Goal: Ask a question

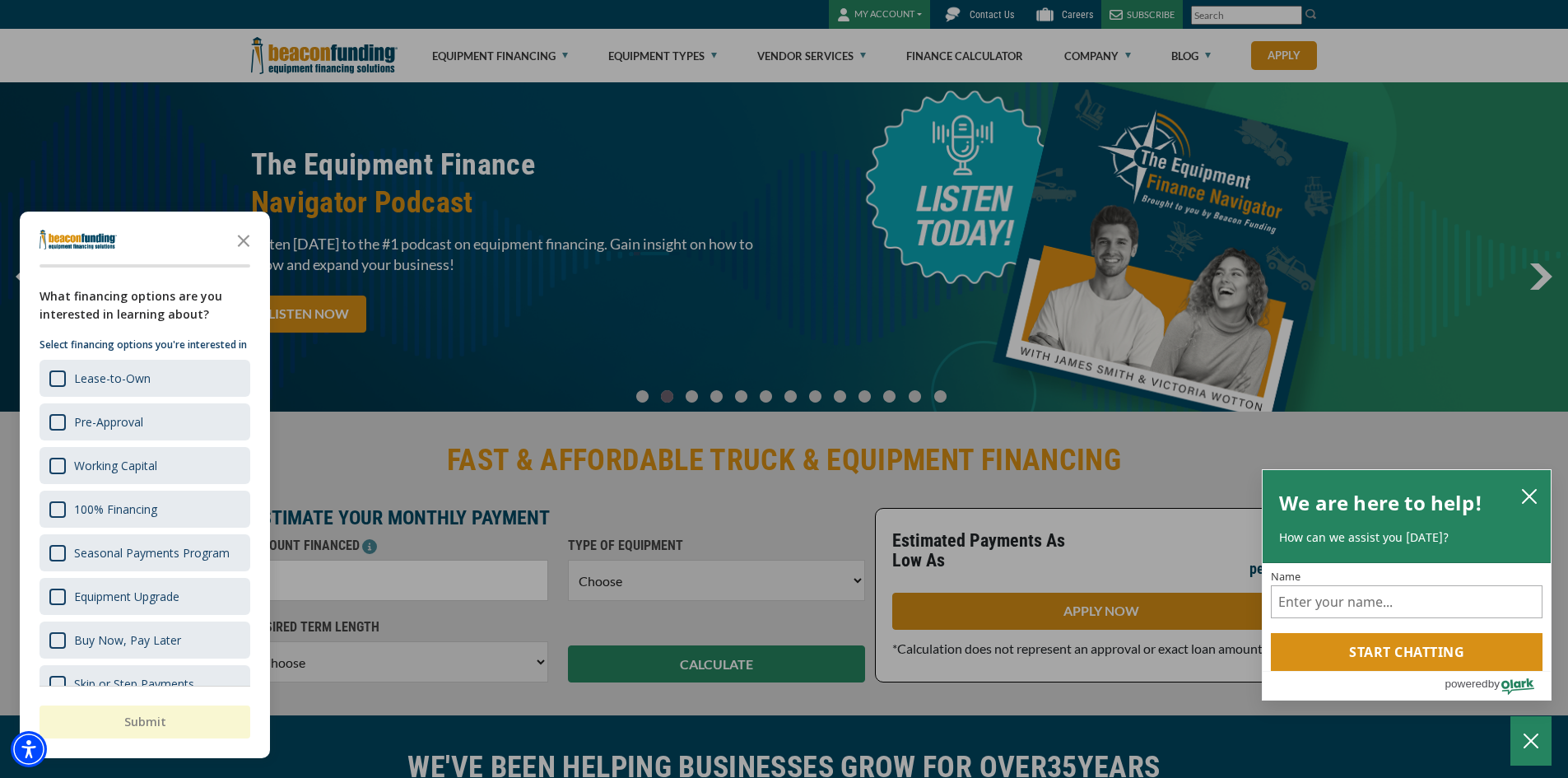
click at [1003, 13] on div "button" at bounding box center [784, 389] width 1568 height 778
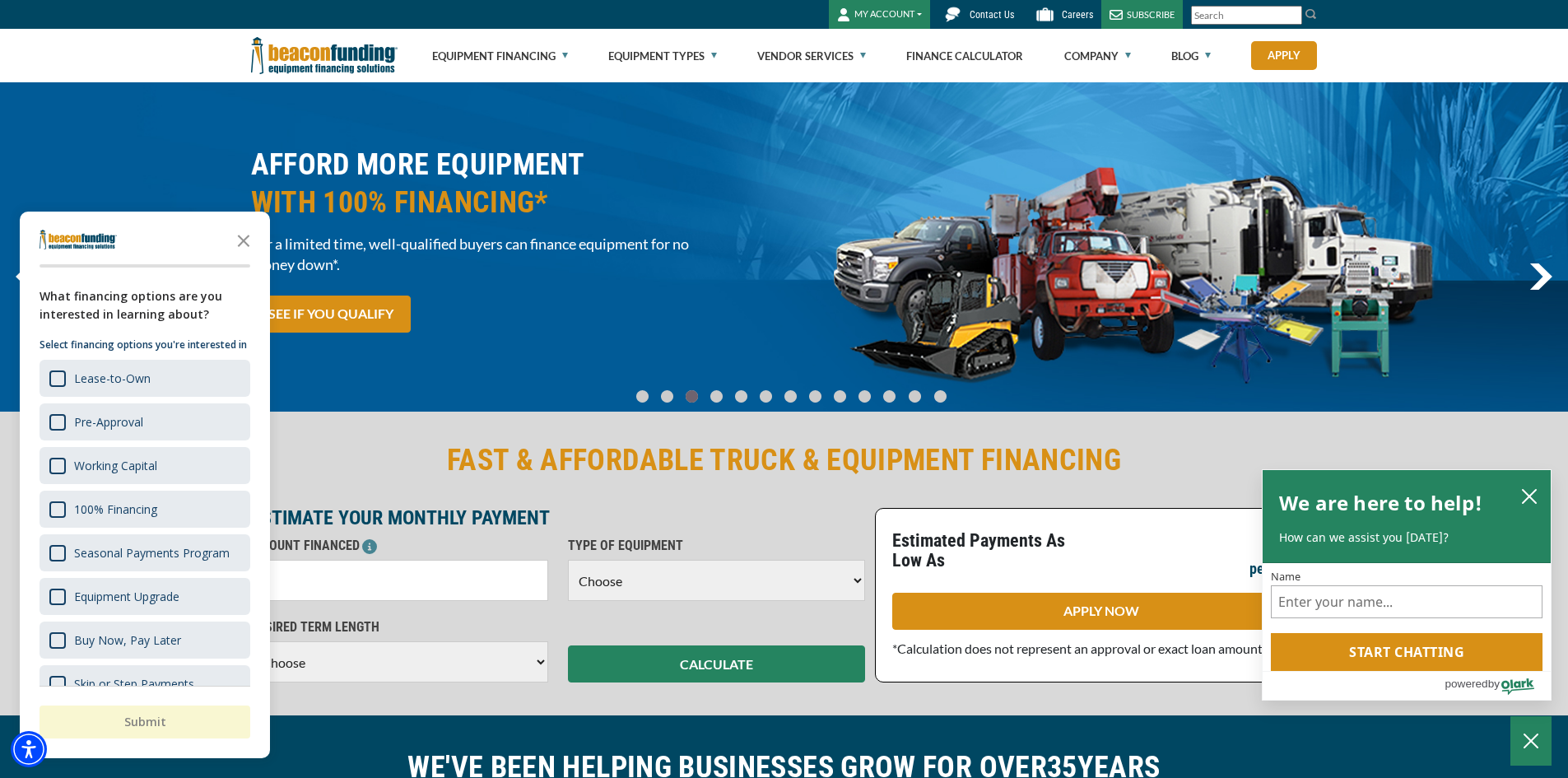
click at [1003, 14] on span "Contact Us" at bounding box center [992, 14] width 44 height 11
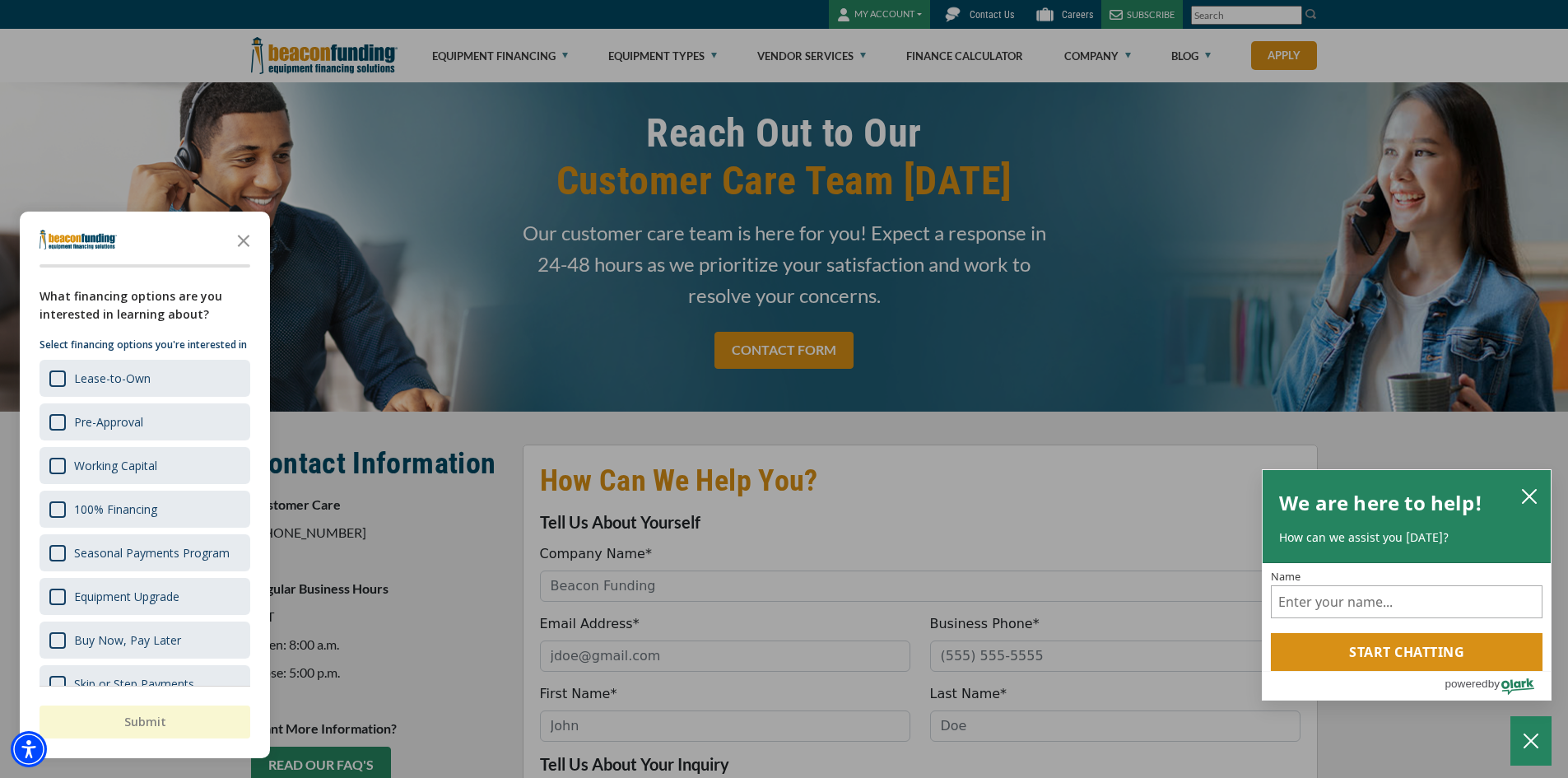
click at [876, 11] on div "button" at bounding box center [784, 389] width 1568 height 778
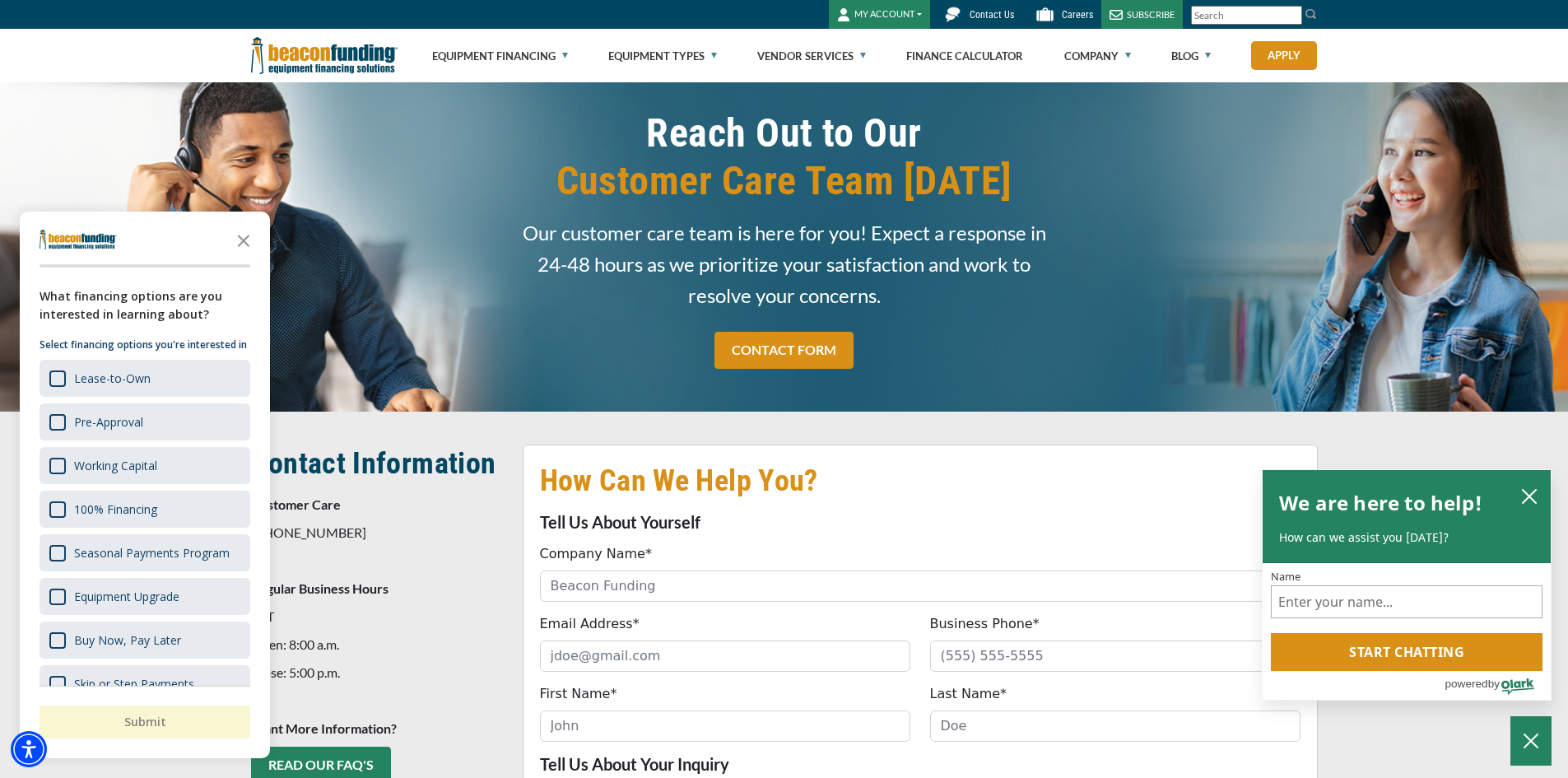
click at [876, 11] on button "MY ACCOUNT" at bounding box center [879, 14] width 101 height 29
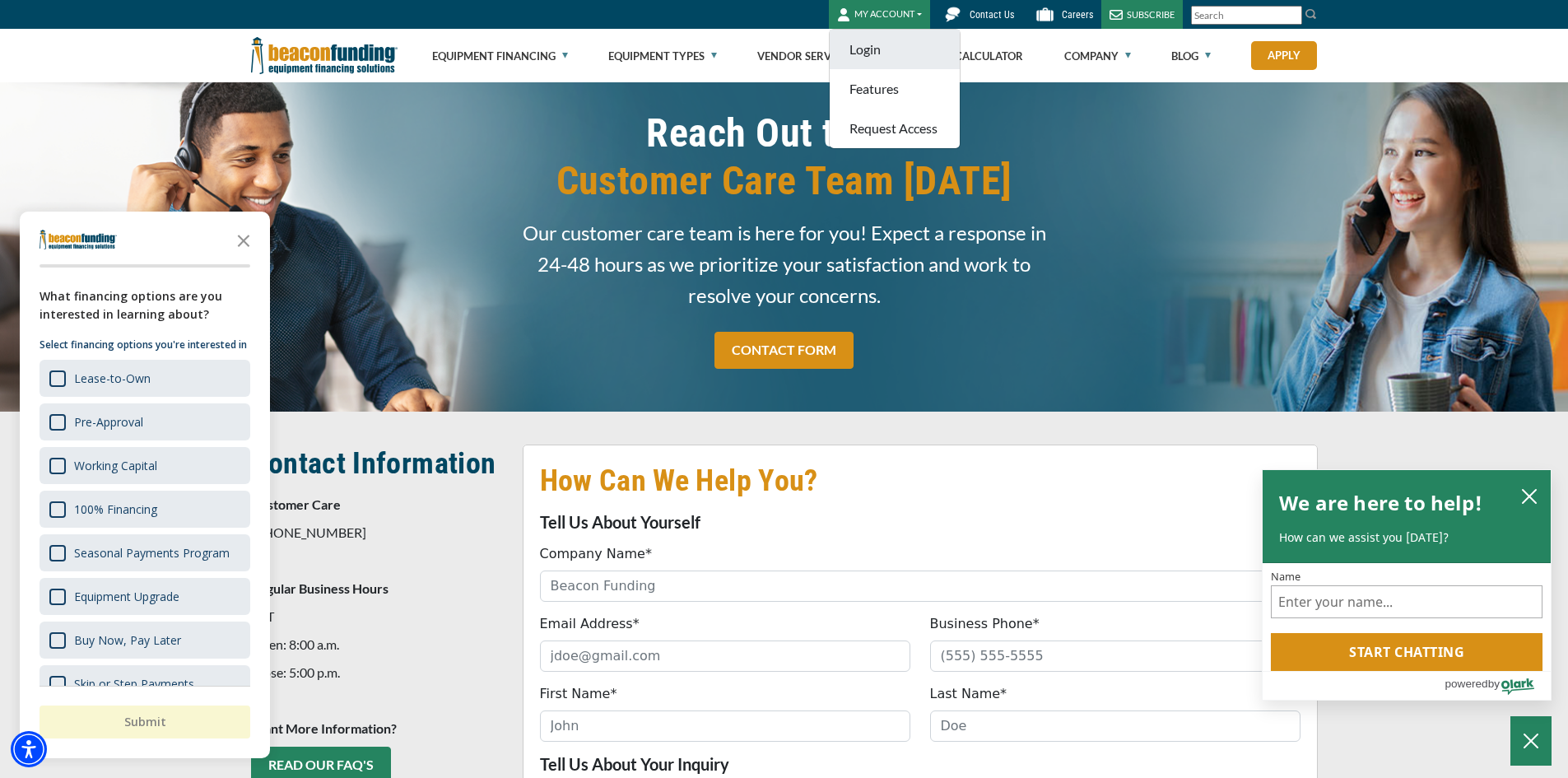
click at [871, 50] on link "Login" at bounding box center [895, 49] width 130 height 40
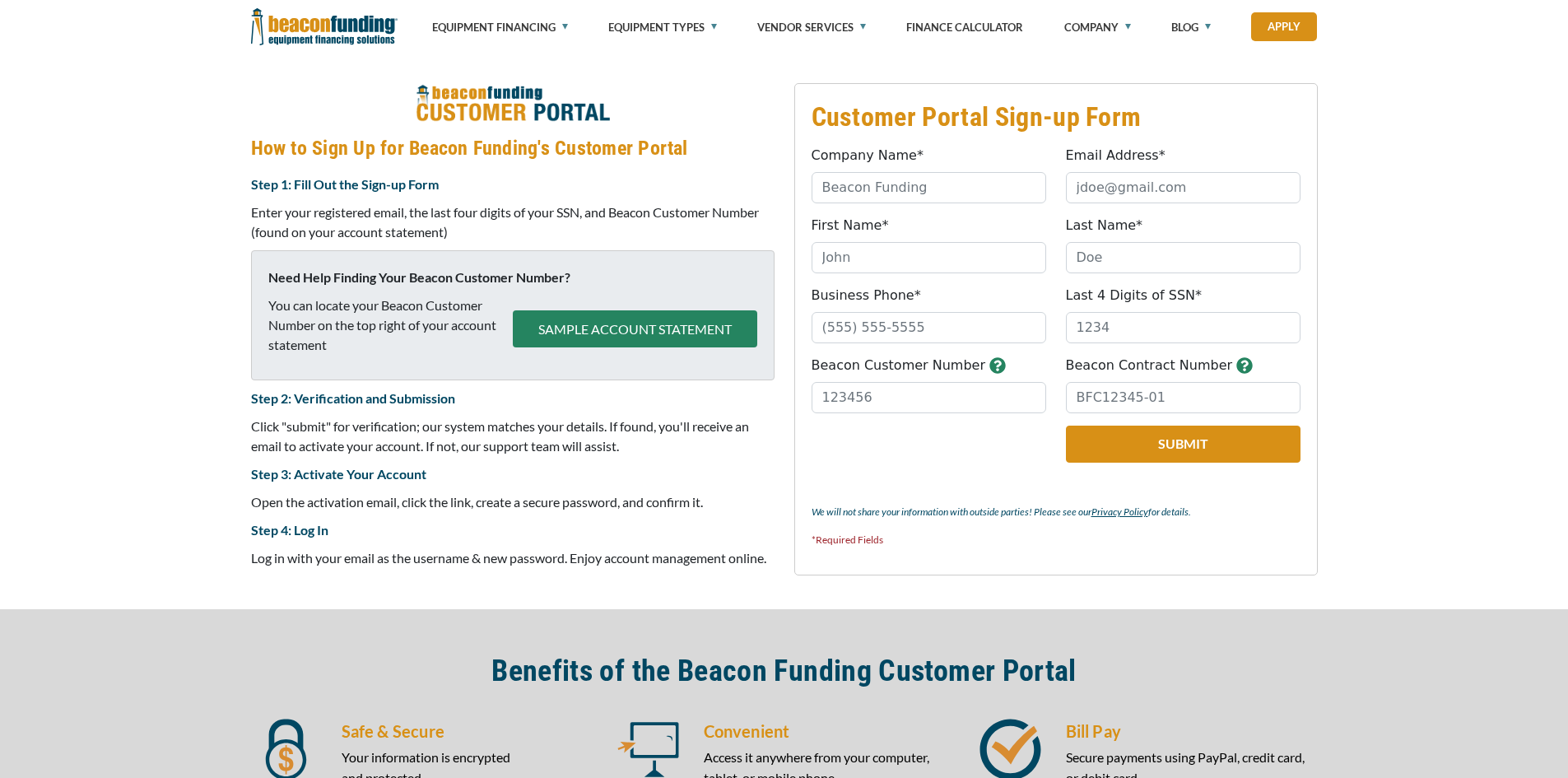
scroll to position [656, 0]
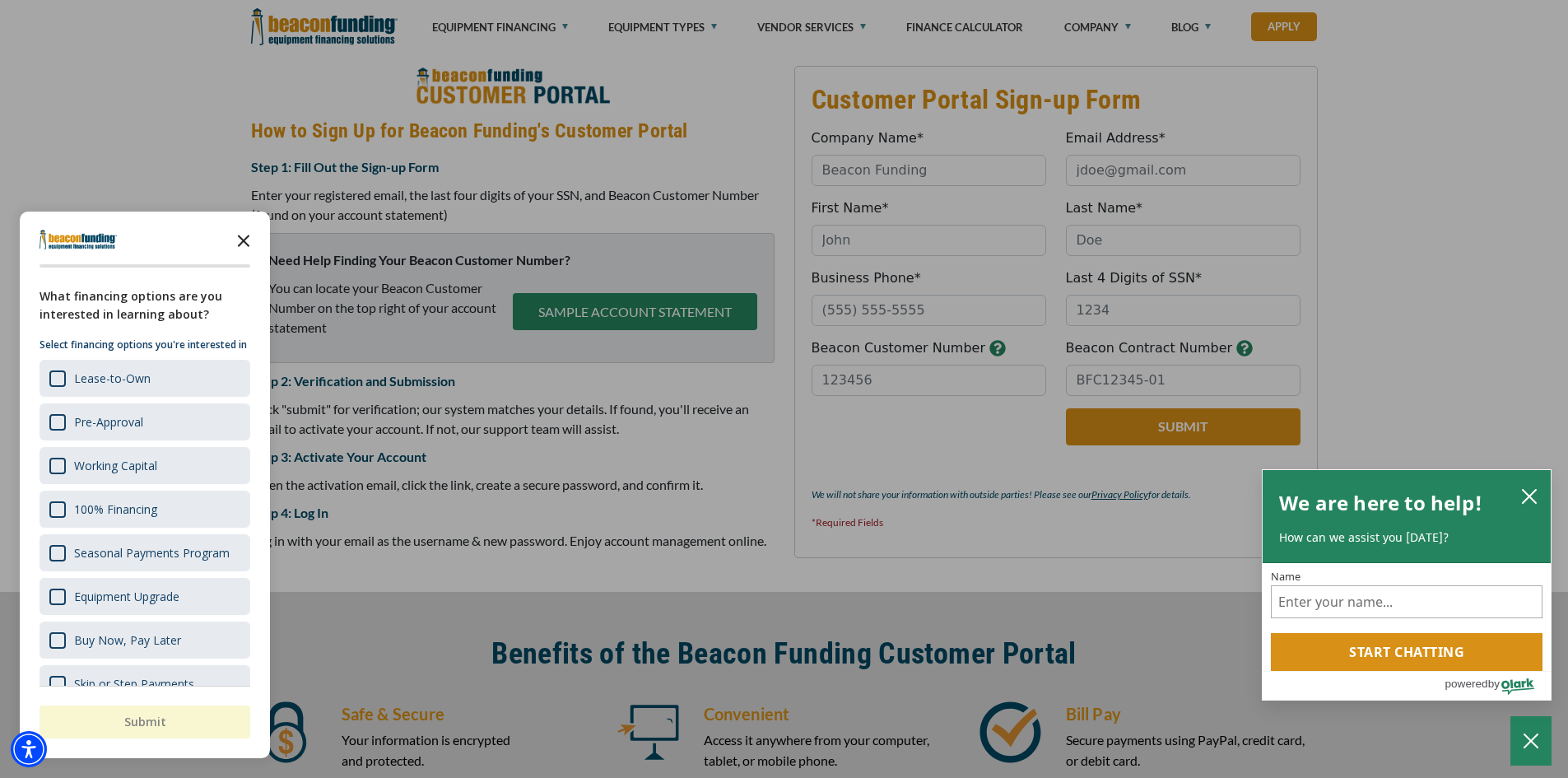
click at [244, 245] on icon "Close the survey" at bounding box center [243, 240] width 33 height 33
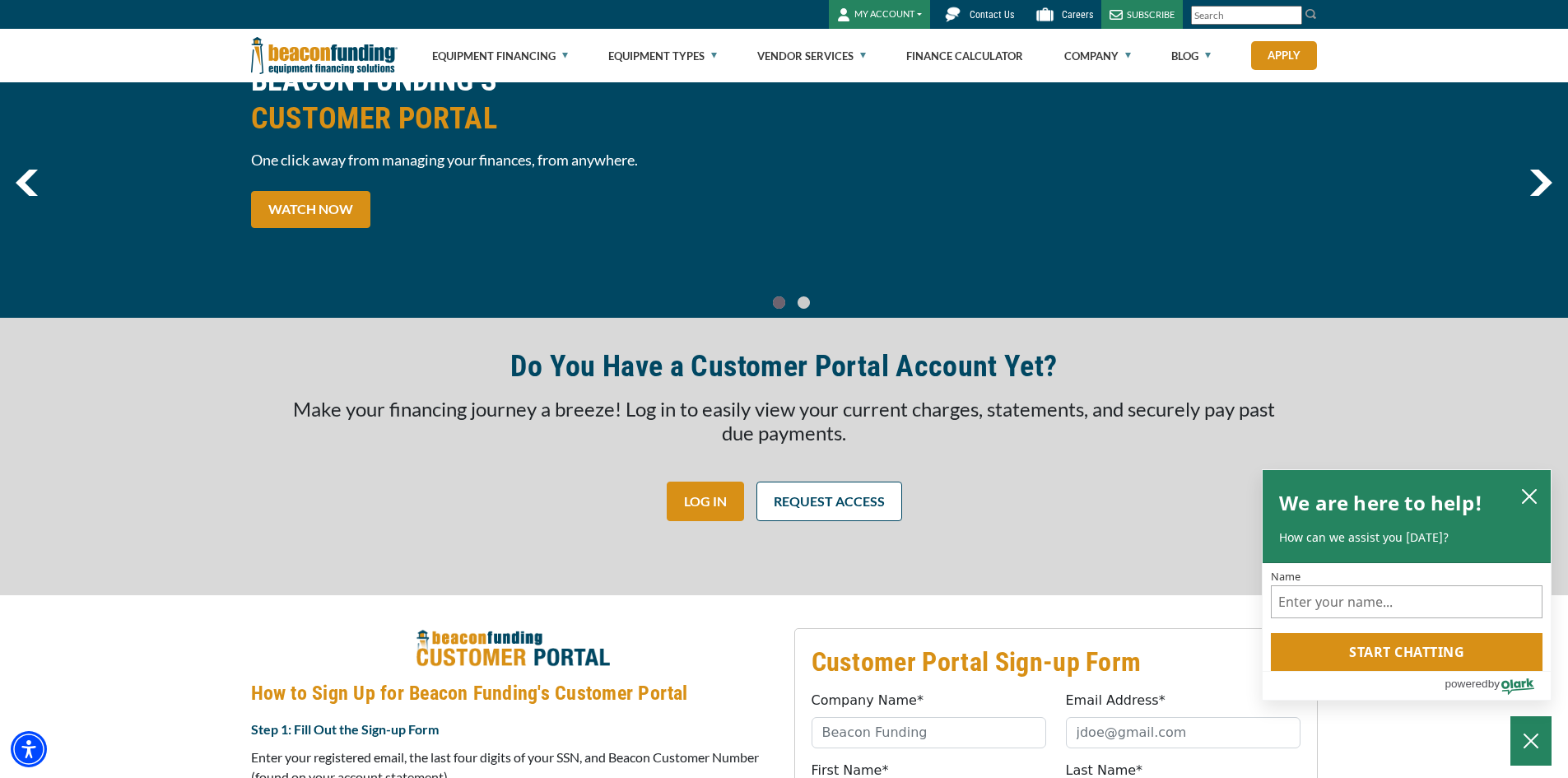
scroll to position [0, 0]
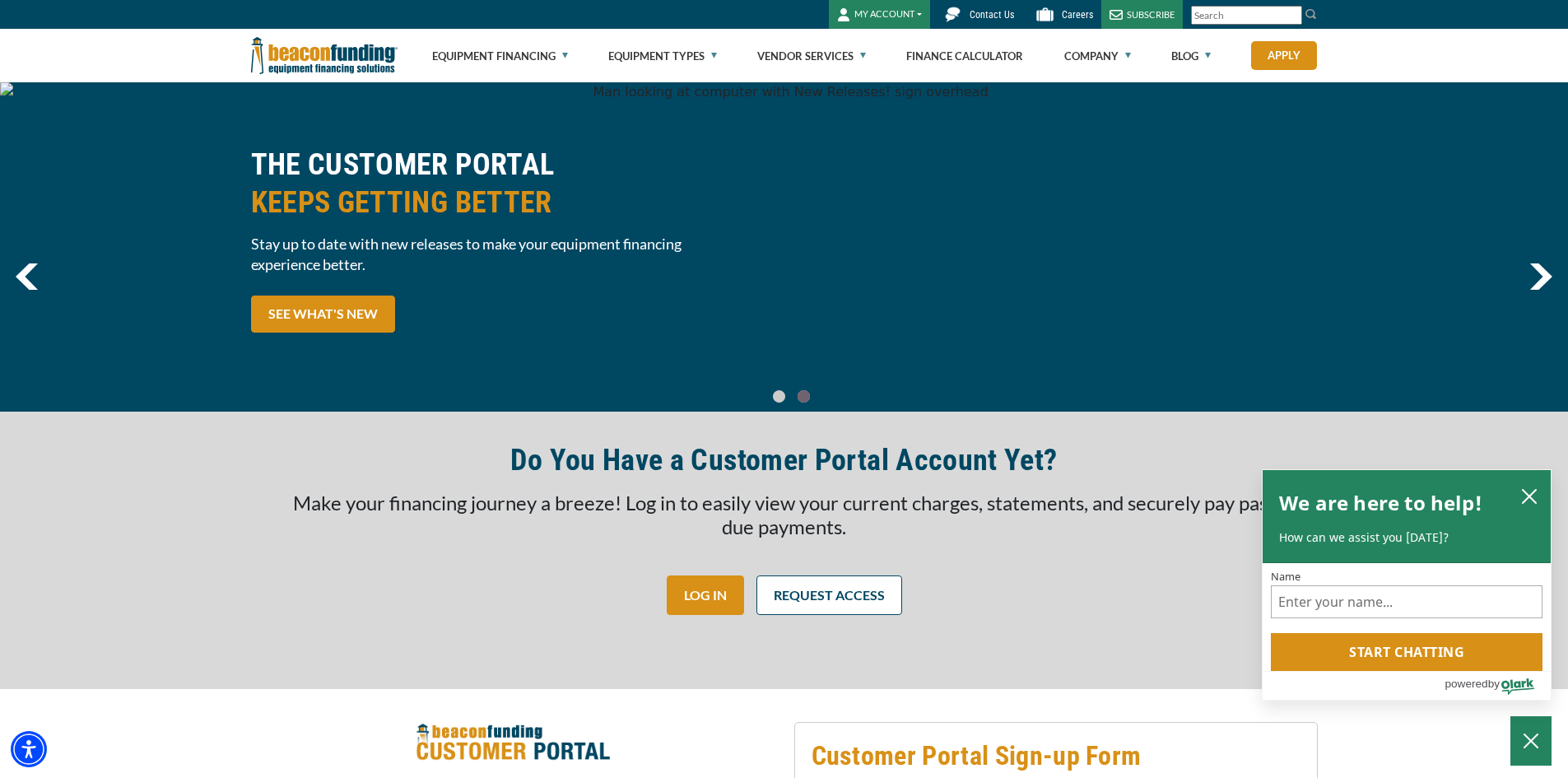
click at [997, 14] on span "Contact Us" at bounding box center [992, 14] width 44 height 11
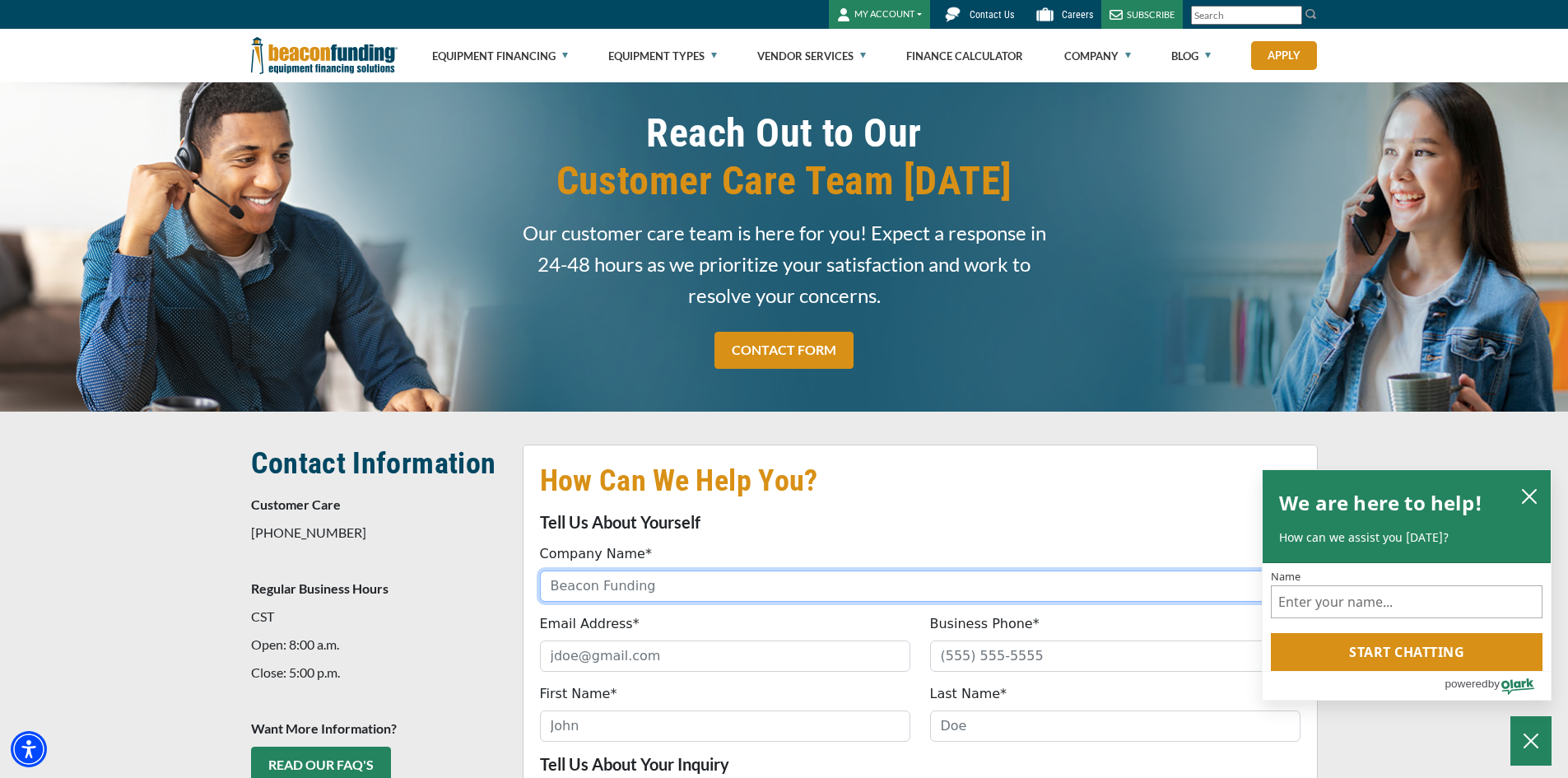
click at [717, 591] on input "Company Name*" at bounding box center [920, 587] width 761 height 31
type input "Brew City Beer Gear Inc."
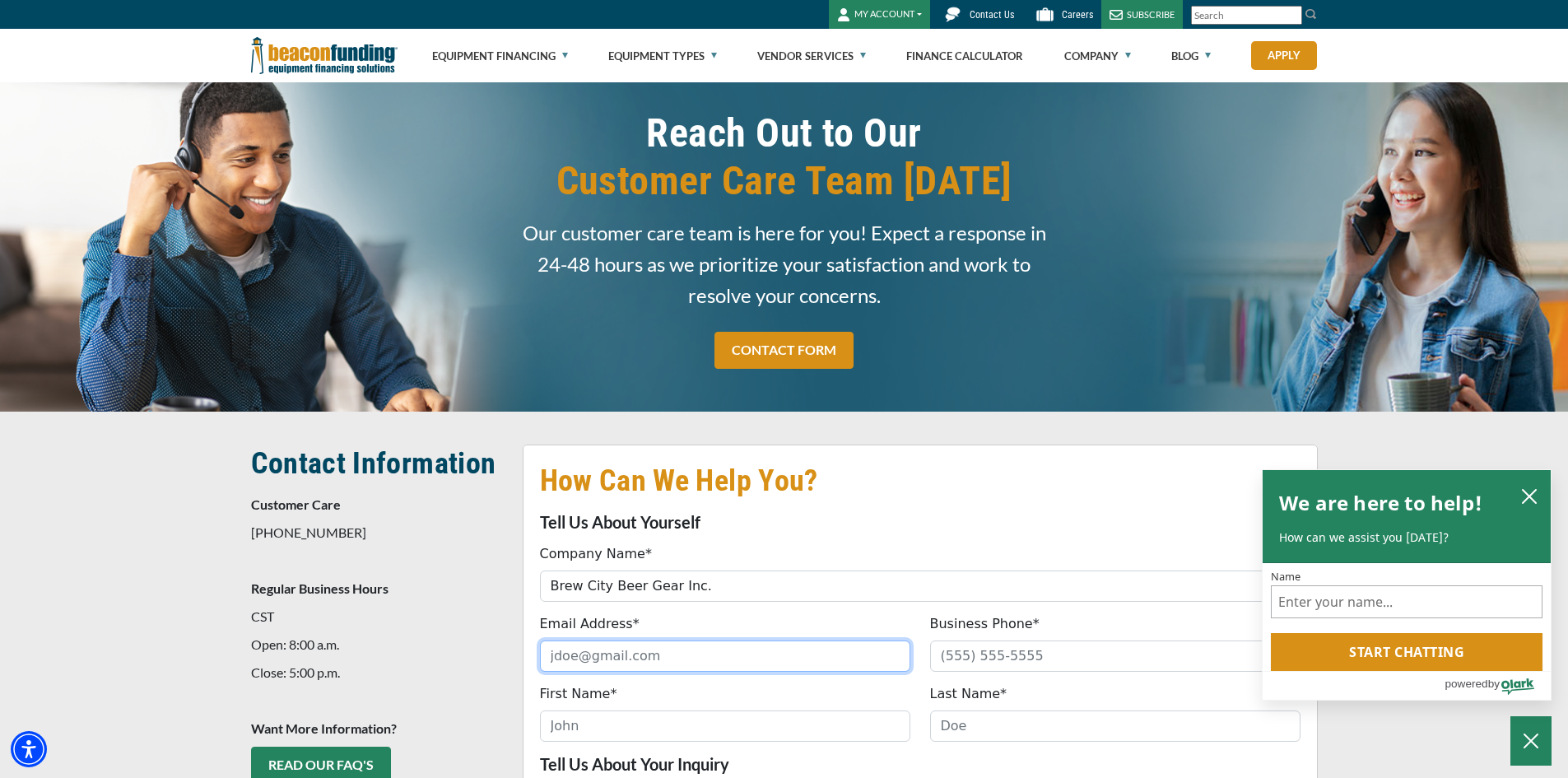
click at [705, 662] on input "Email Address*" at bounding box center [725, 656] width 371 height 31
type input "marykay.mcgarrigle@brewcitybrand.com"
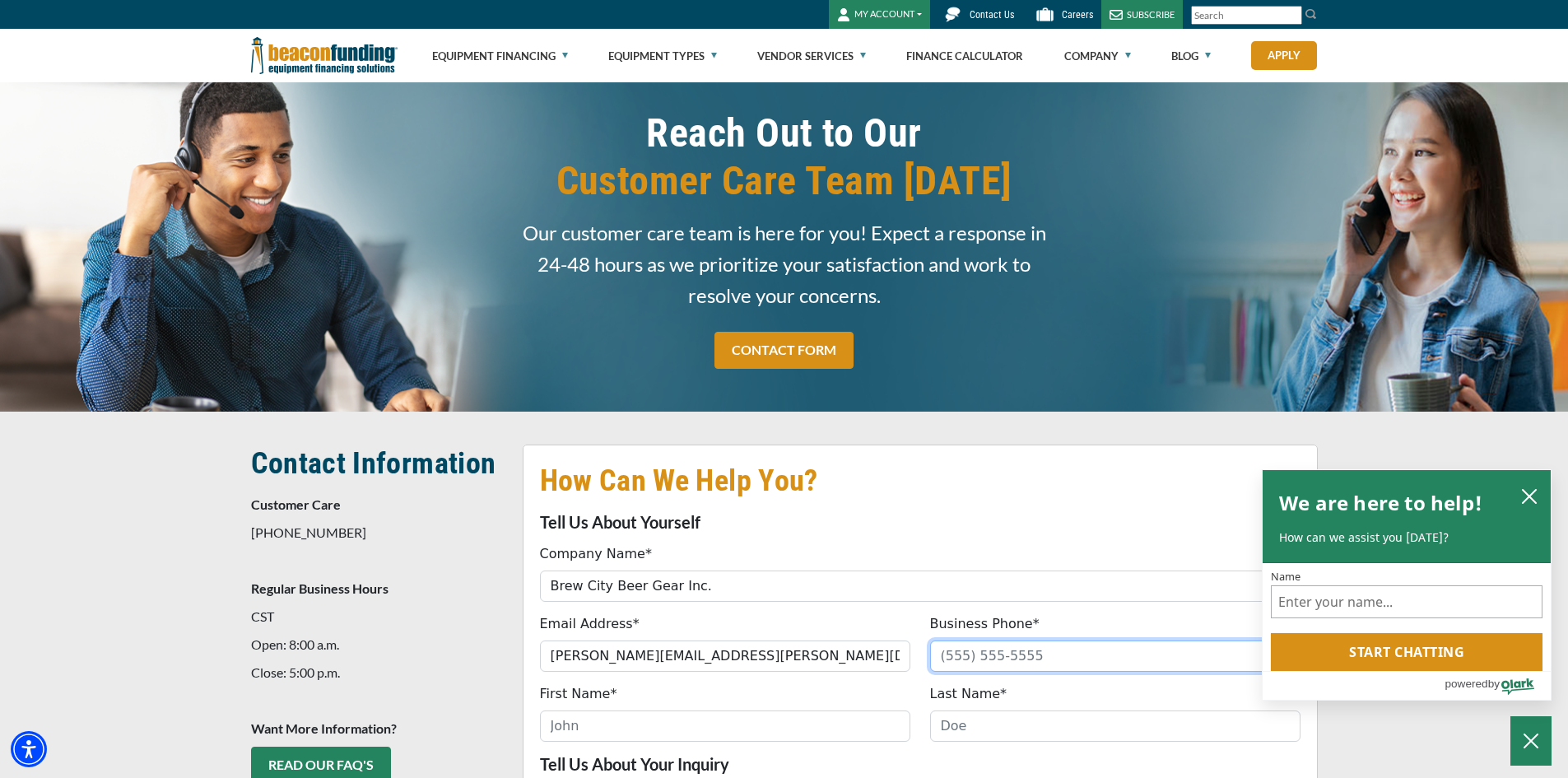
click at [1037, 645] on input "Business Phone*" at bounding box center [1116, 656] width 371 height 31
type input "(414) 336-7165"
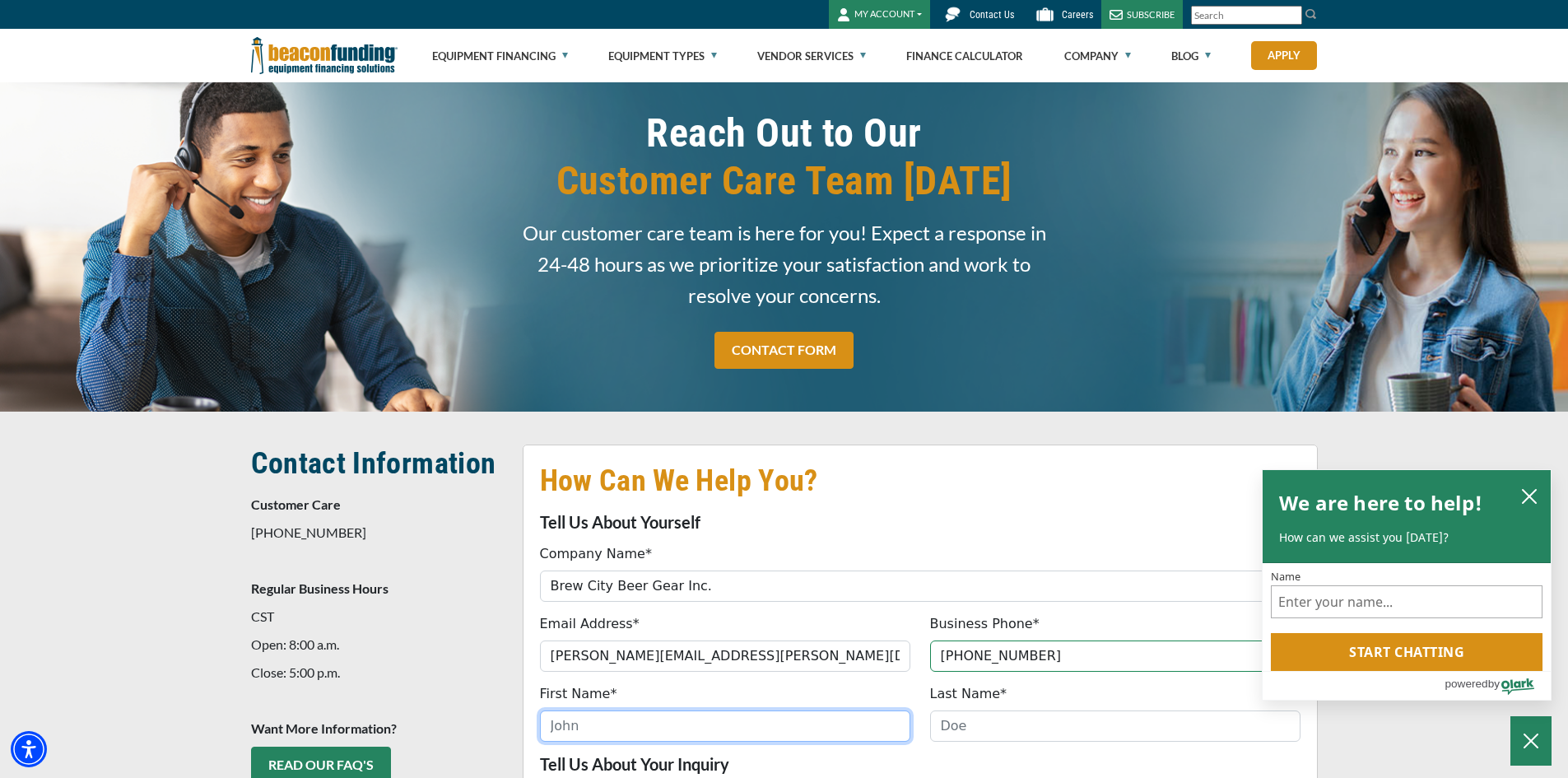
click at [581, 722] on input "First Name*" at bounding box center [725, 726] width 371 height 31
type input "Mary Kay"
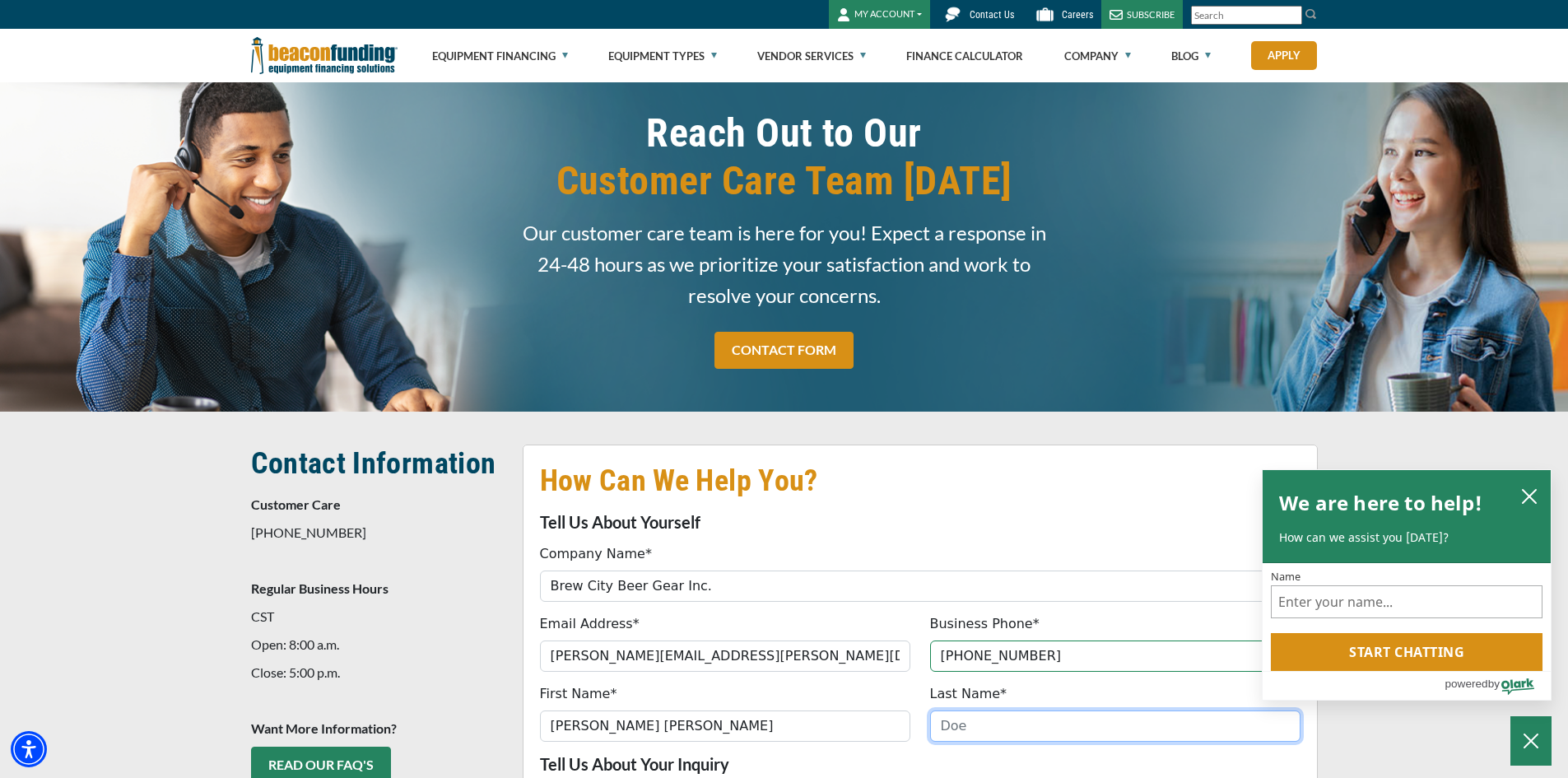
click at [1006, 725] on input "Last Name*" at bounding box center [1116, 726] width 371 height 31
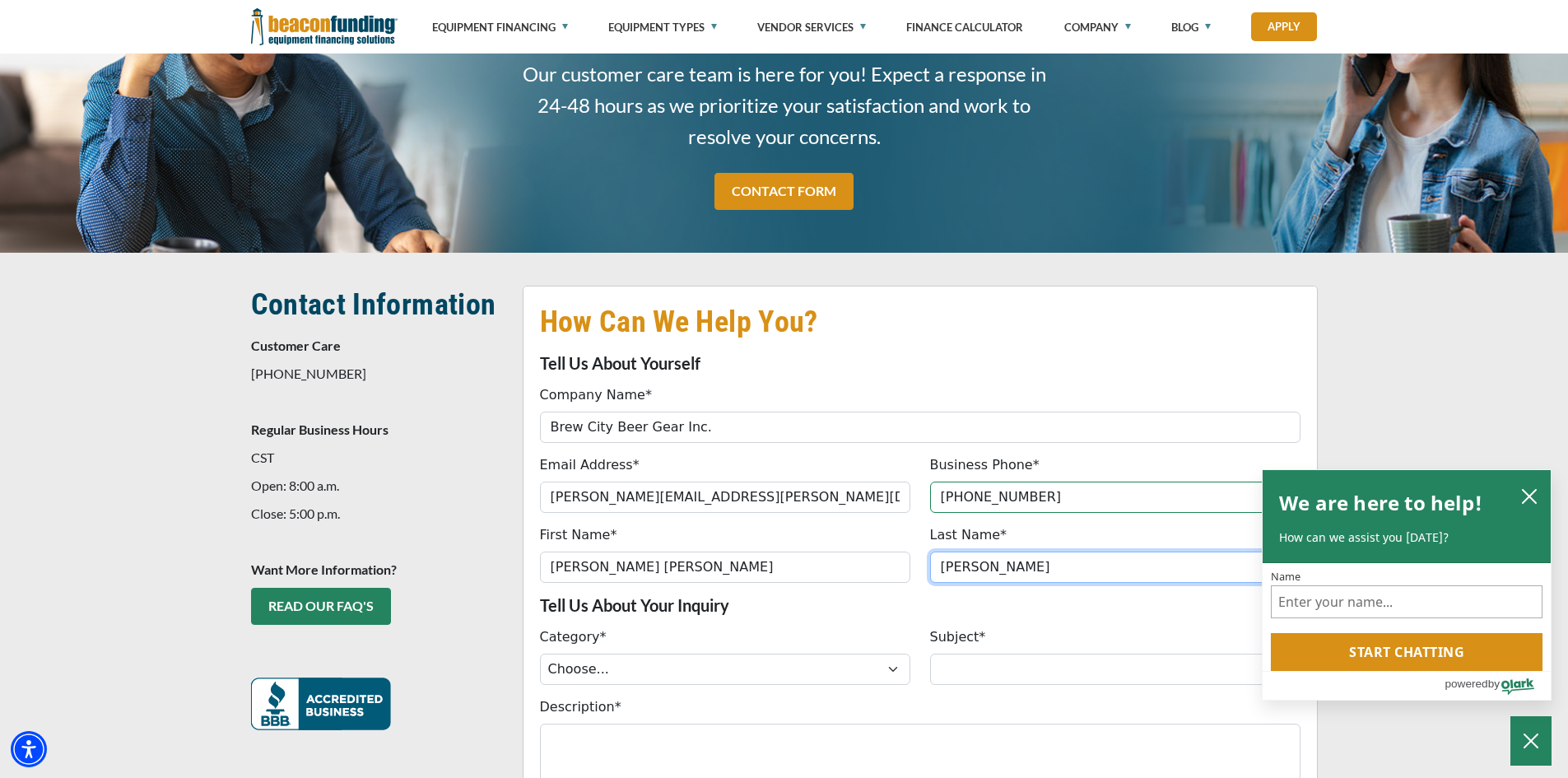
scroll to position [165, 0]
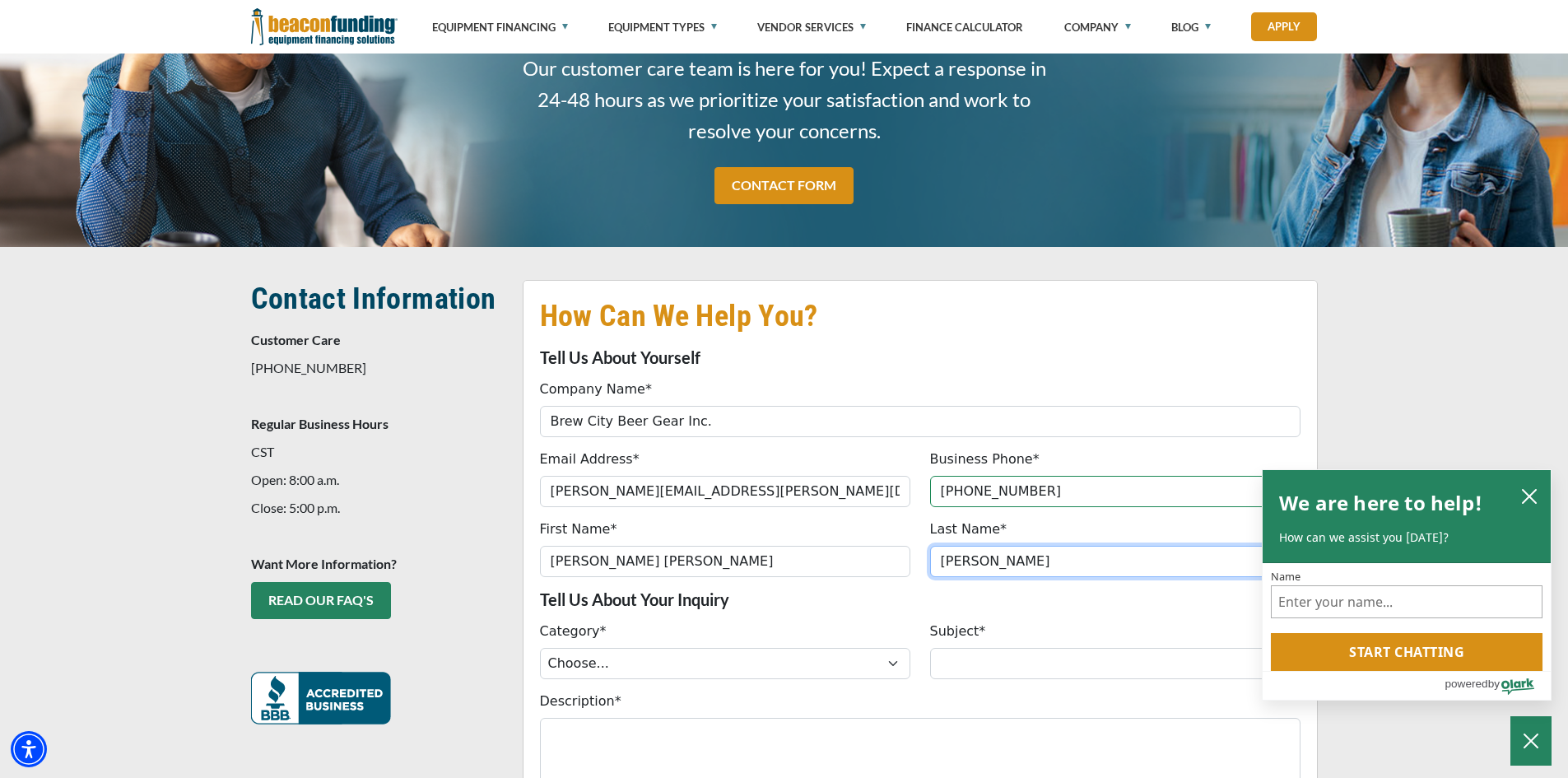
type input "McGarrigle"
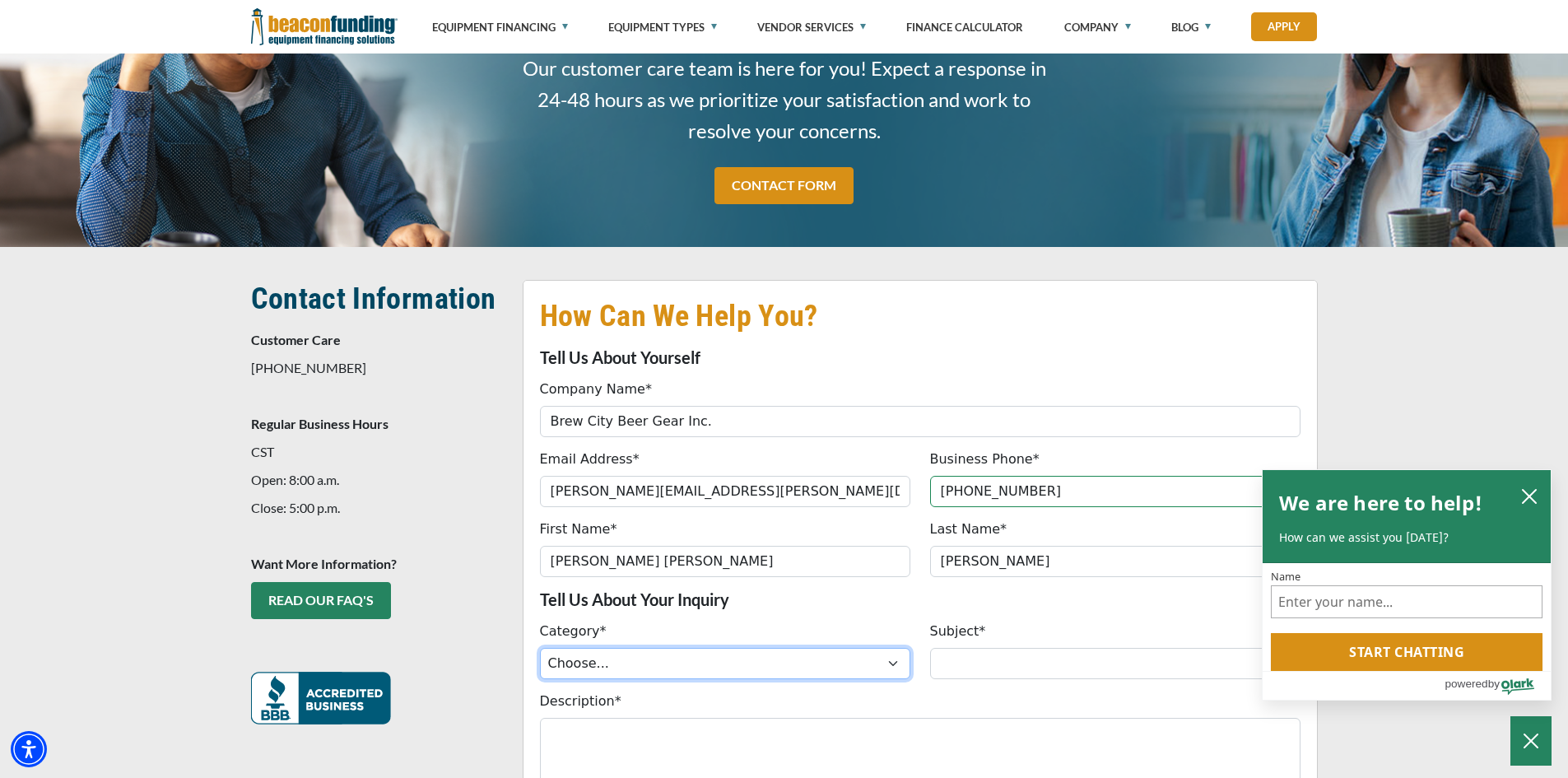
click at [639, 667] on select "Choose... ACH Change Request Balance Billing Customer Portal Access Document Re…" at bounding box center [725, 664] width 371 height 31
select select "740c7e20-d88b-ef11-ac21-6045bdef9a4b"
click at [540, 648] on select "Choose... ACH Change Request Balance Billing Customer Portal Access Document Re…" at bounding box center [725, 664] width 371 height 31
click at [965, 670] on input "Subject*" at bounding box center [1116, 664] width 371 height 31
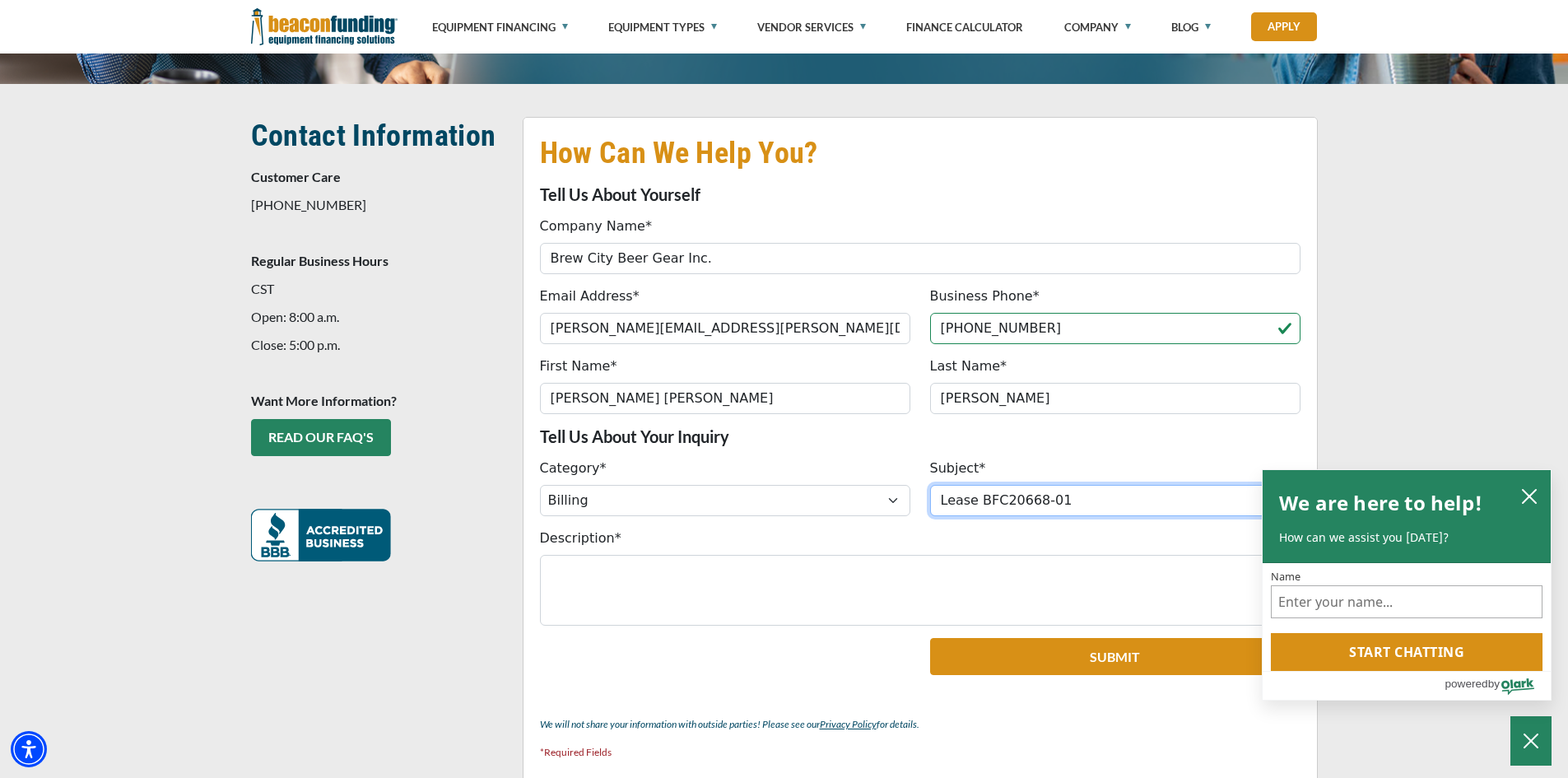
scroll to position [329, 0]
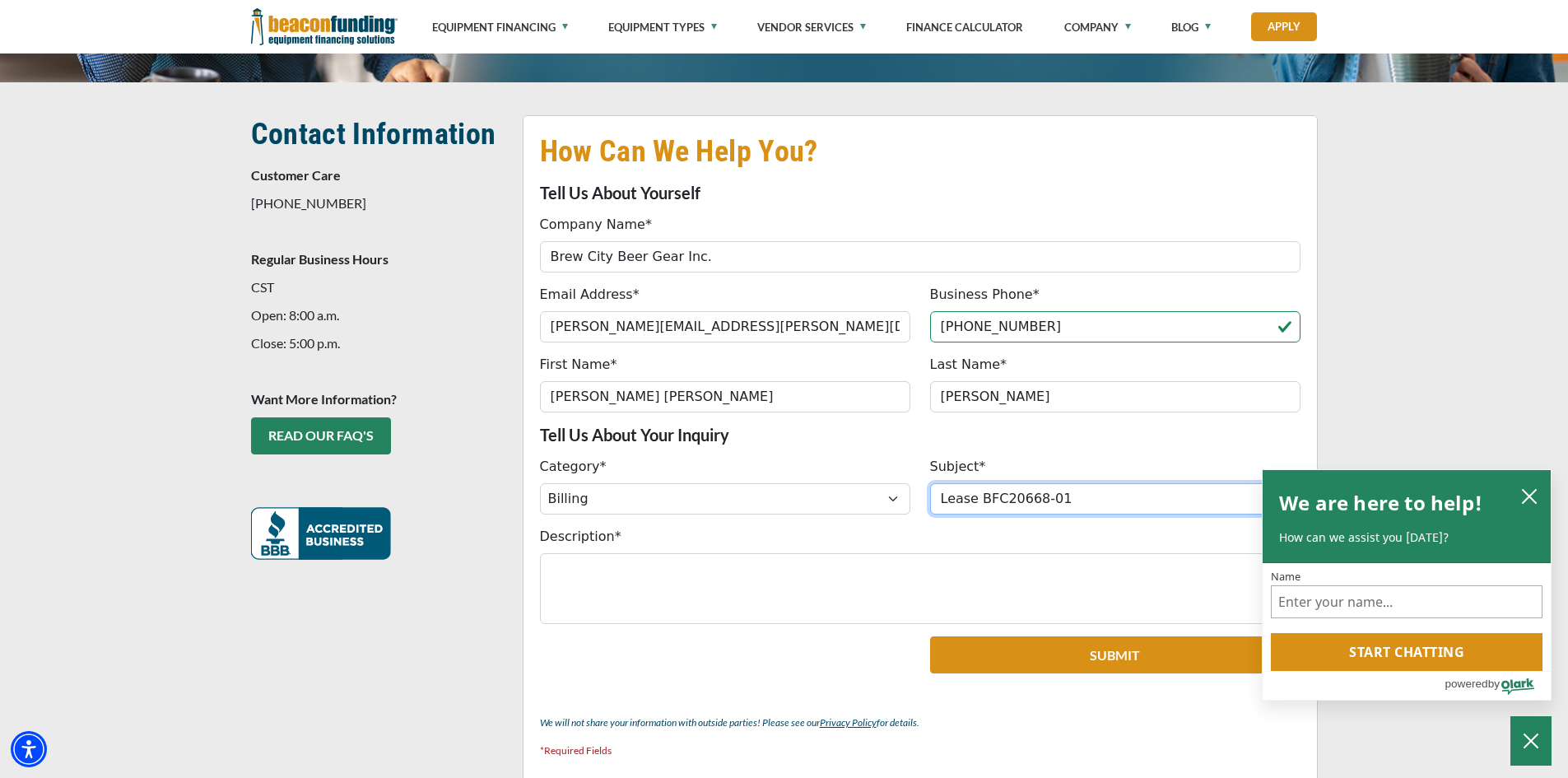
type input "Lease BFC20668-01"
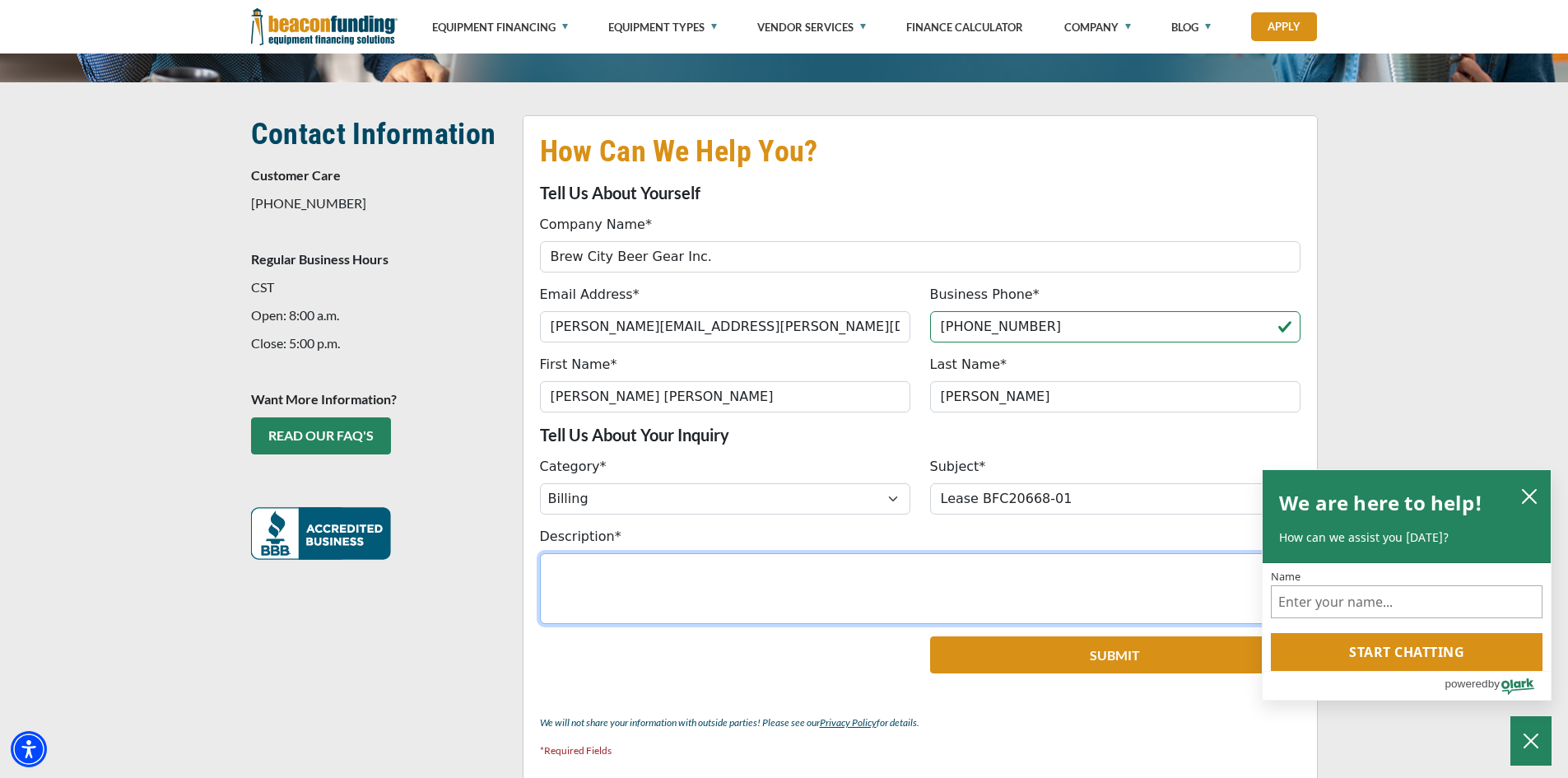
click at [577, 567] on textarea "Description*" at bounding box center [920, 589] width 761 height 71
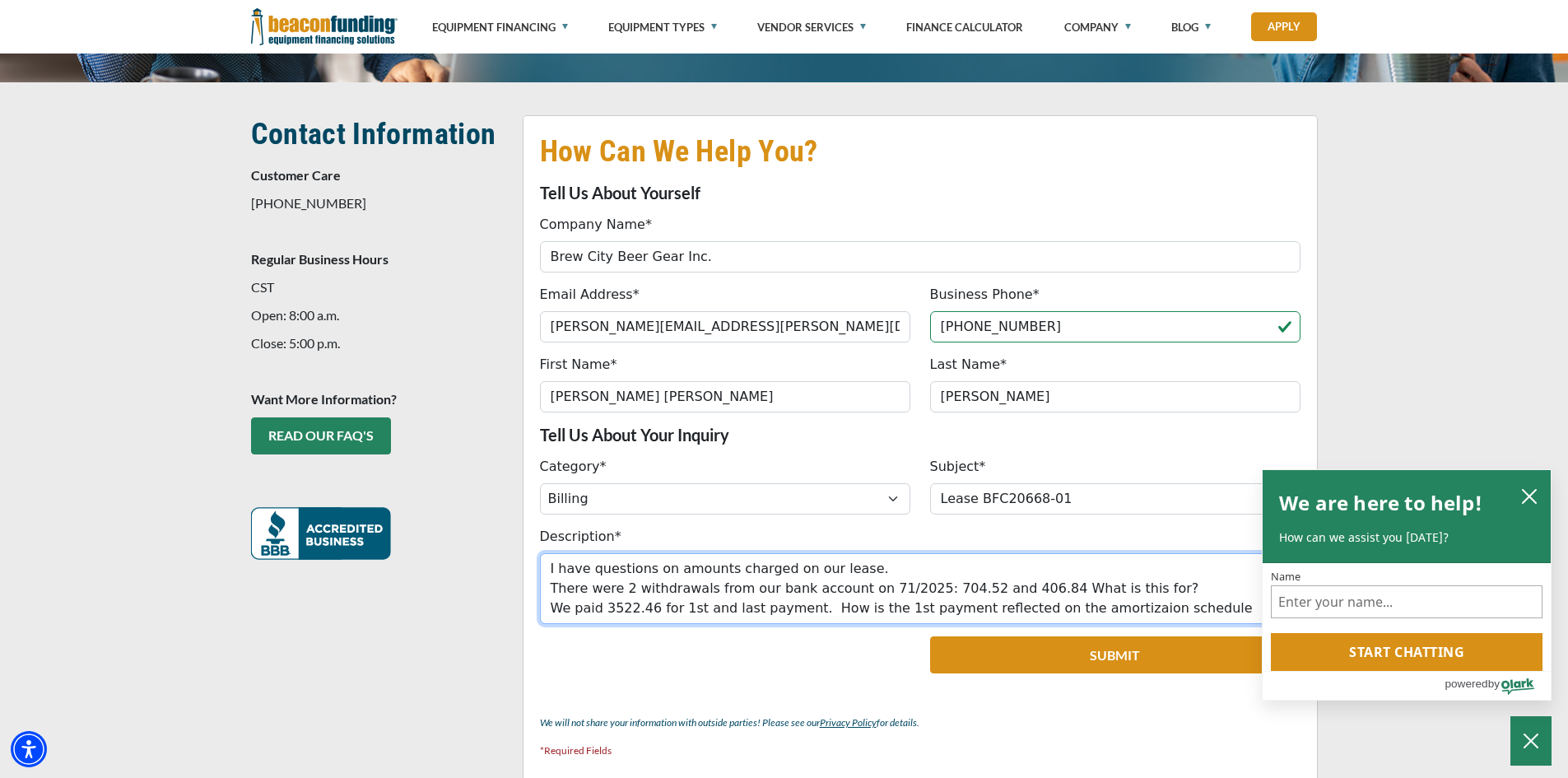
click at [1089, 611] on textarea "I have questions on amounts charged on our lease. There were 2 withdrawals from…" at bounding box center [920, 589] width 761 height 71
click at [1179, 611] on textarea "I have questions on amounts charged on our lease. There were 2 withdrawals from…" at bounding box center [920, 589] width 761 height 71
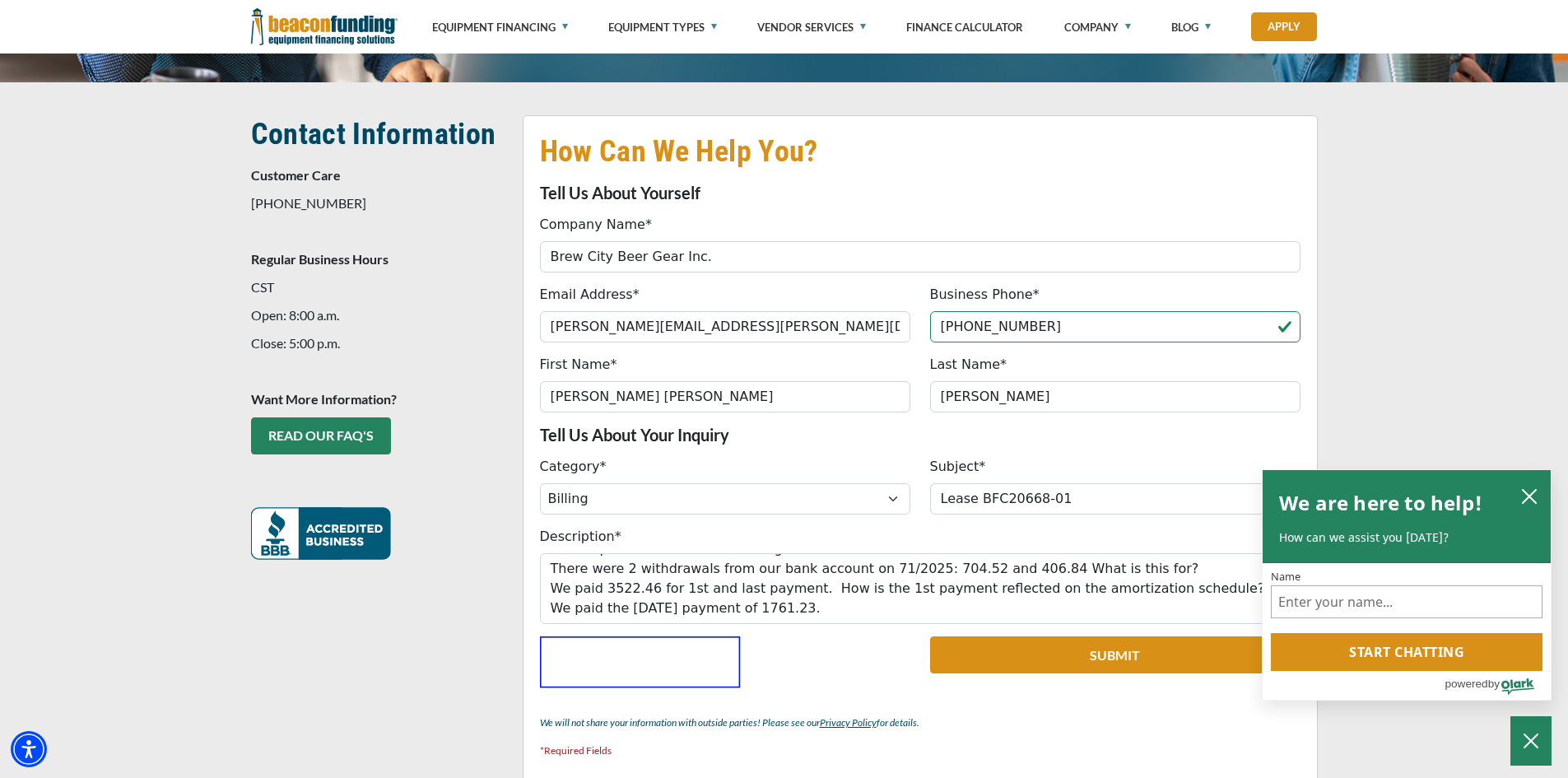
scroll to position [40, 0]
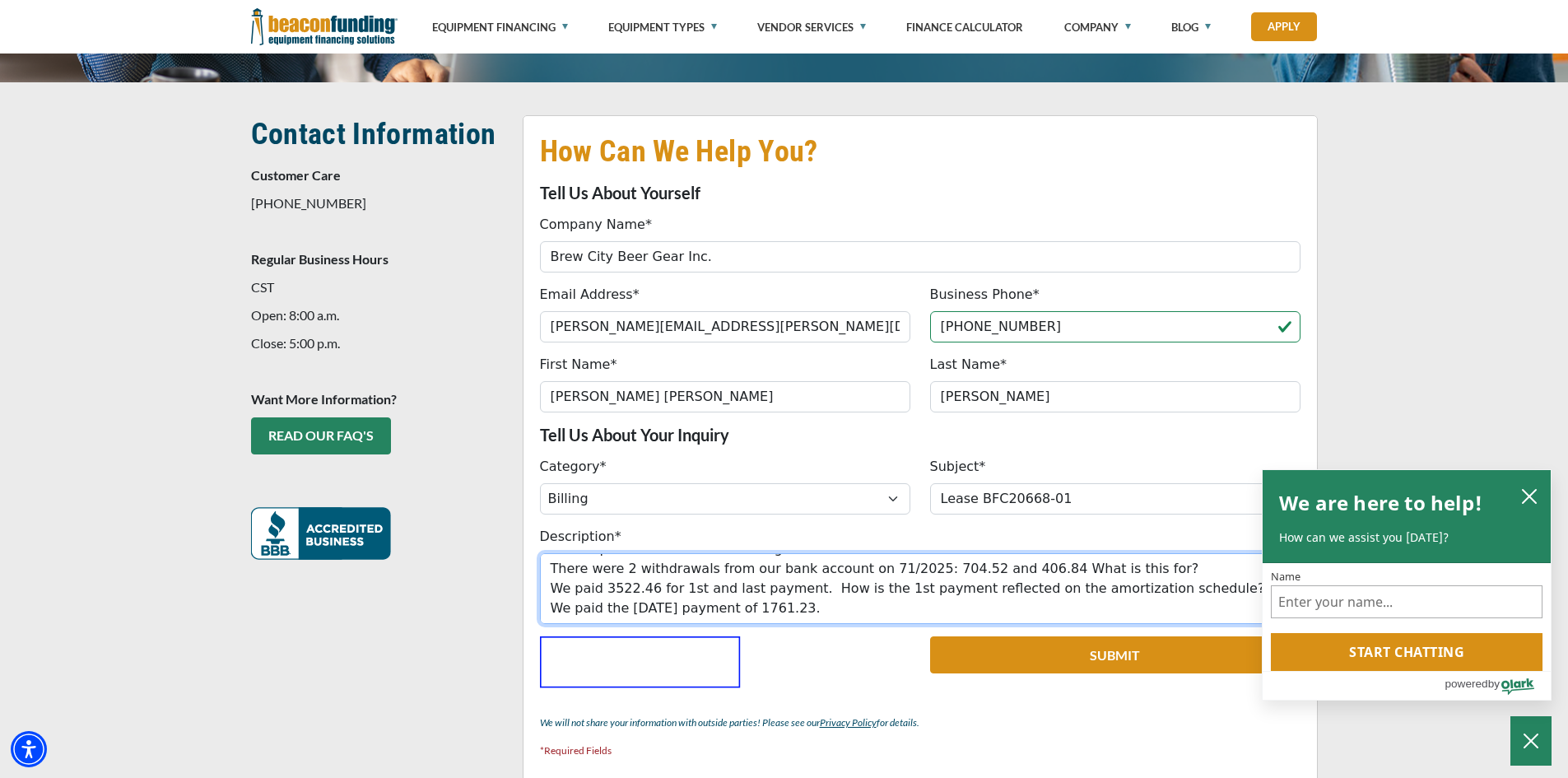
click at [557, 606] on textarea "I have questions on amounts charged on our lease. There were 2 withdrawals from…" at bounding box center [920, 589] width 761 height 71
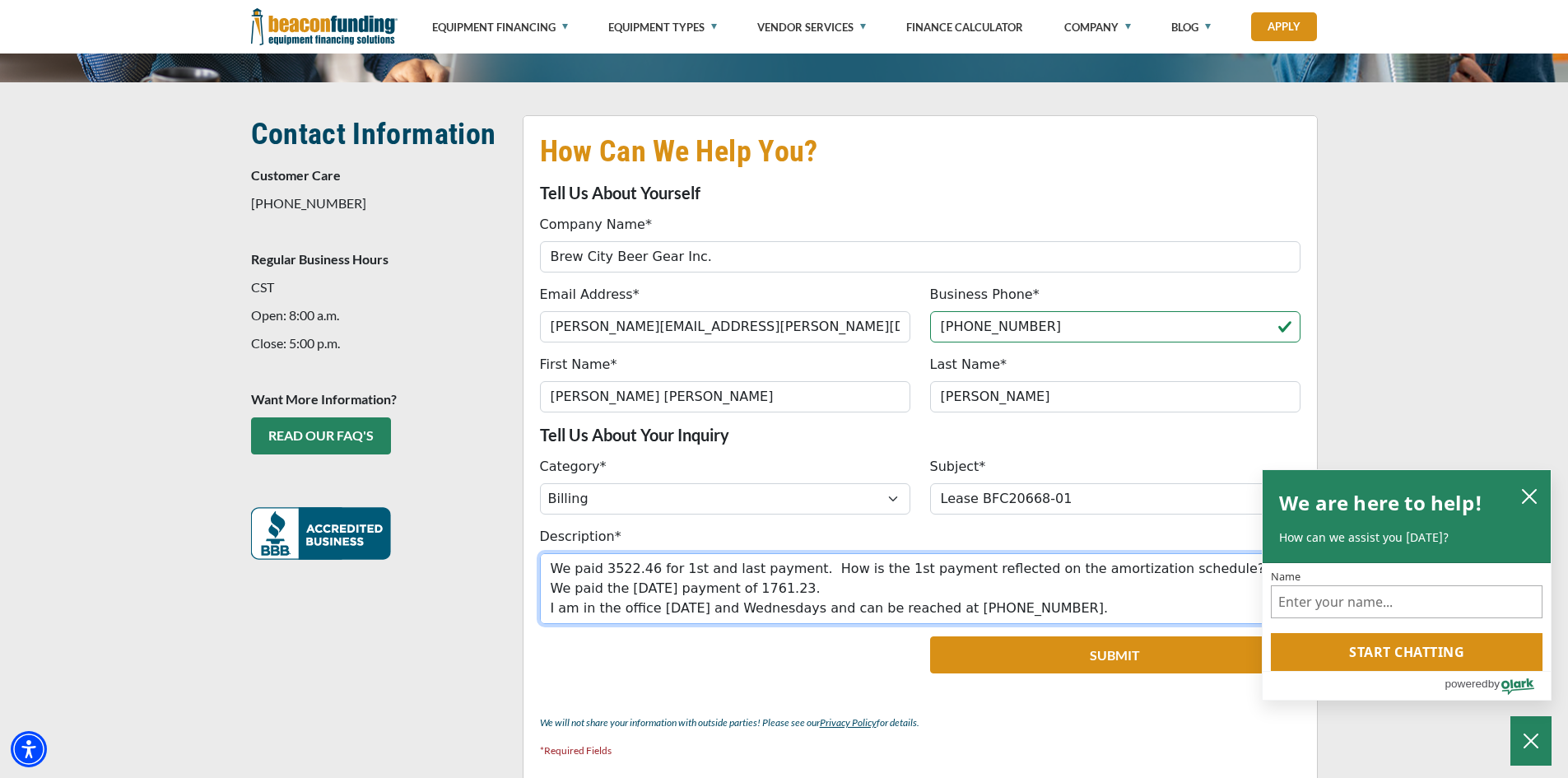
scroll to position [53, 0]
type textarea "I have questions on amounts charged on our lease. There were 2 withdrawals from…"
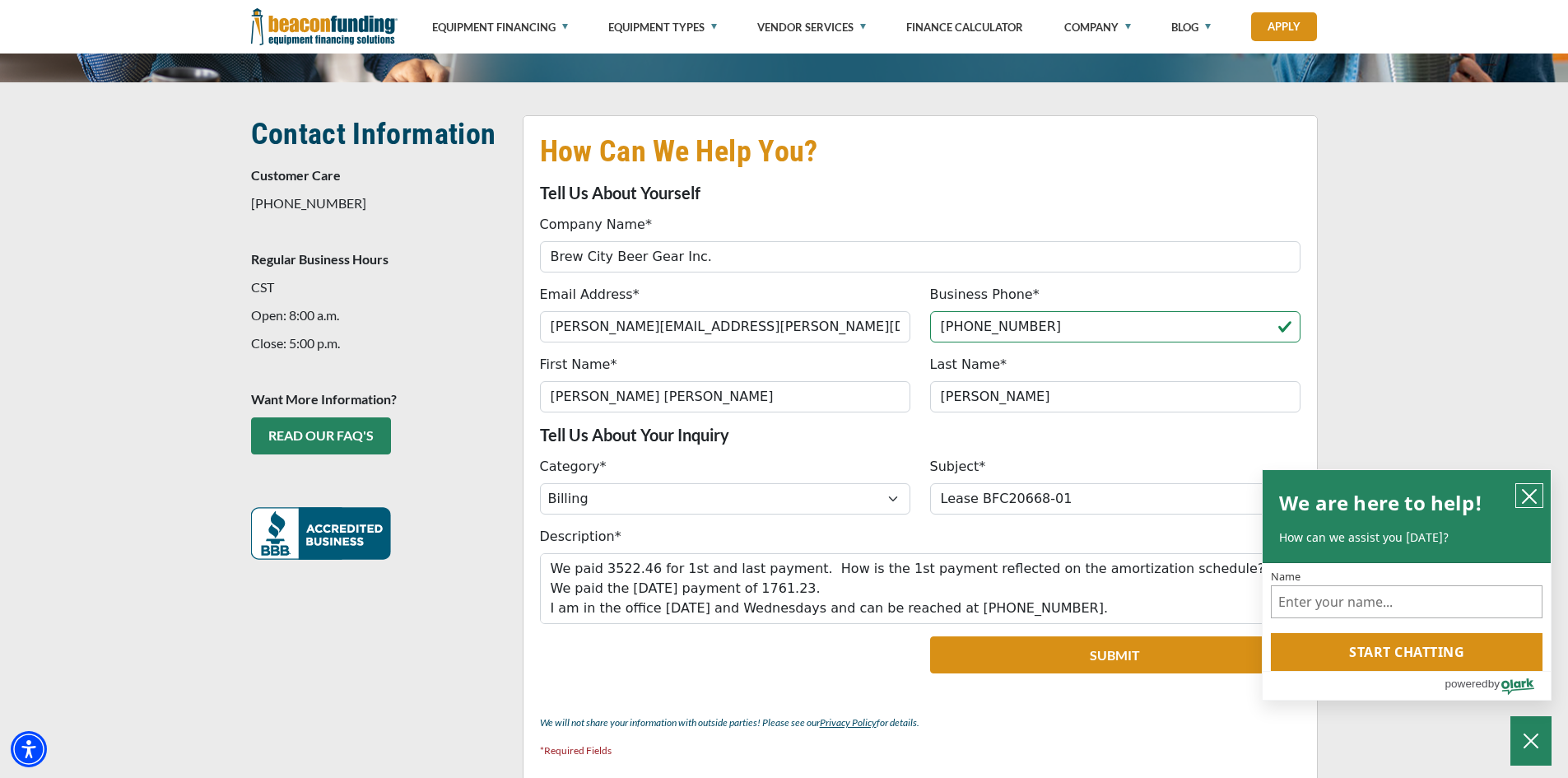
click at [1527, 489] on icon "close chatbox" at bounding box center [1529, 496] width 16 height 16
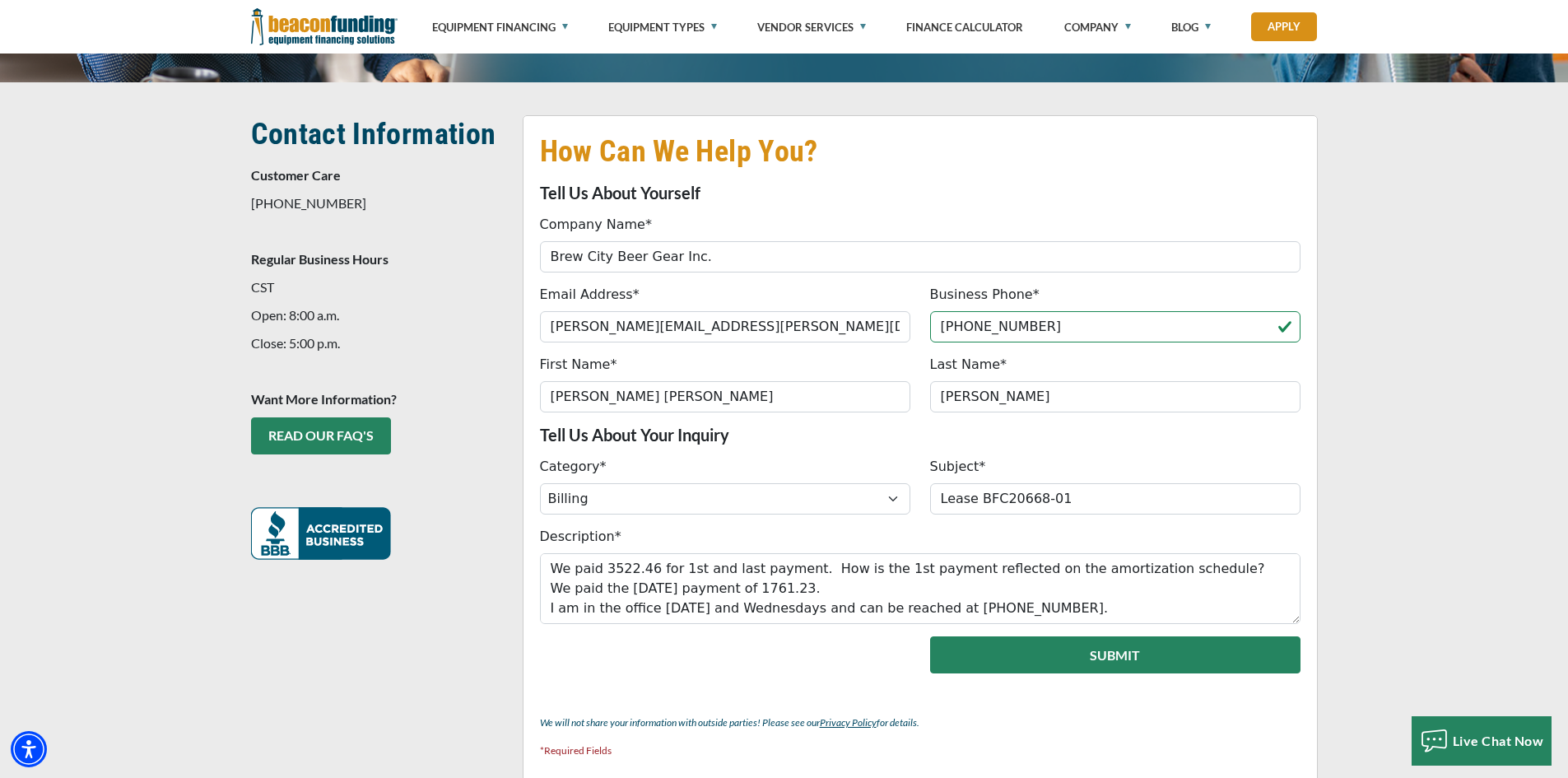
click at [1122, 658] on button "Submit" at bounding box center [1116, 655] width 371 height 37
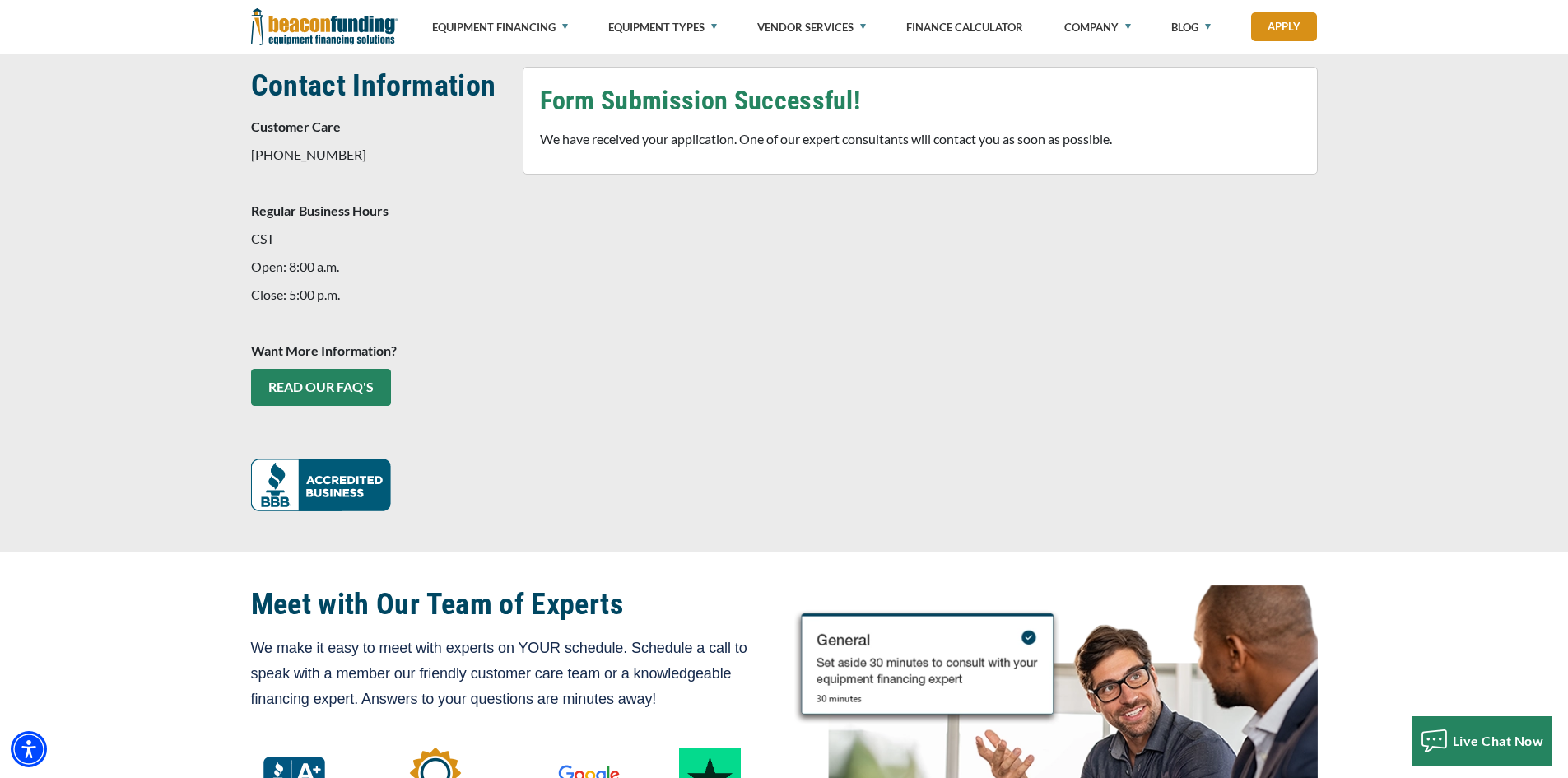
scroll to position [379, 0]
click at [1465, 736] on span "Live Chat Now" at bounding box center [1498, 742] width 91 height 16
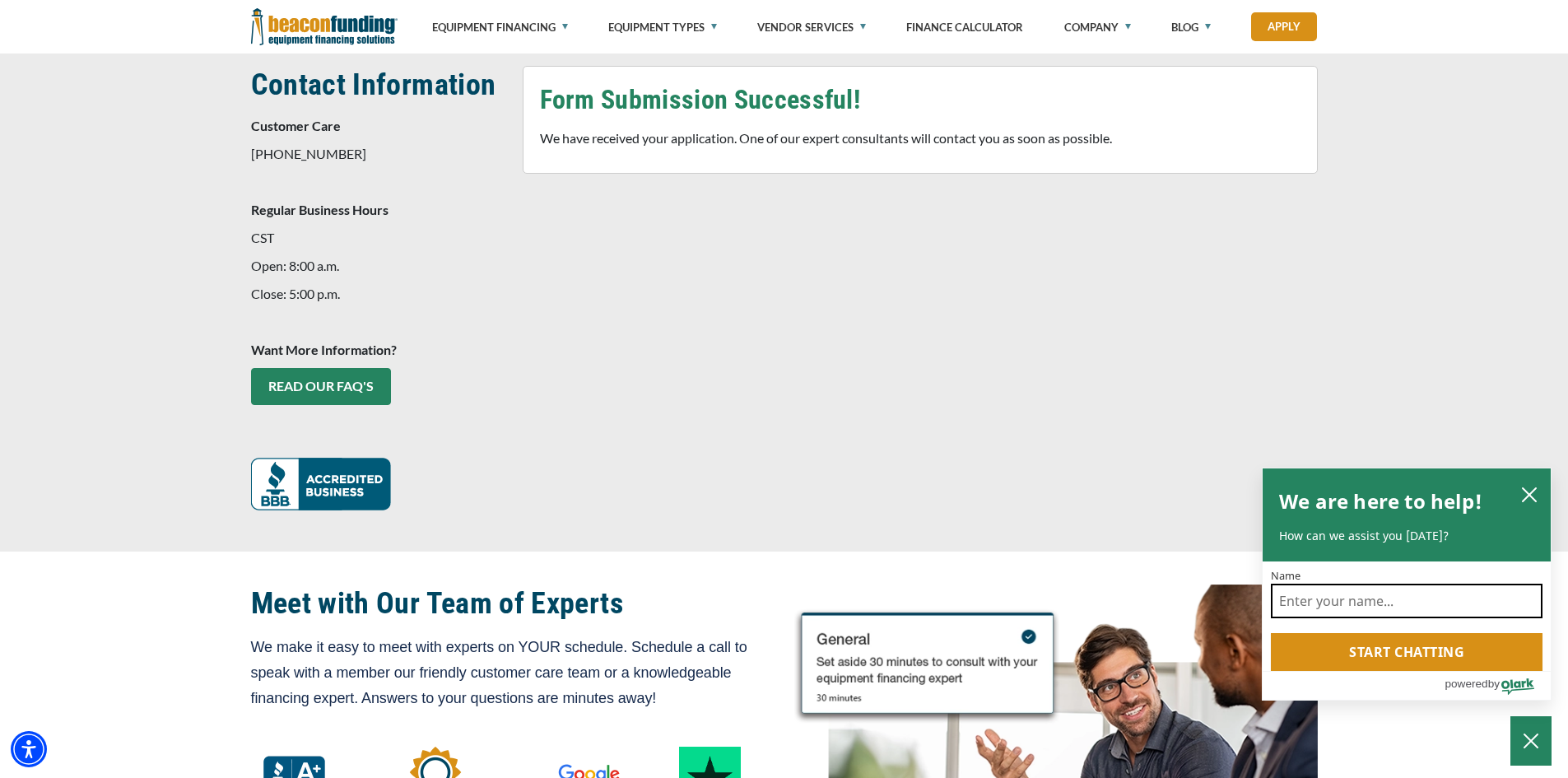
click at [1321, 606] on input "Name" at bounding box center [1407, 601] width 272 height 35
type input "Mary Kay McGarrigle"
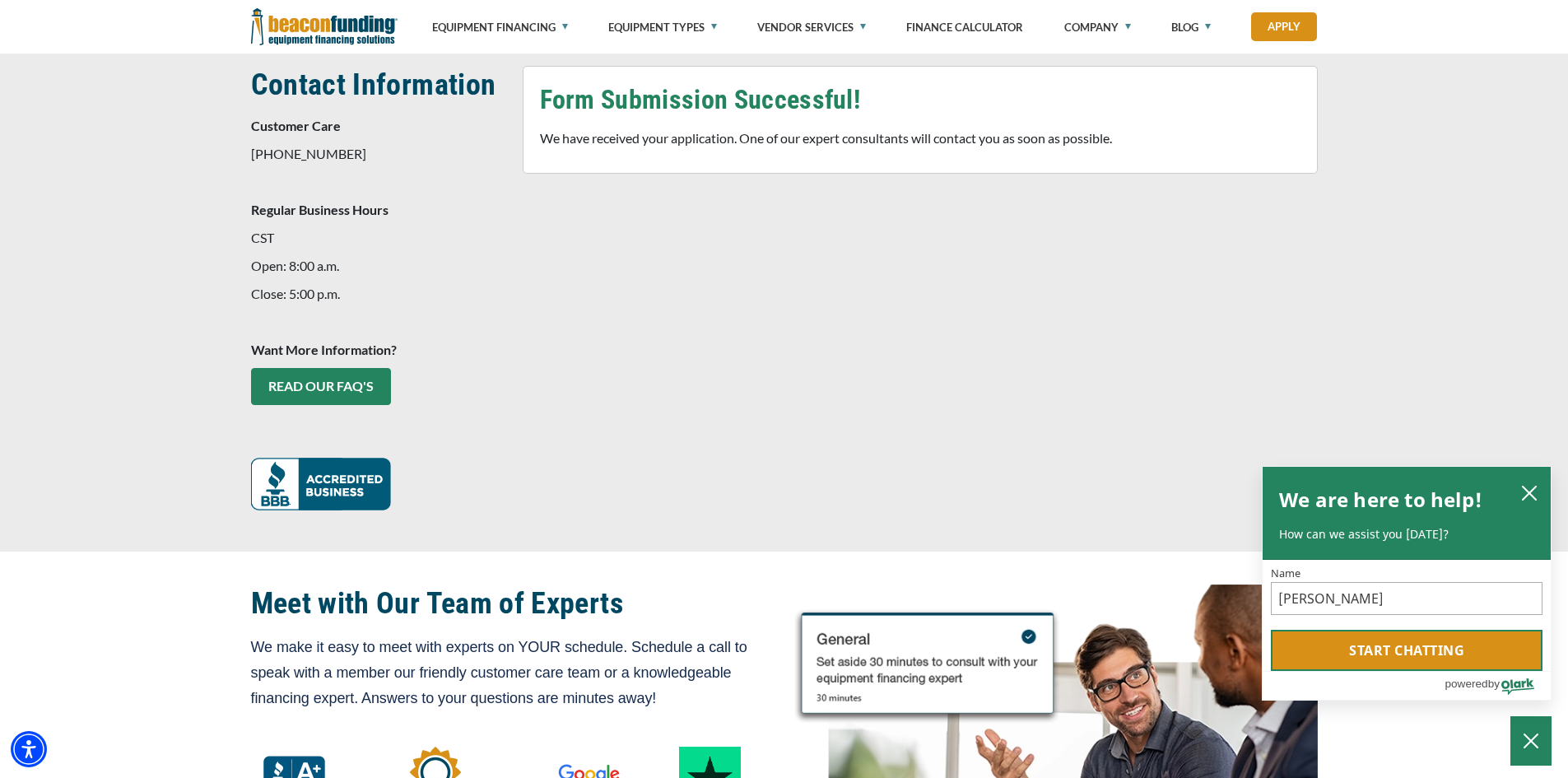
click at [1400, 653] on button "Start chatting" at bounding box center [1407, 651] width 272 height 42
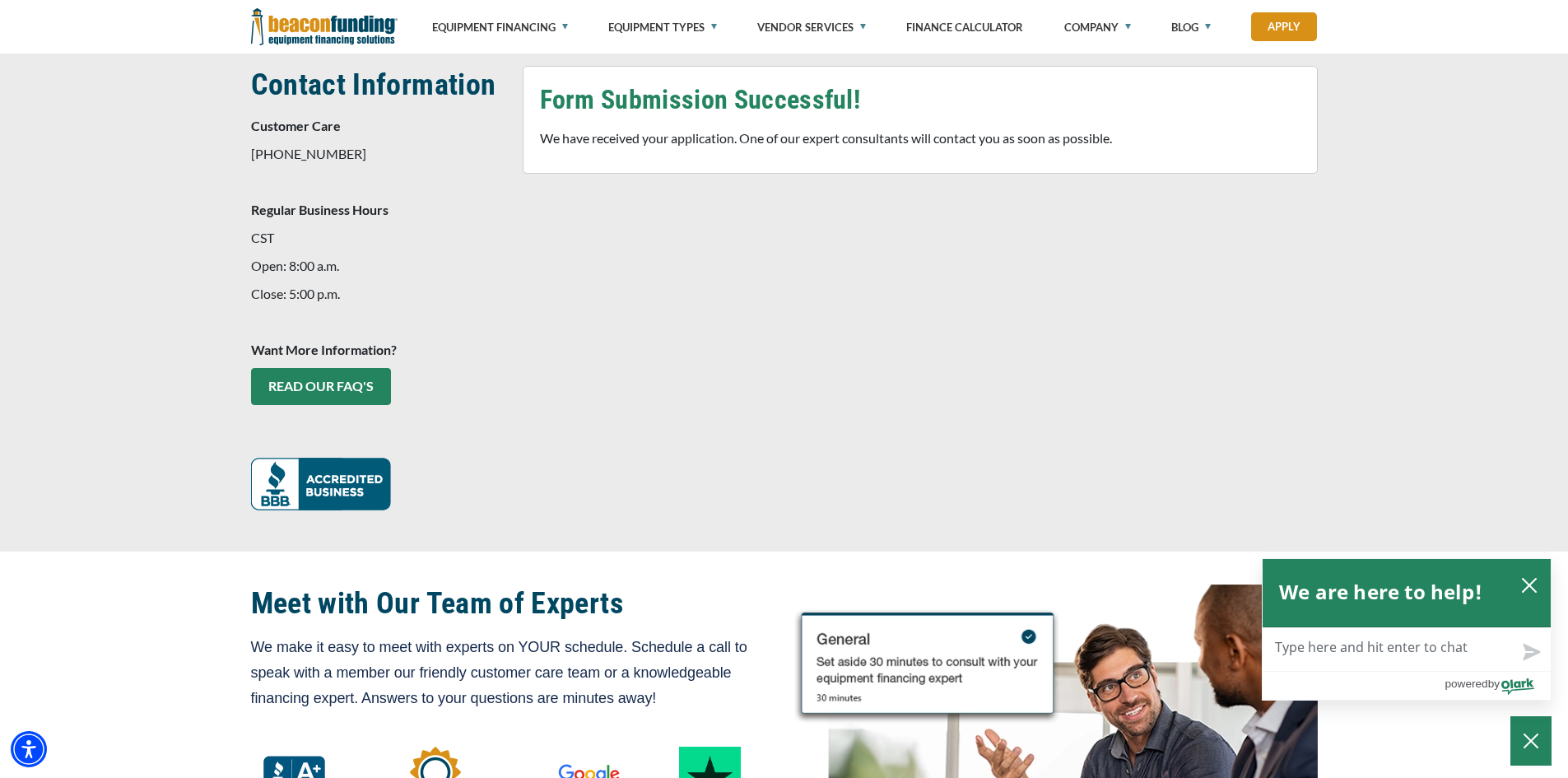
click at [1298, 646] on textarea "Live Chat Now" at bounding box center [1407, 649] width 288 height 42
type textarea "i"
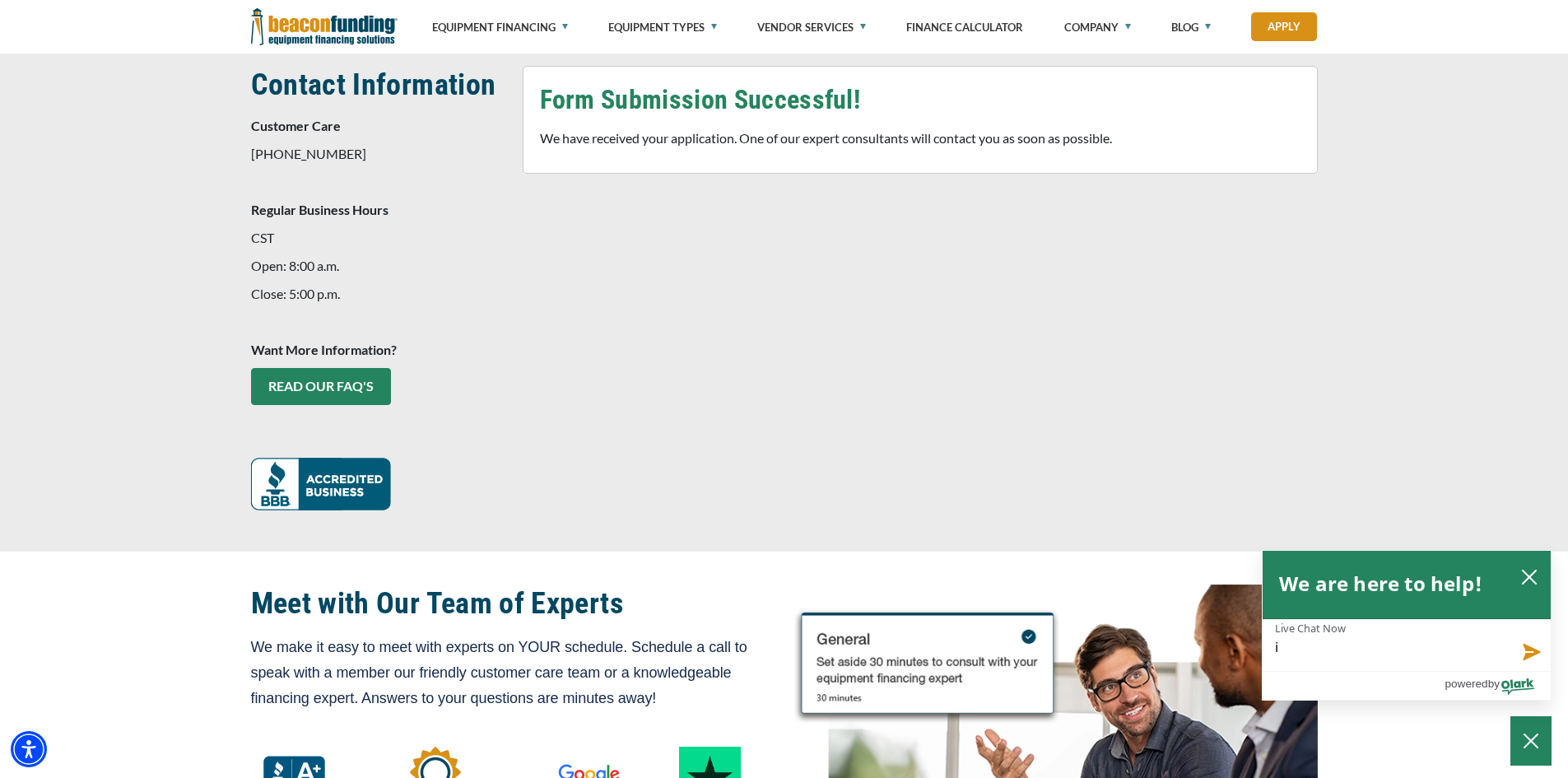
type textarea "i"
type textarea "i h"
type textarea "i ha"
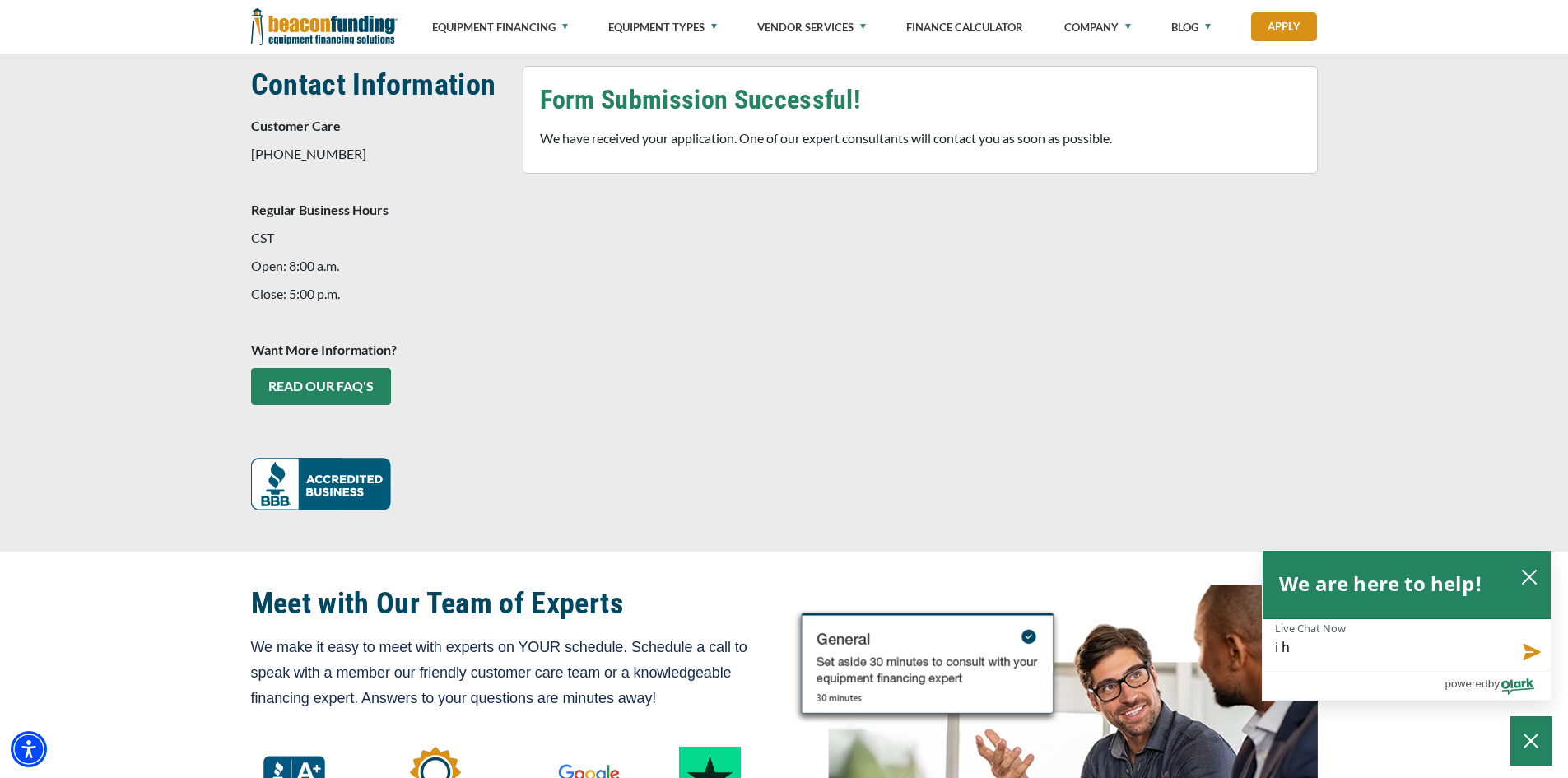
type textarea "i ha"
type textarea "i hav"
type textarea "i have"
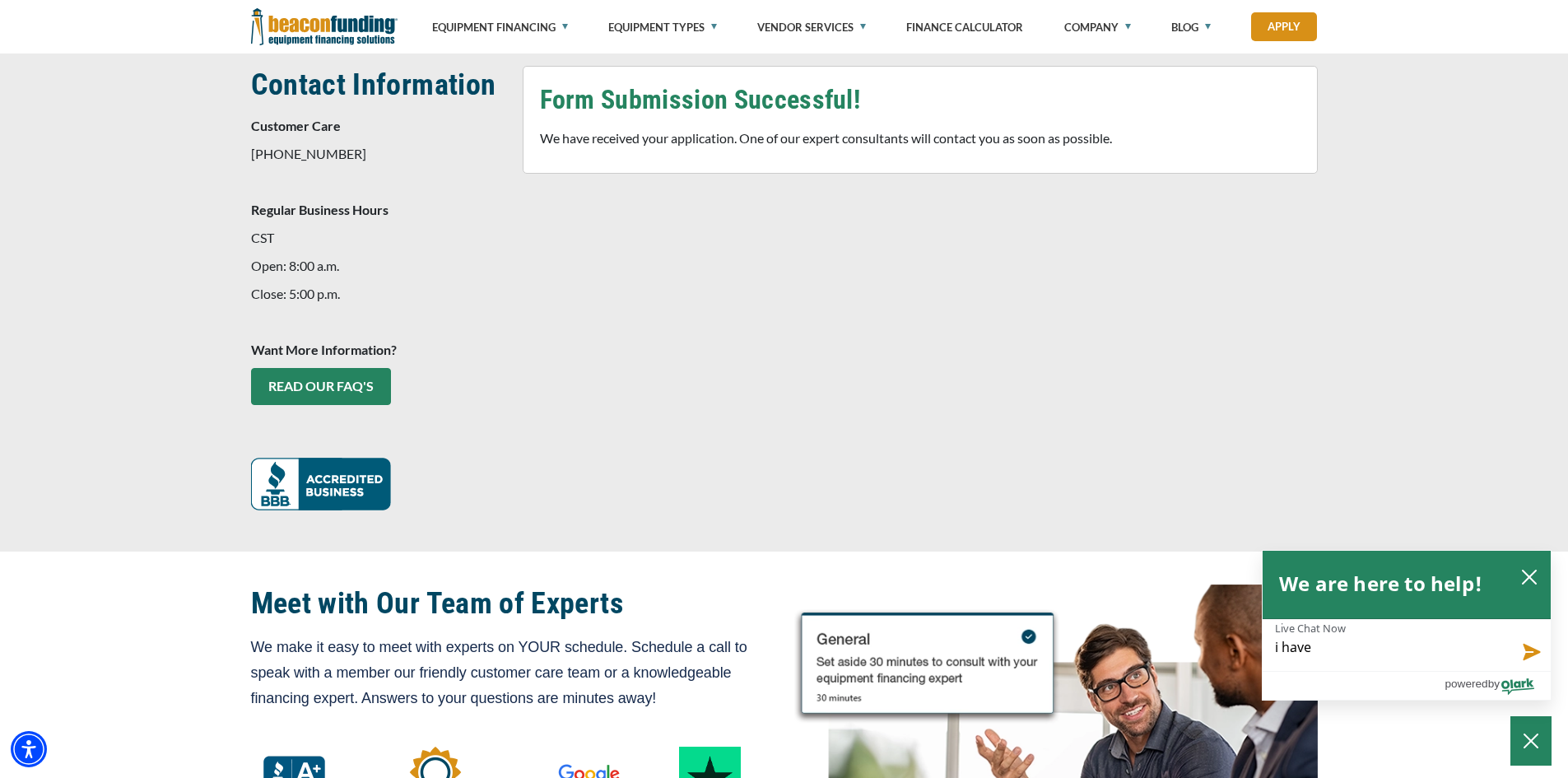
type textarea "i have"
type textarea "i have q"
type textarea "i have qu"
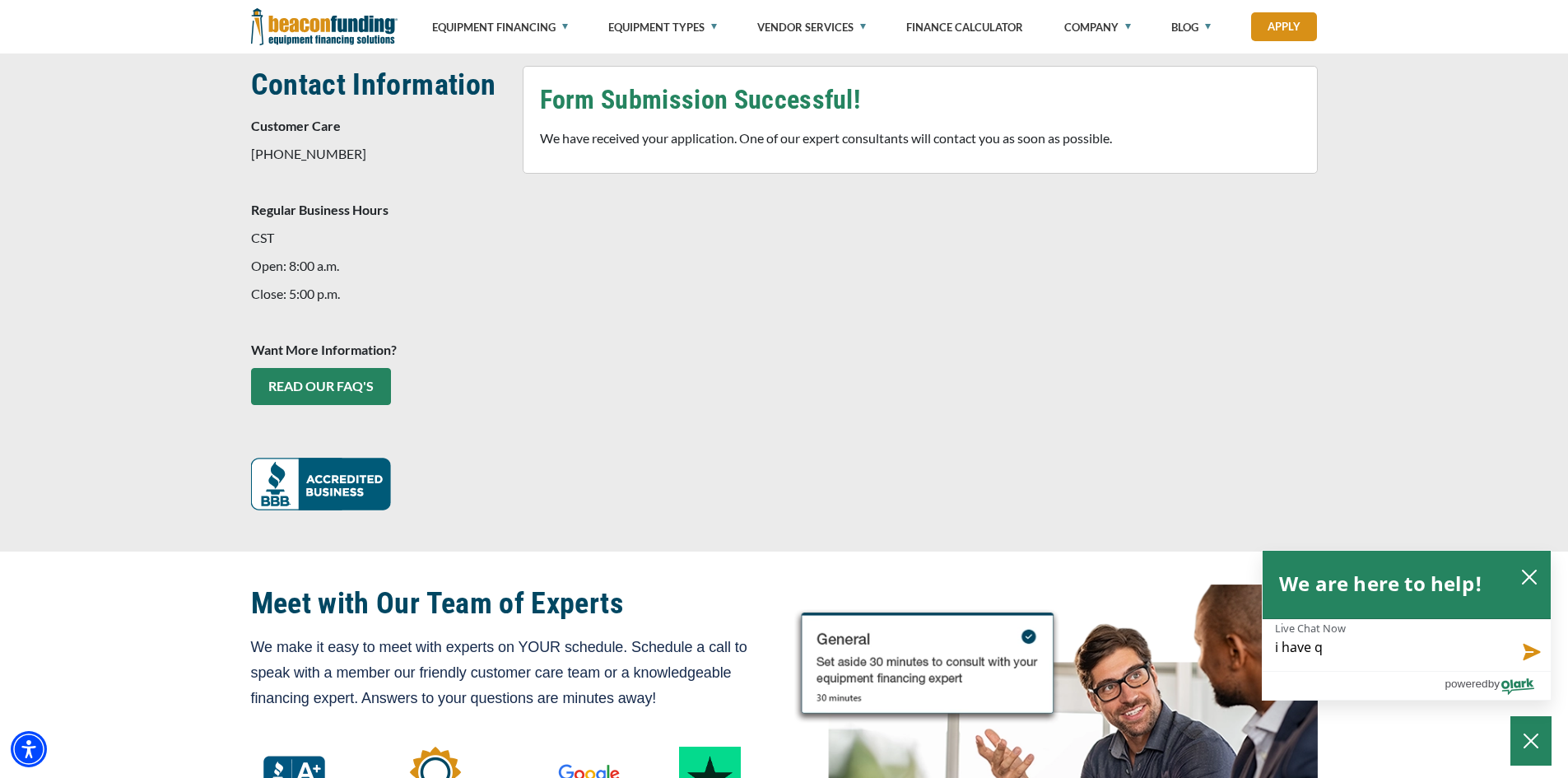
type textarea "i have qu"
type textarea "i have que"
type textarea "i have ques"
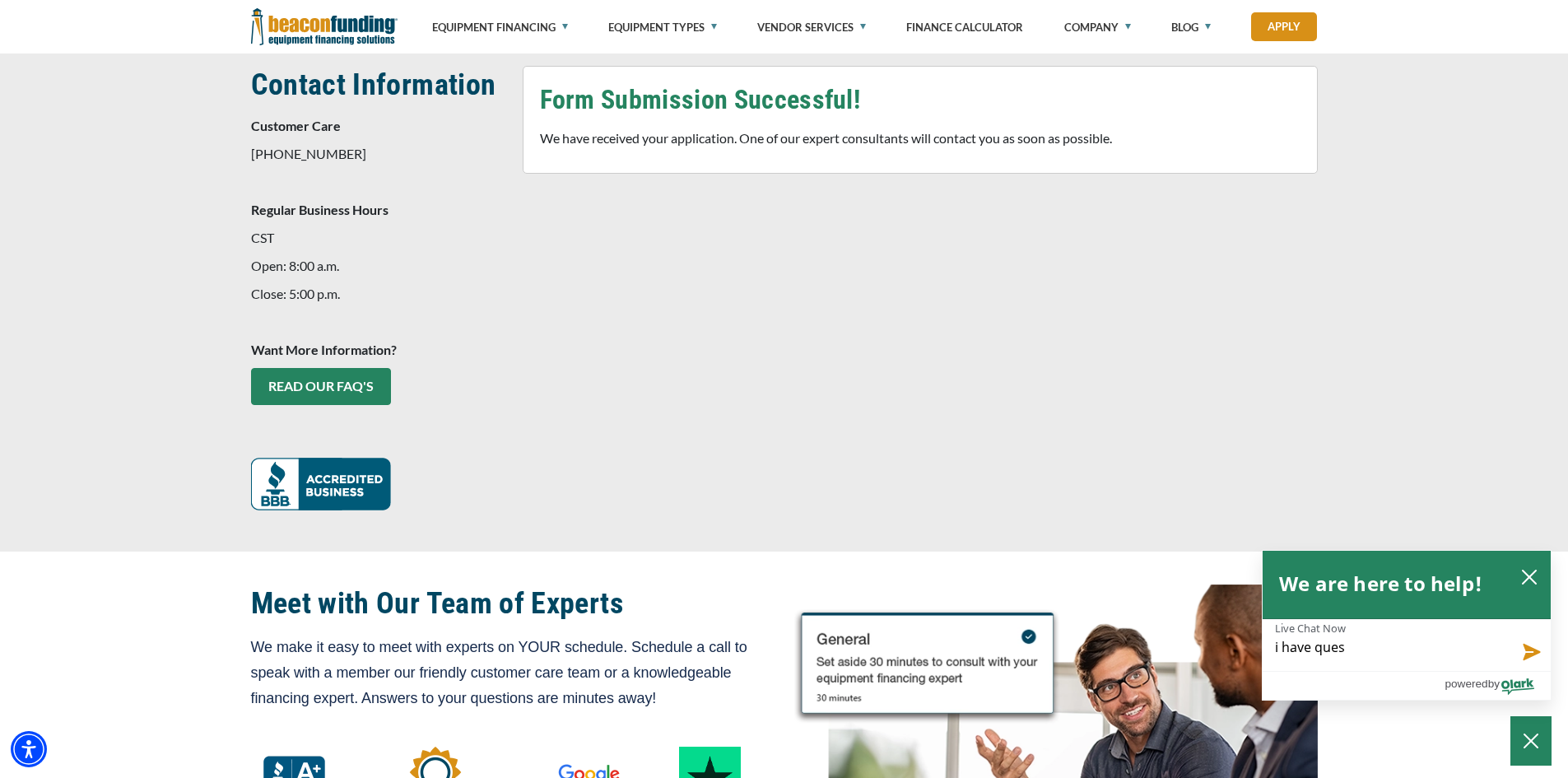
type textarea "i have quest"
type textarea "i have questi"
type textarea "i have questio"
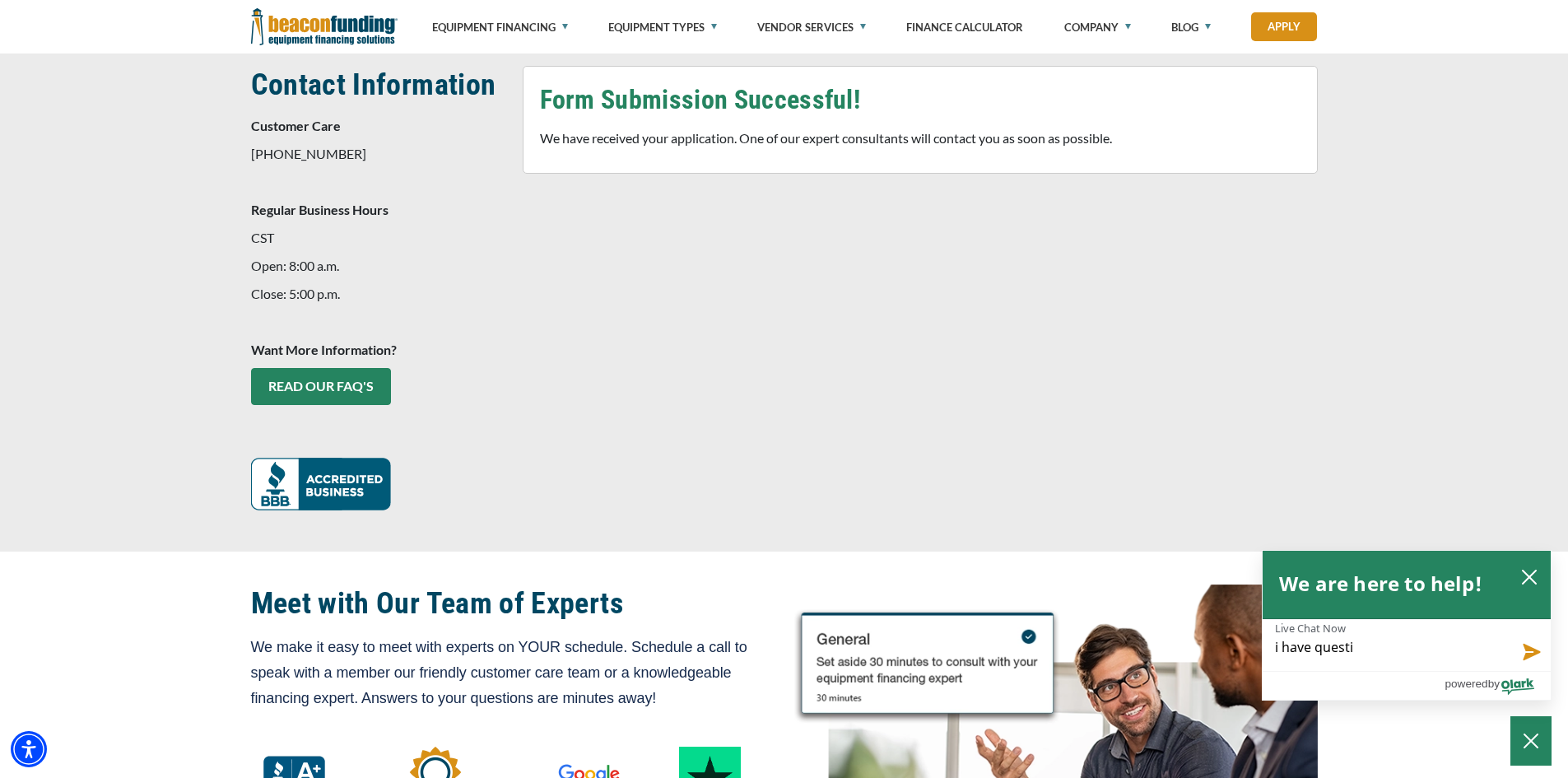
type textarea "i have questio"
type textarea "i have question"
type textarea "i have questions"
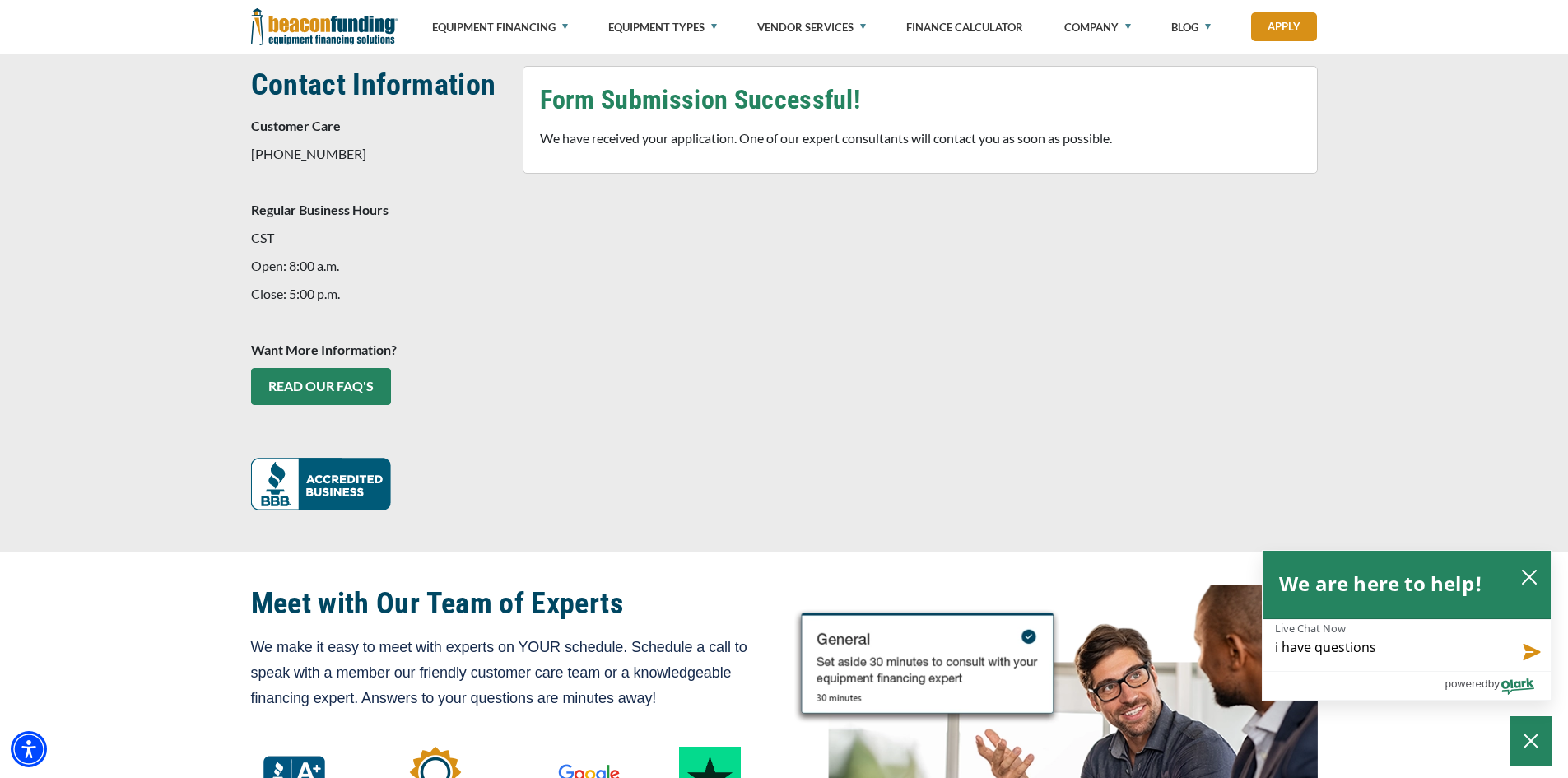
type textarea "i have questions"
type textarea "i have questions o"
type textarea "i have questions on"
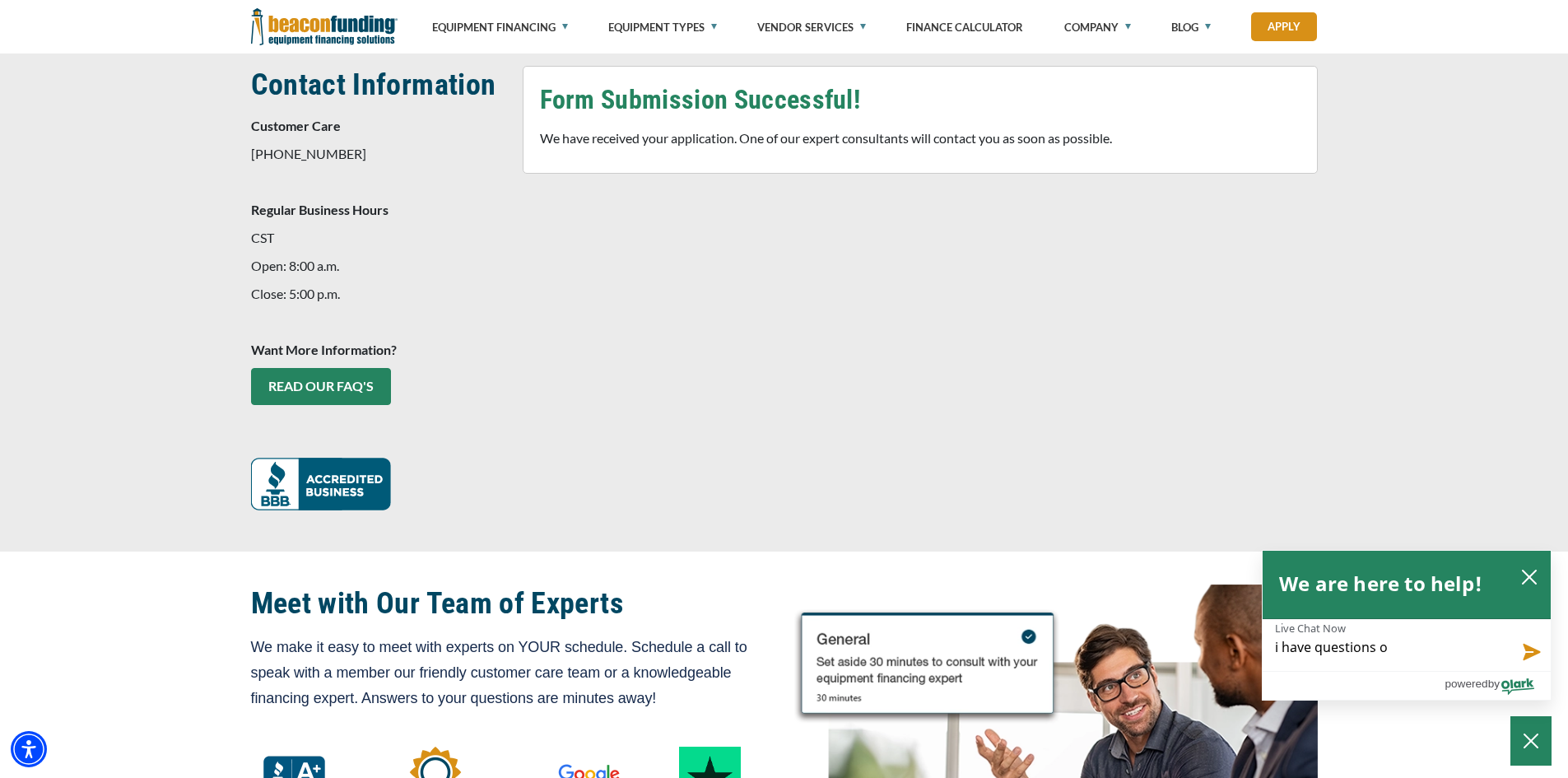
type textarea "i have questions on"
type textarea "i have questions on a"
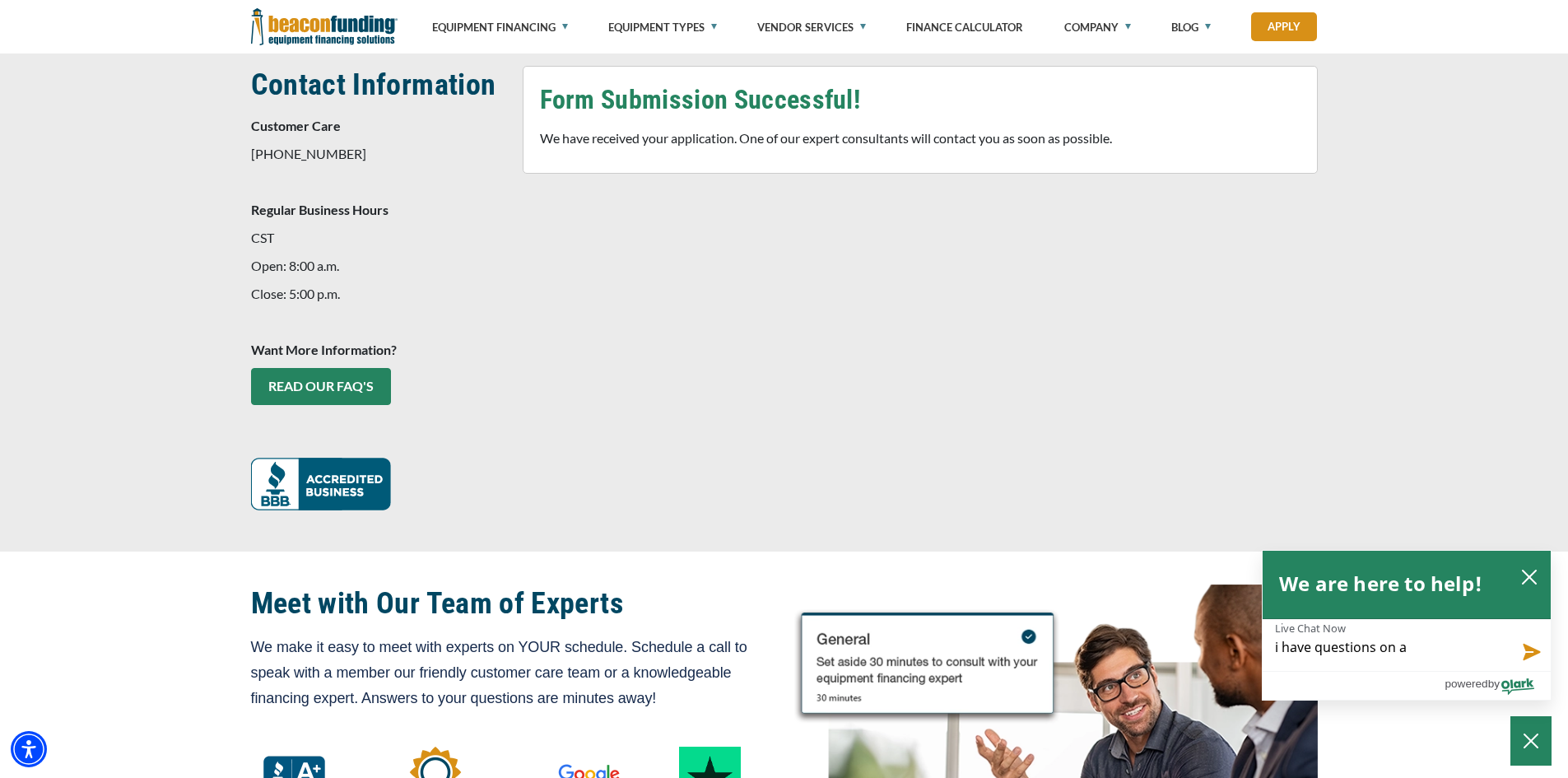
type textarea "i have questions on"
type textarea "i have questions on b"
type textarea "i have questions on bi"
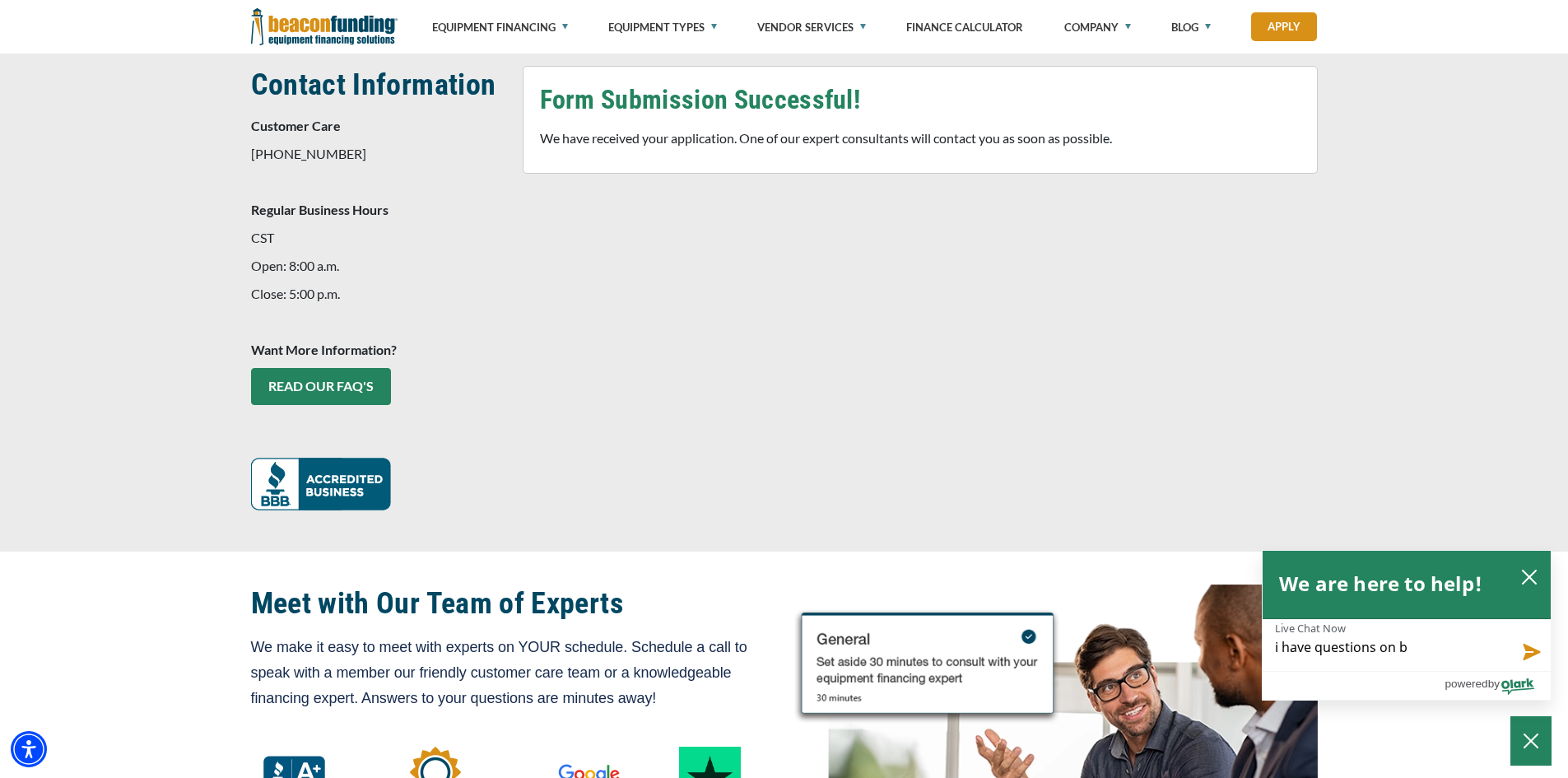
type textarea "i have questions on bi"
type textarea "i have questions on bil"
type textarea "i have questions on bill"
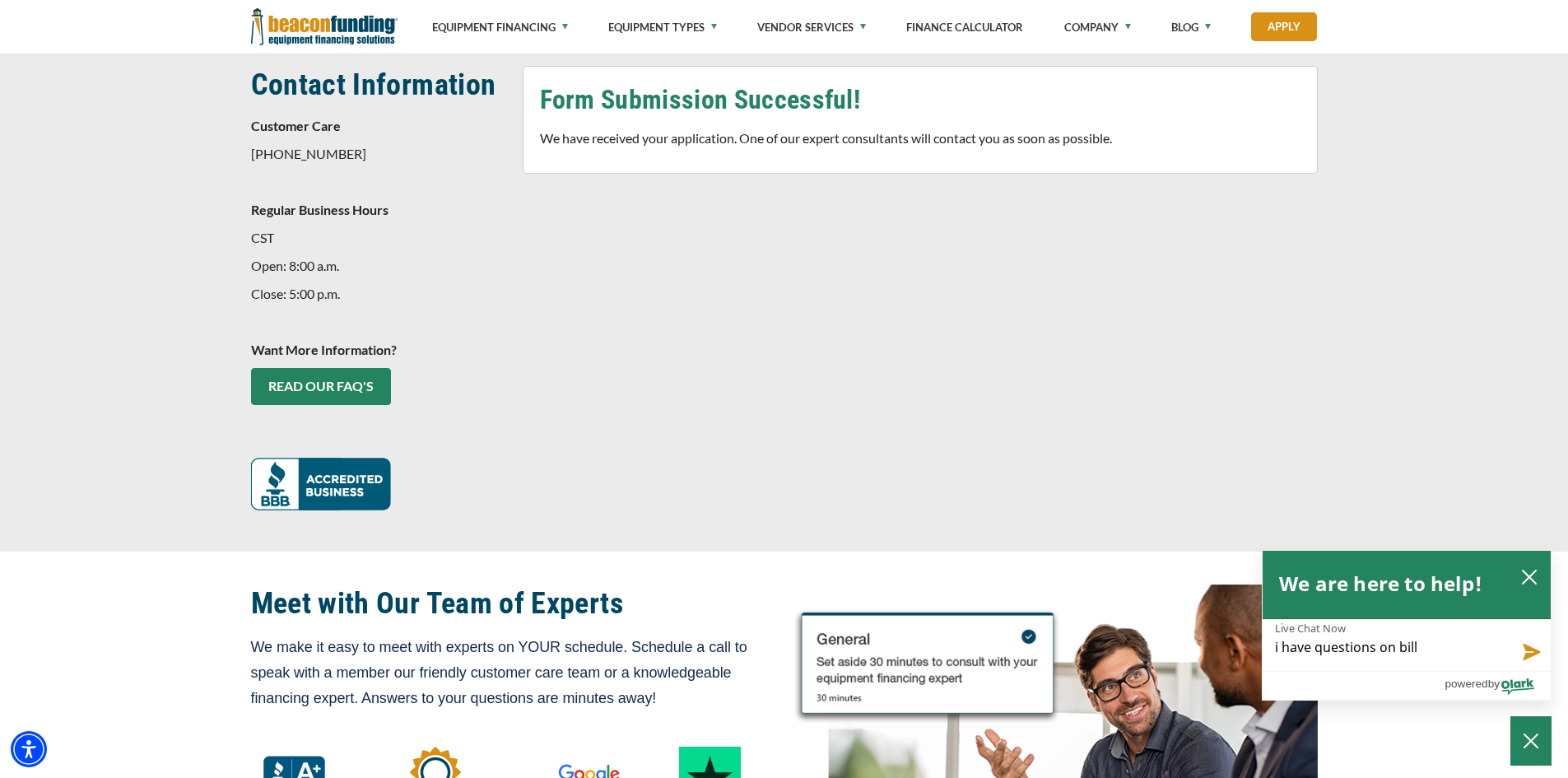
type textarea "i have questions on billi"
type textarea "i have questions on billin"
type textarea "i have questions on billing"
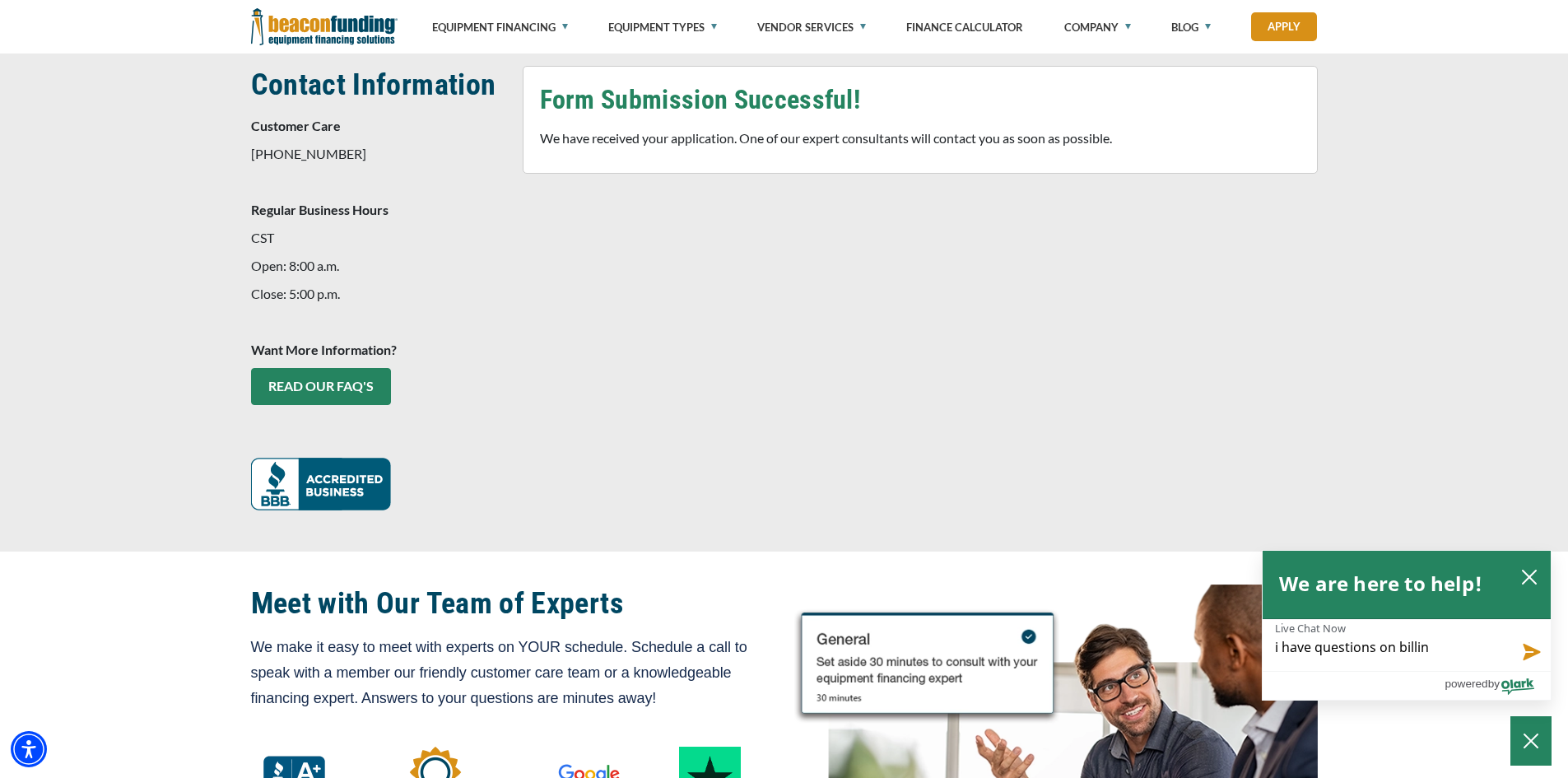
type textarea "i have questions on billing"
type textarea "i have questions on billings"
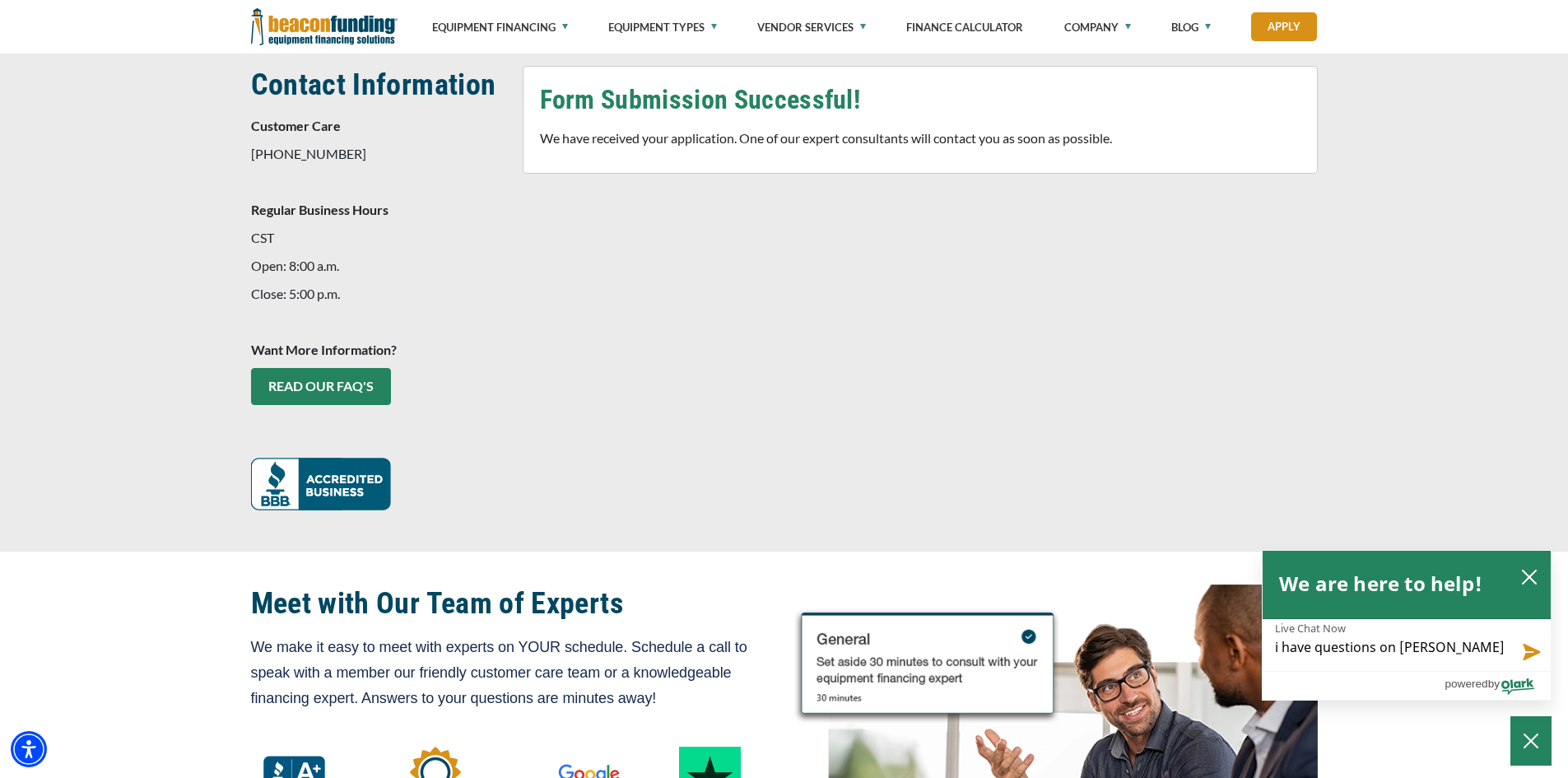
type textarea "i have questions on billings o"
type textarea "i have questions on billings on"
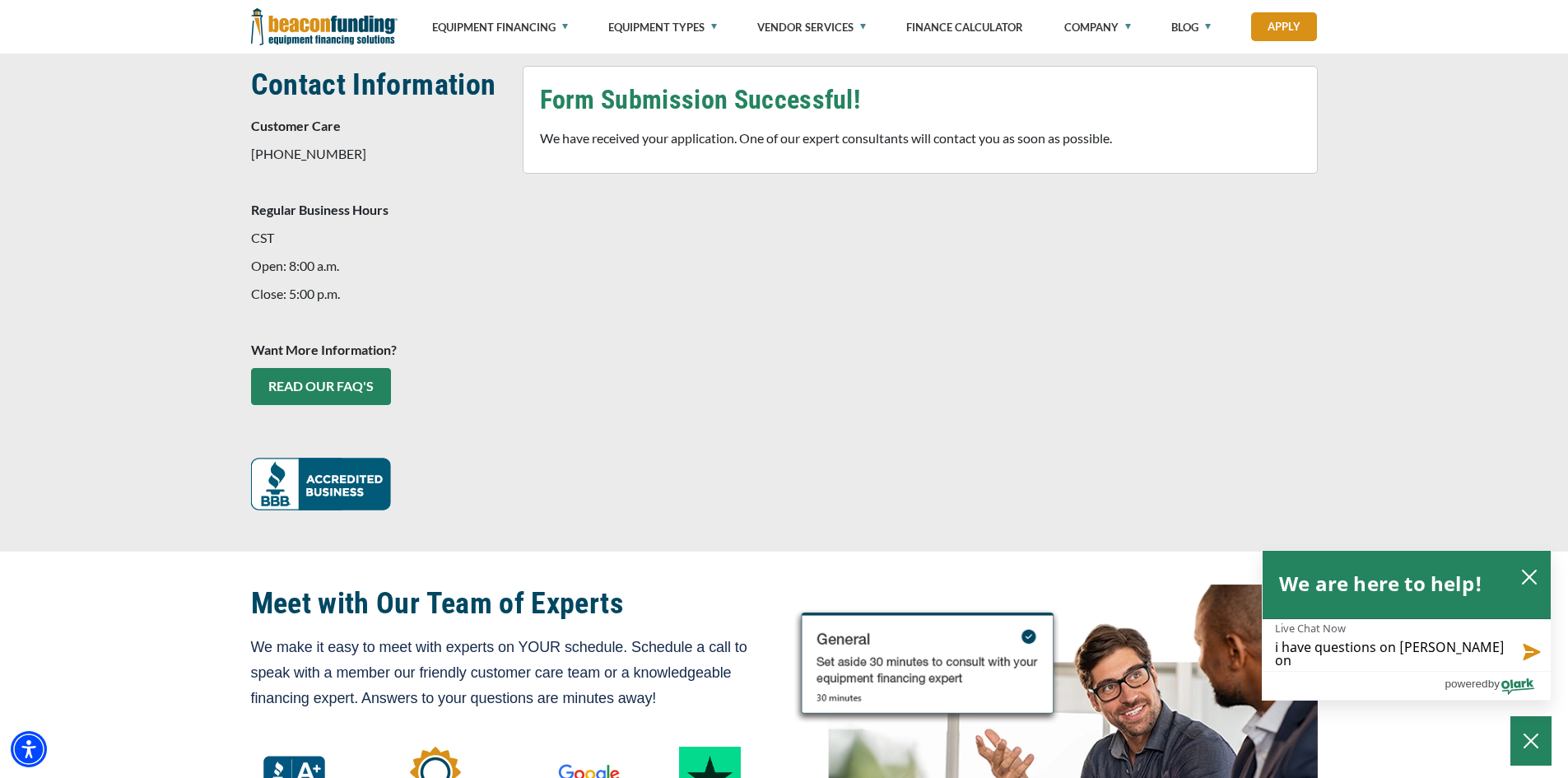
type textarea "i have questions on billings on"
type textarea "i have questions on billings on L"
type textarea "i have questions on billings on Le"
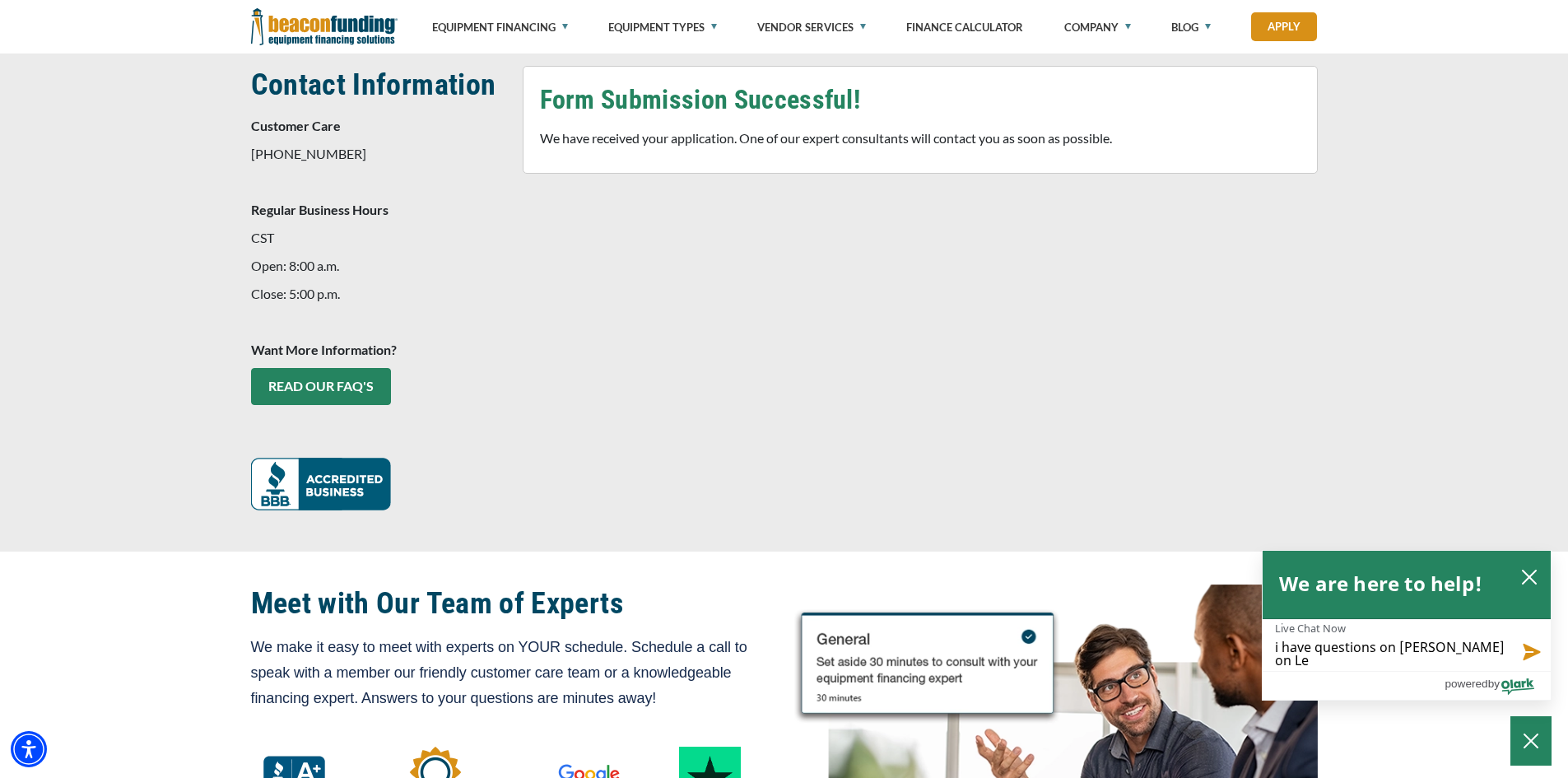
type textarea "i have questions on billings on Lea"
type textarea "i have questions on billings on Leas"
type textarea "i have questions on billings on Lease"
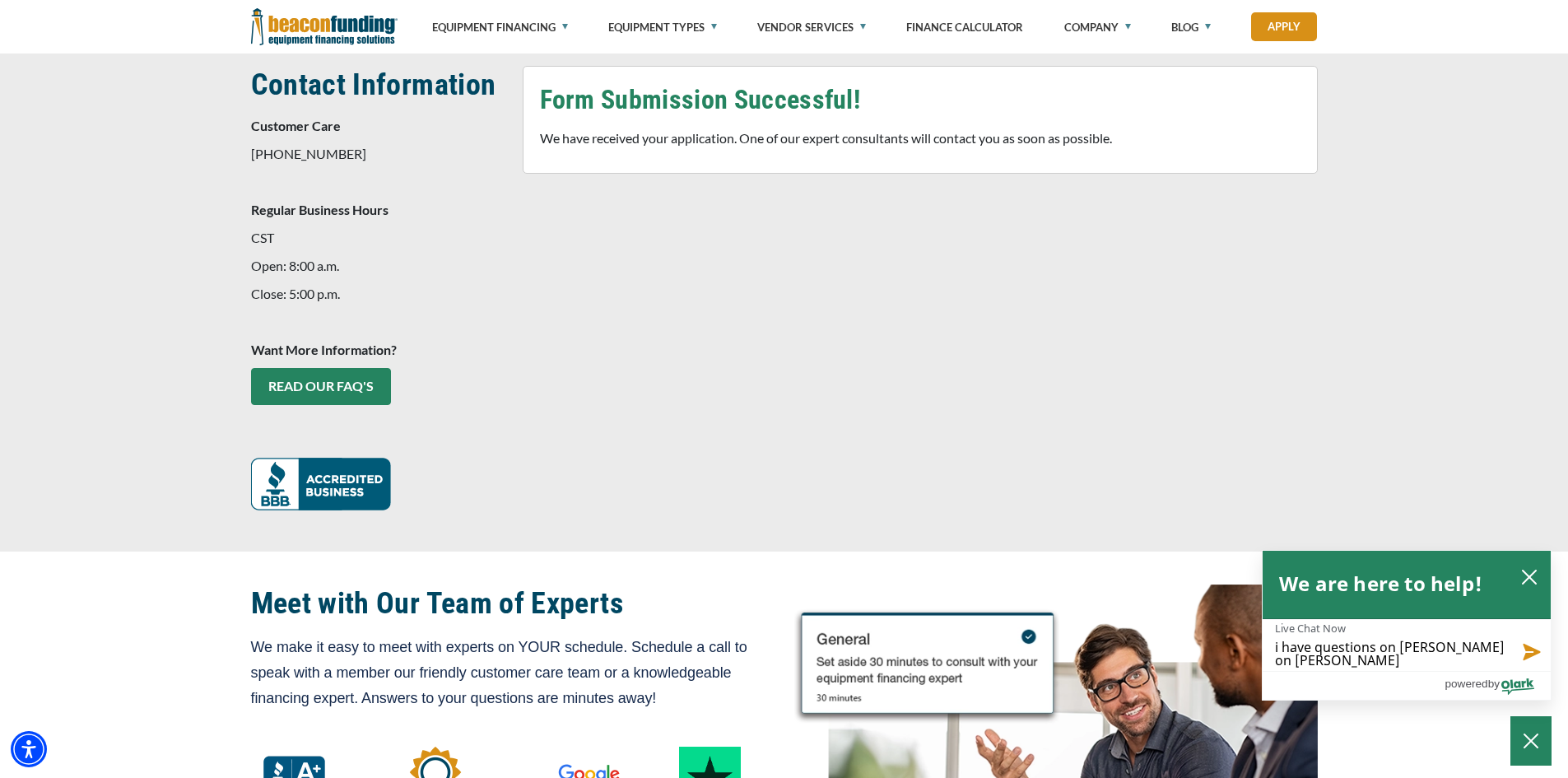
type textarea "i have questions on billings on Lease"
type textarea "i have questions on billings on Lease B"
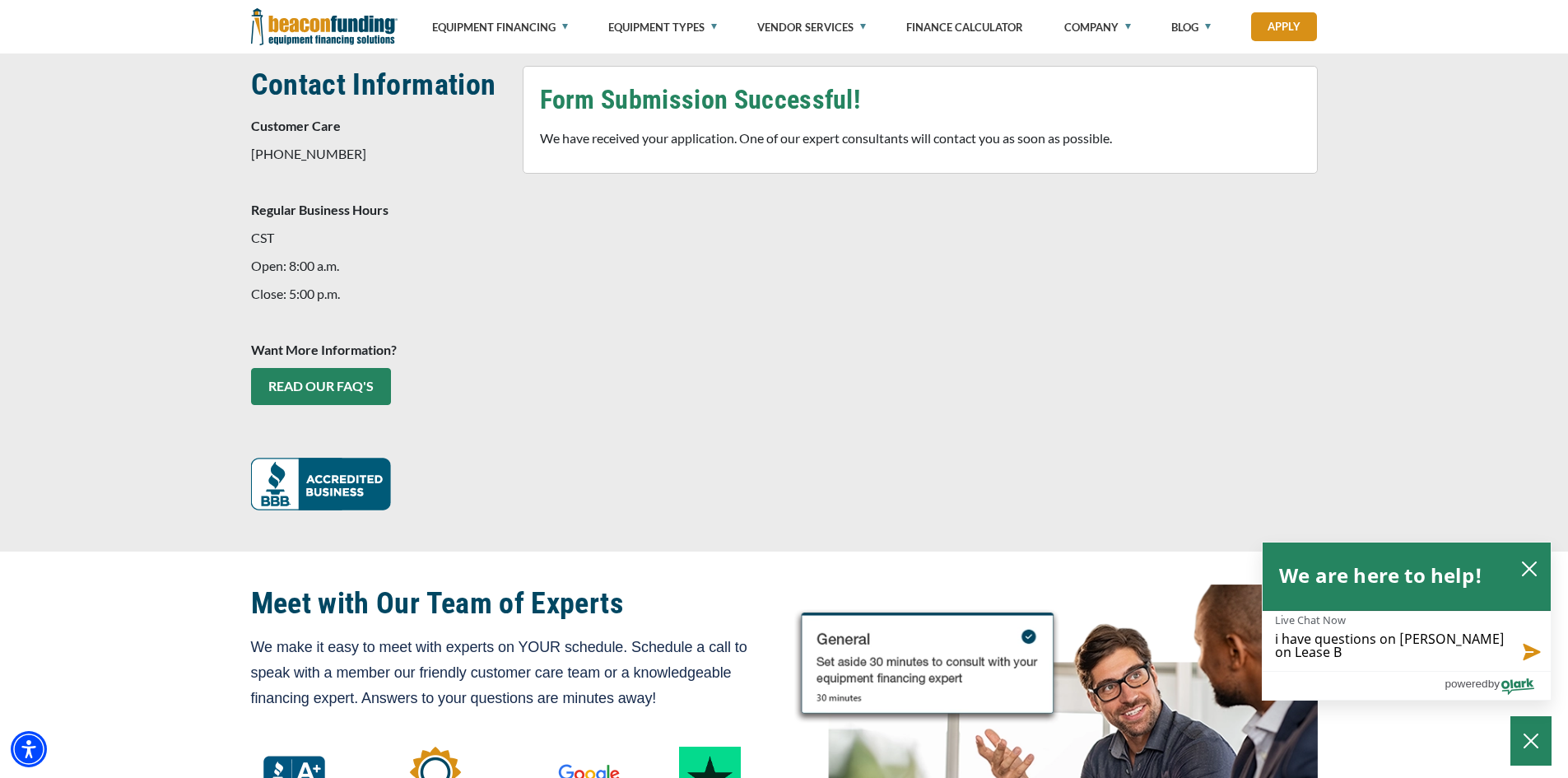
type textarea "i have questions on billings on Lease BF"
type textarea "i have questions on billings on Lease BFC"
type textarea "i have questions on billings on Lease BFC2"
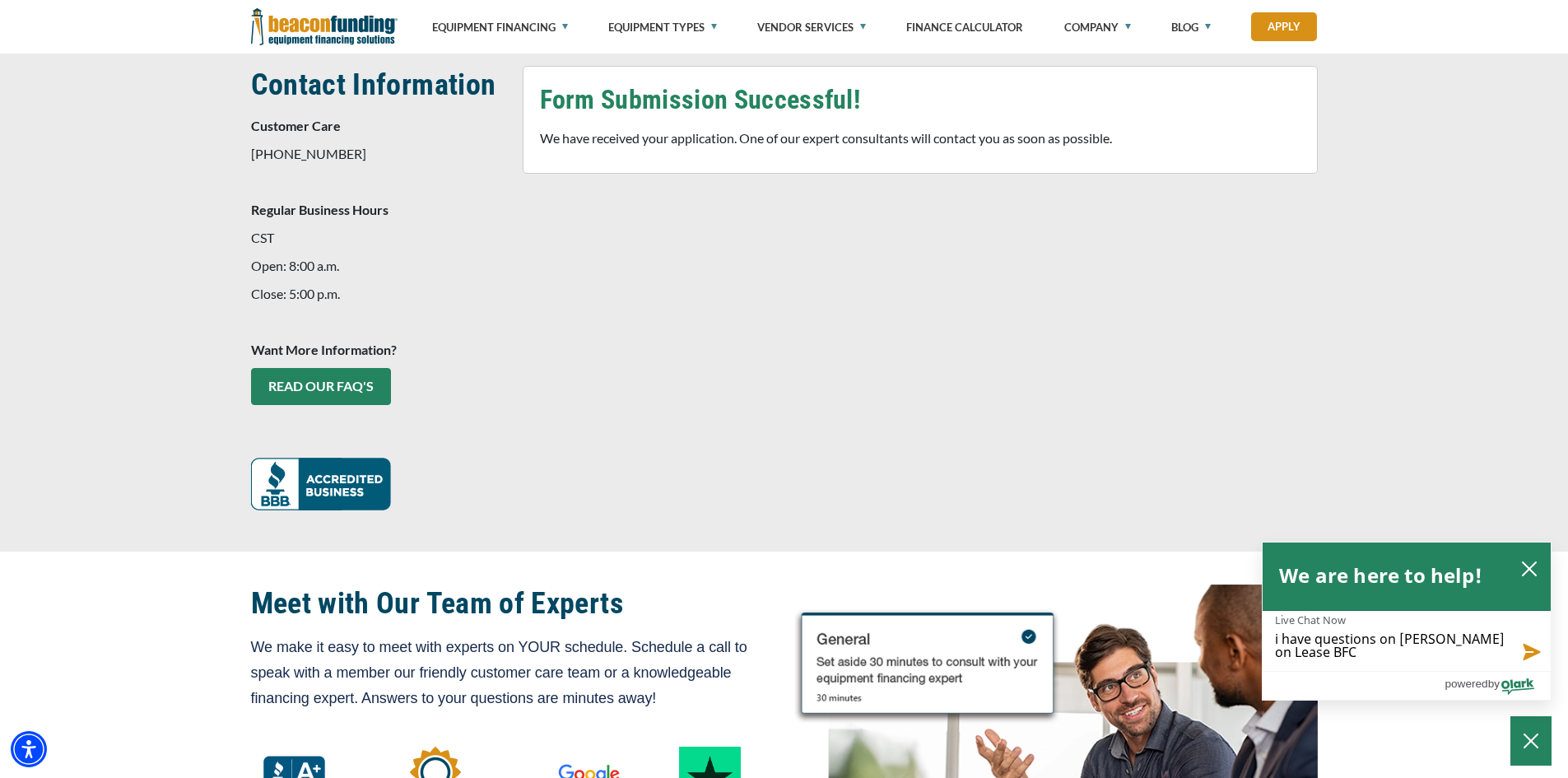
type textarea "i have questions on billings on Lease BFC2"
type textarea "i have questions on billings on Lease BFC20"
type textarea "i have questions on billings on Lease BFC206"
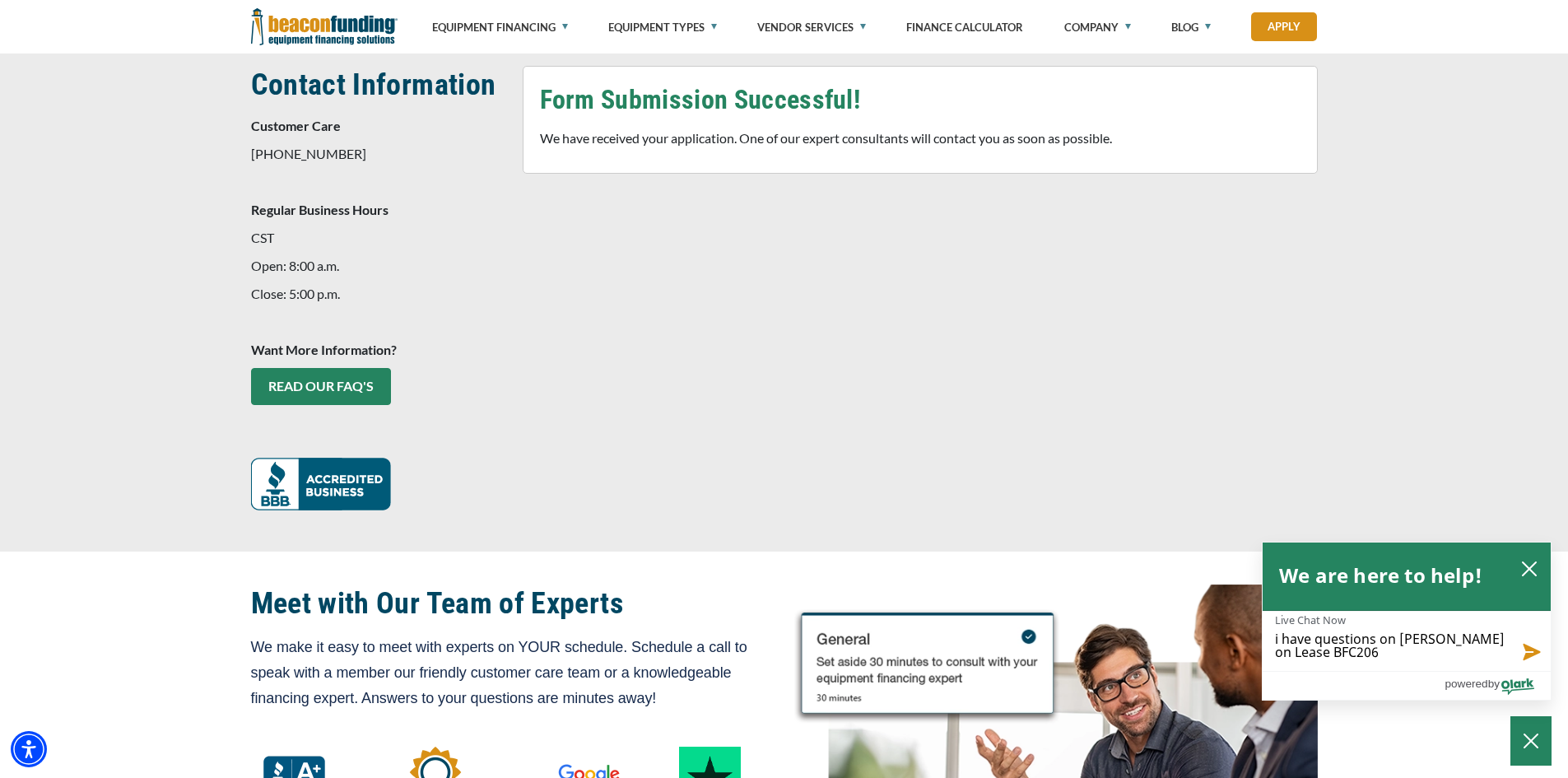
type textarea "i have questions on billings on Lease BFC2066"
type textarea "i have questions on billings on Lease BFC20668"
type textarea "i have questions on billings on Lease BFC20668-"
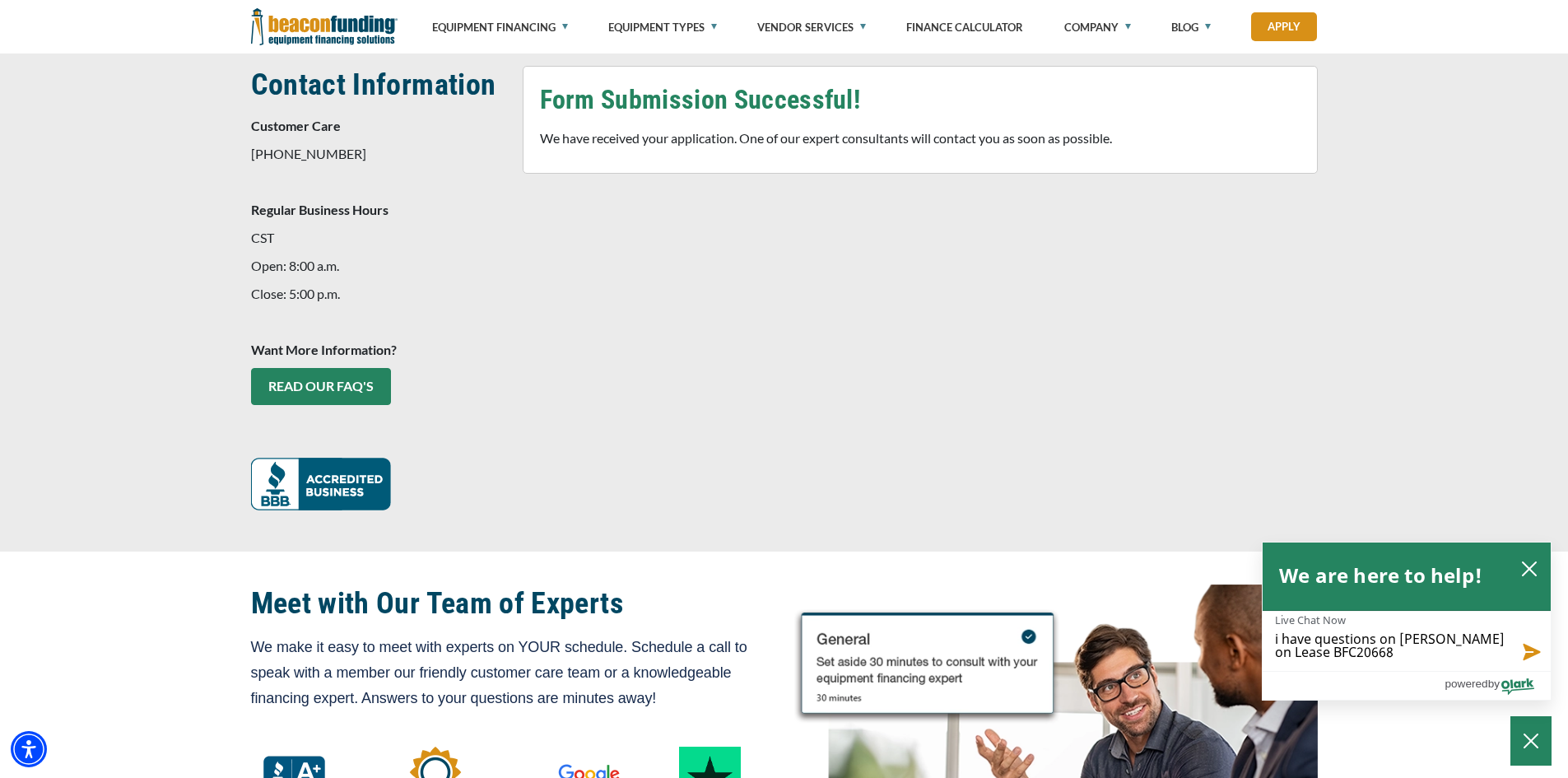
type textarea "i have questions on billings on Lease BFC20668-"
type textarea "i have questions on billings on Lease BFC20668--"
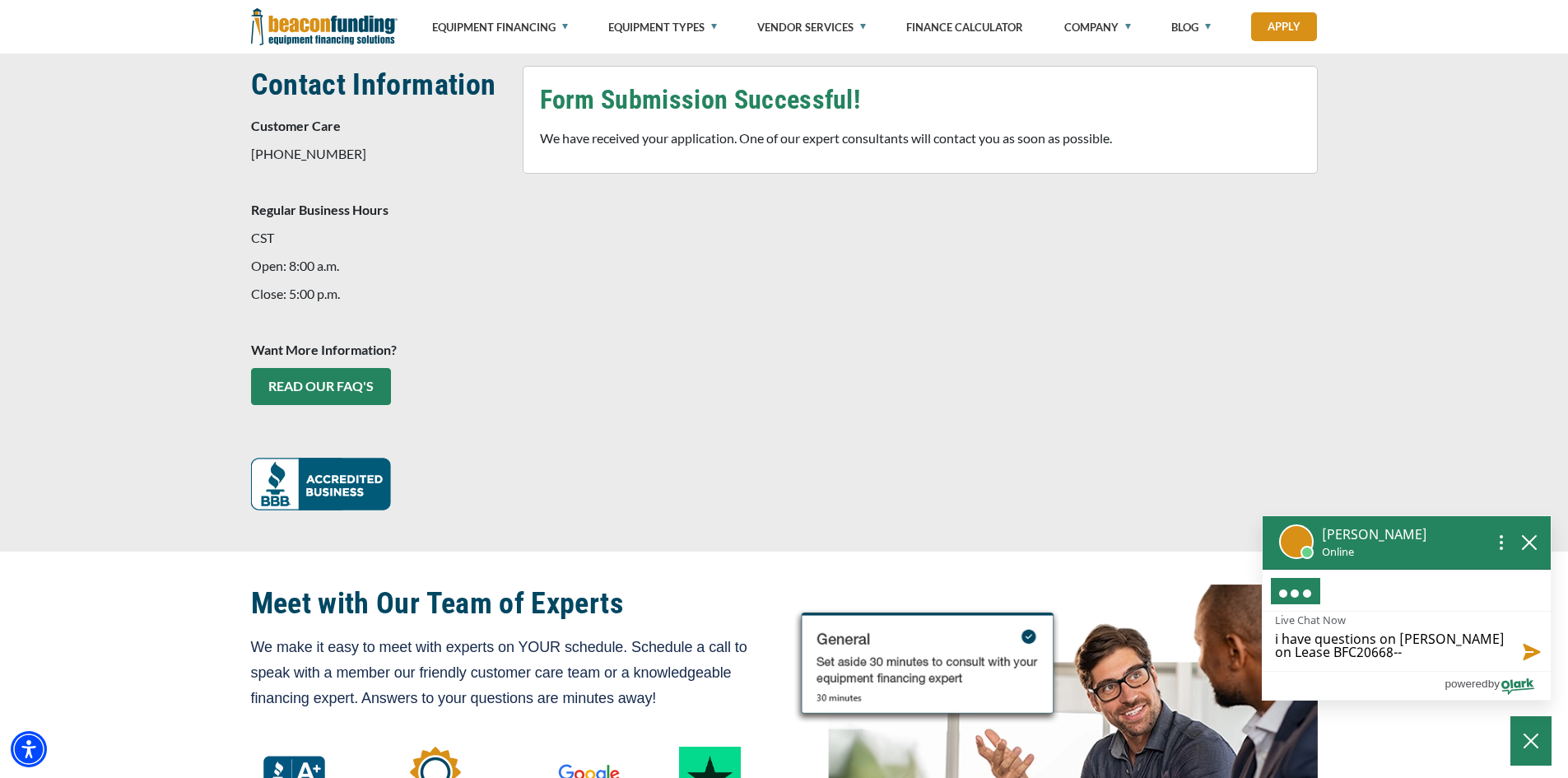
type textarea "i have questions on billings on Lease BFC20668--0"
type textarea "i have questions on billings on Lease BFC20668--01"
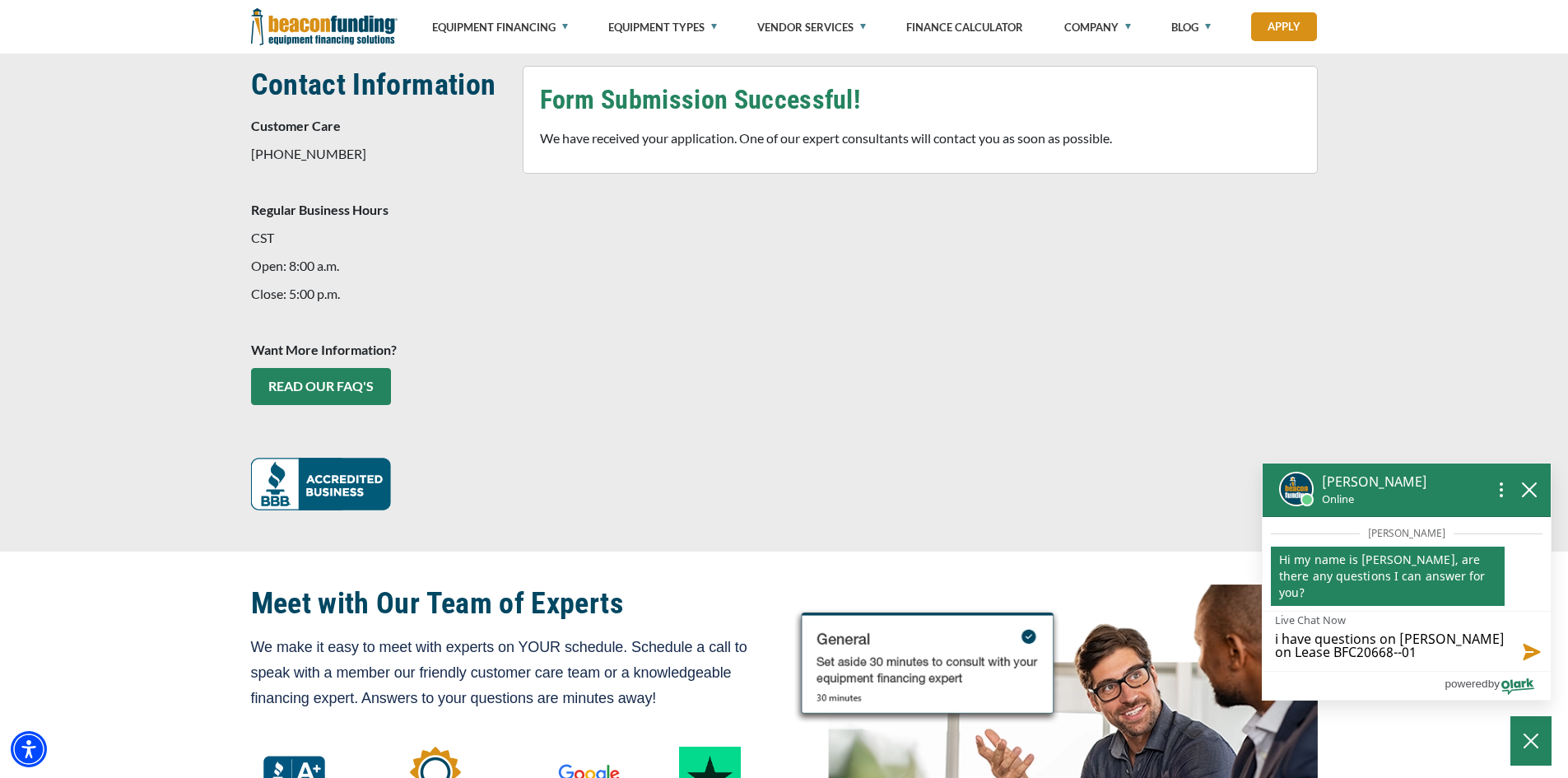
type textarea "i have questions on billings on Lease BFC20668--01"
click at [1528, 649] on button "Send message" at bounding box center [1528, 651] width 44 height 42
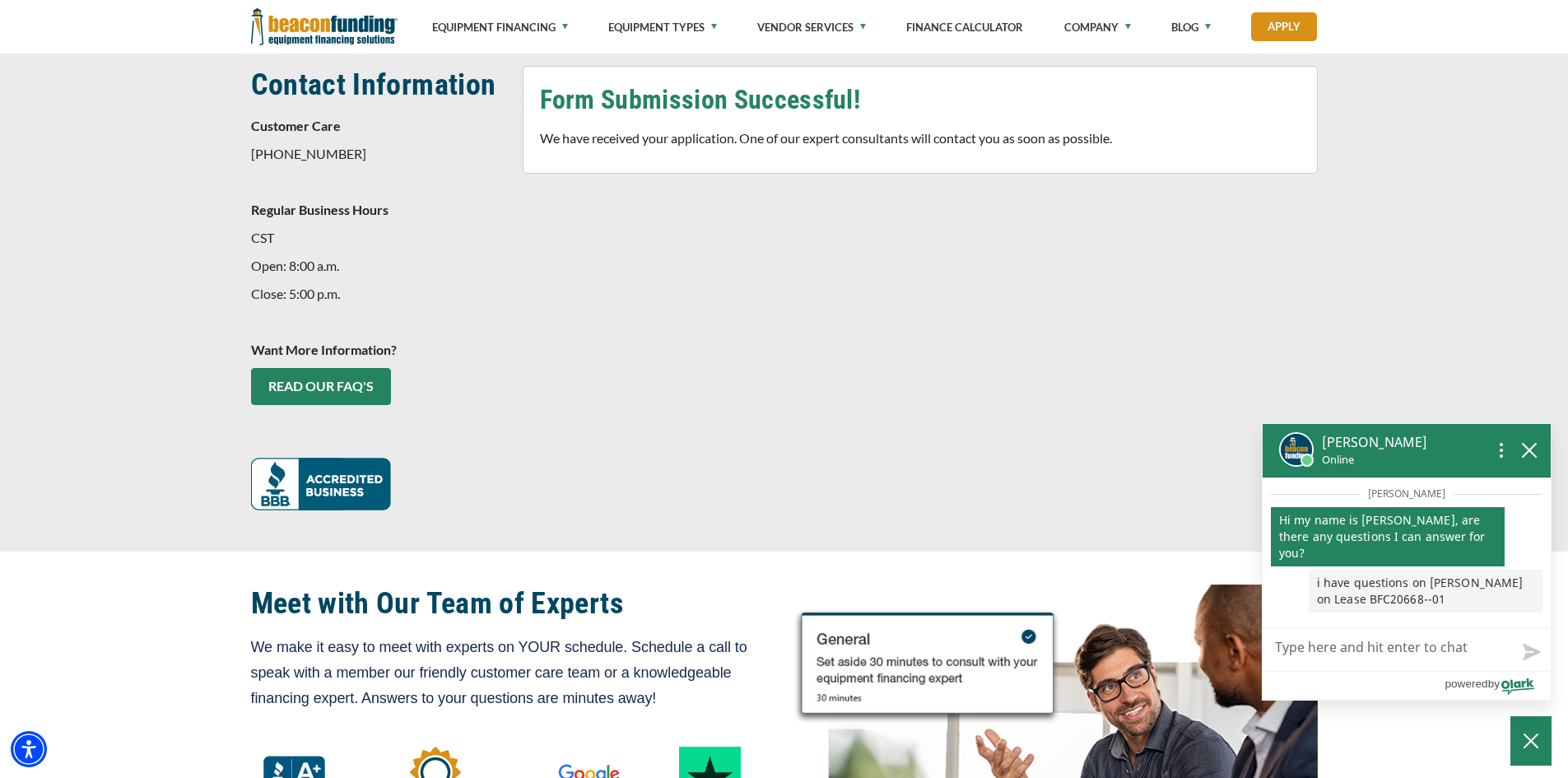
click at [1351, 651] on textarea "Live Chat Now" at bounding box center [1407, 649] width 288 height 42
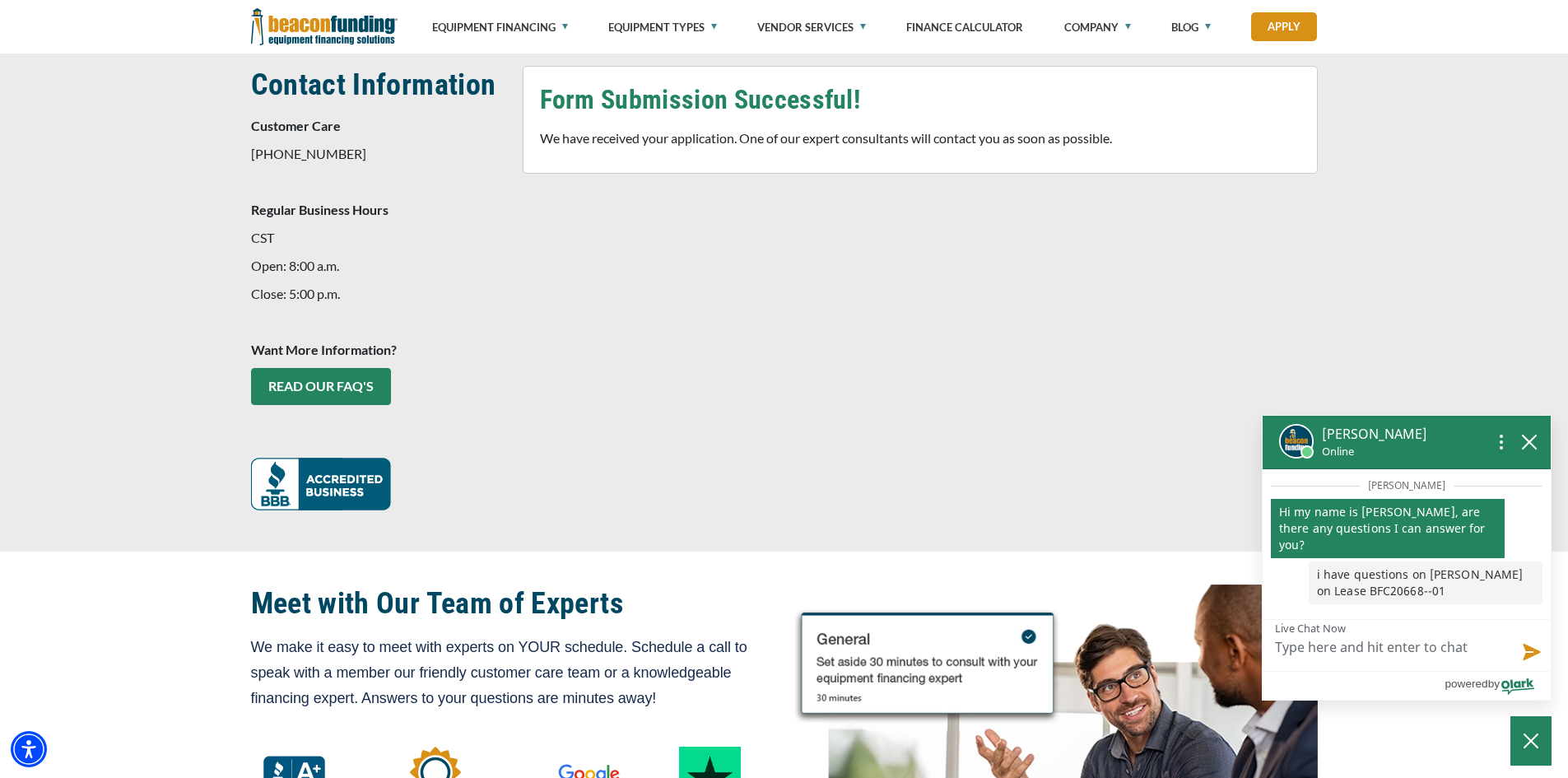
type textarea "c"
type textarea "ca"
type textarea "can"
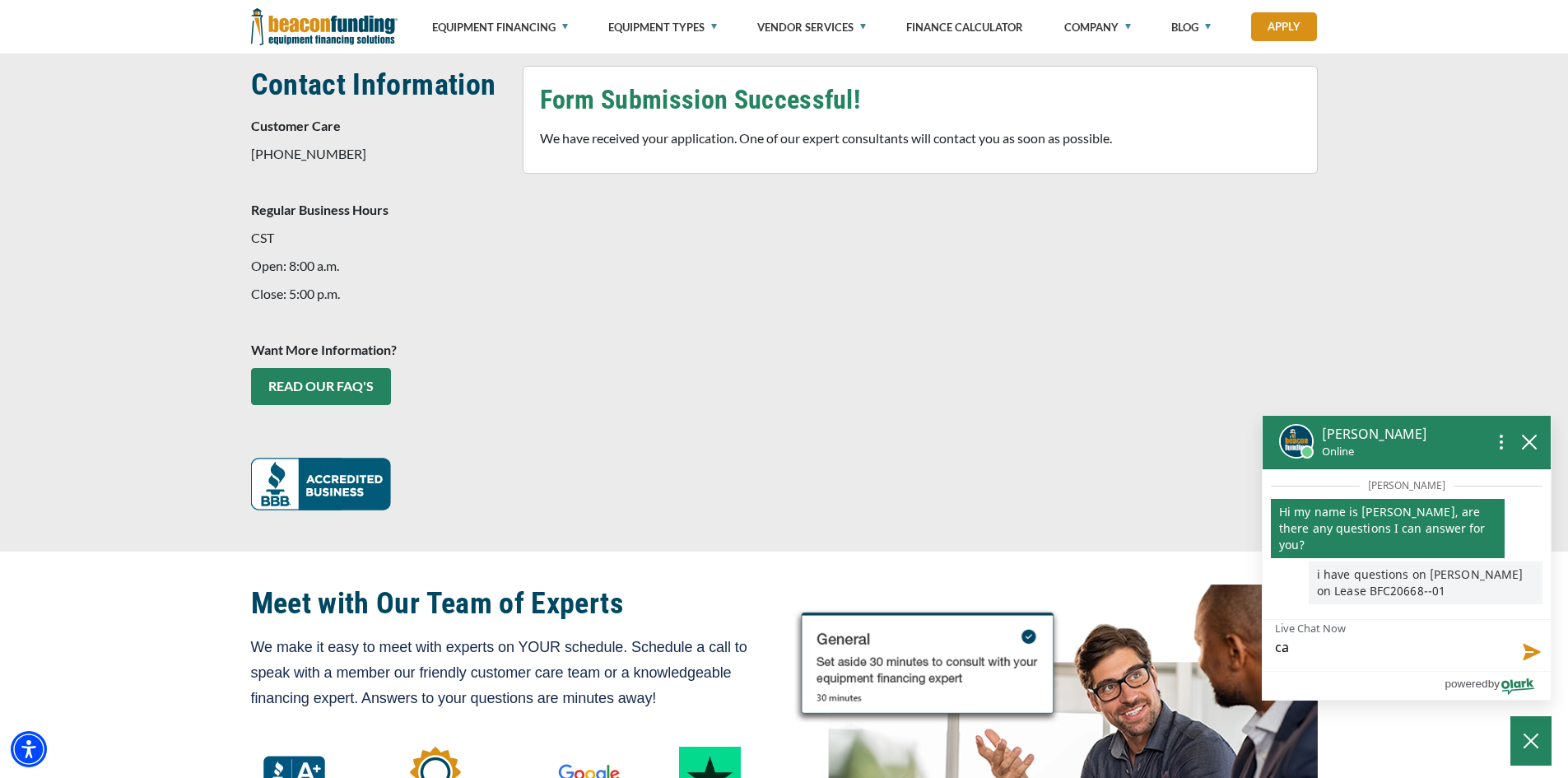
type textarea "can"
type textarea "can y"
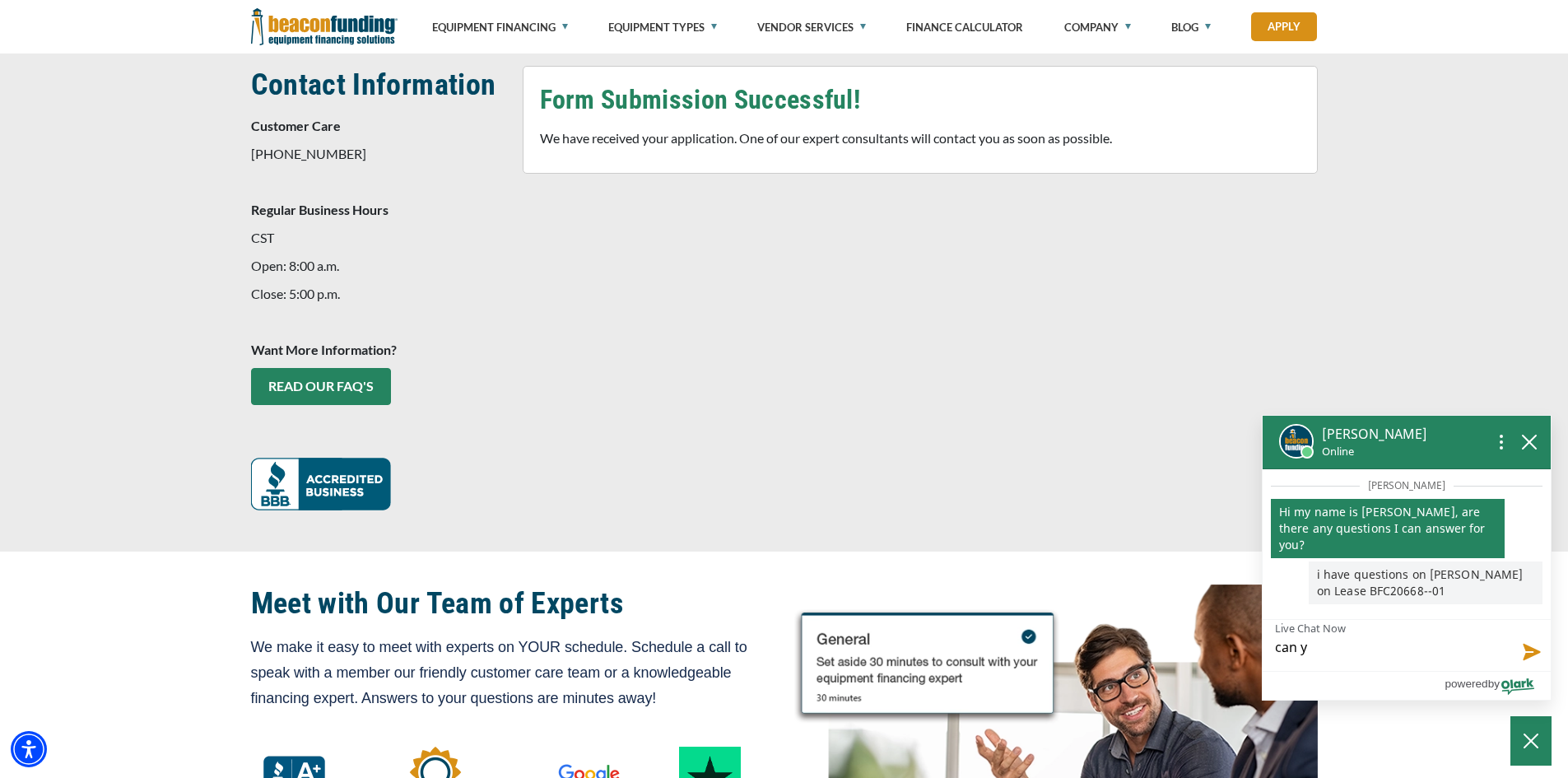
type textarea "can yo"
type textarea "can you"
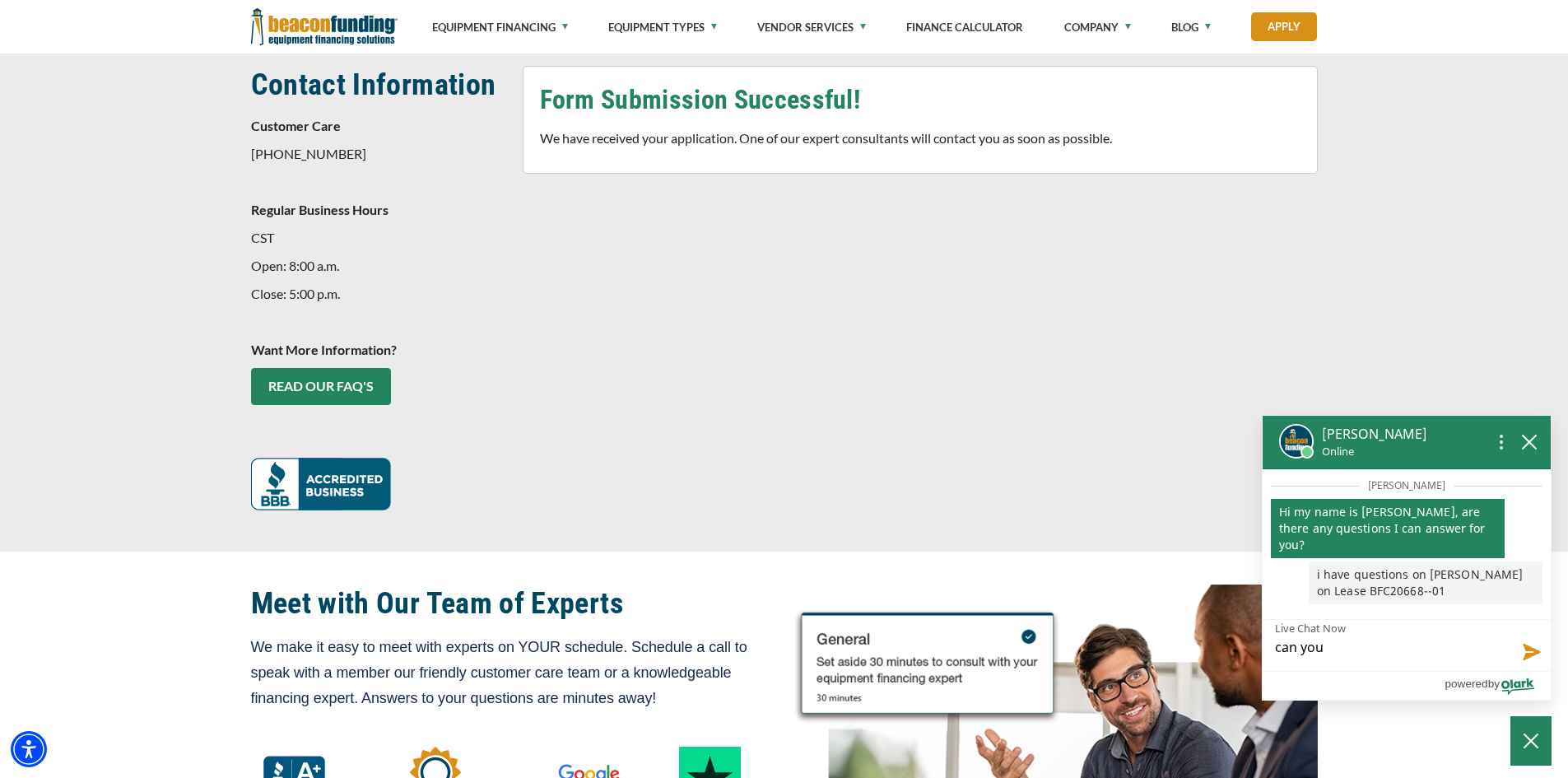
type textarea "can you"
type textarea "can you h"
type textarea "can you he"
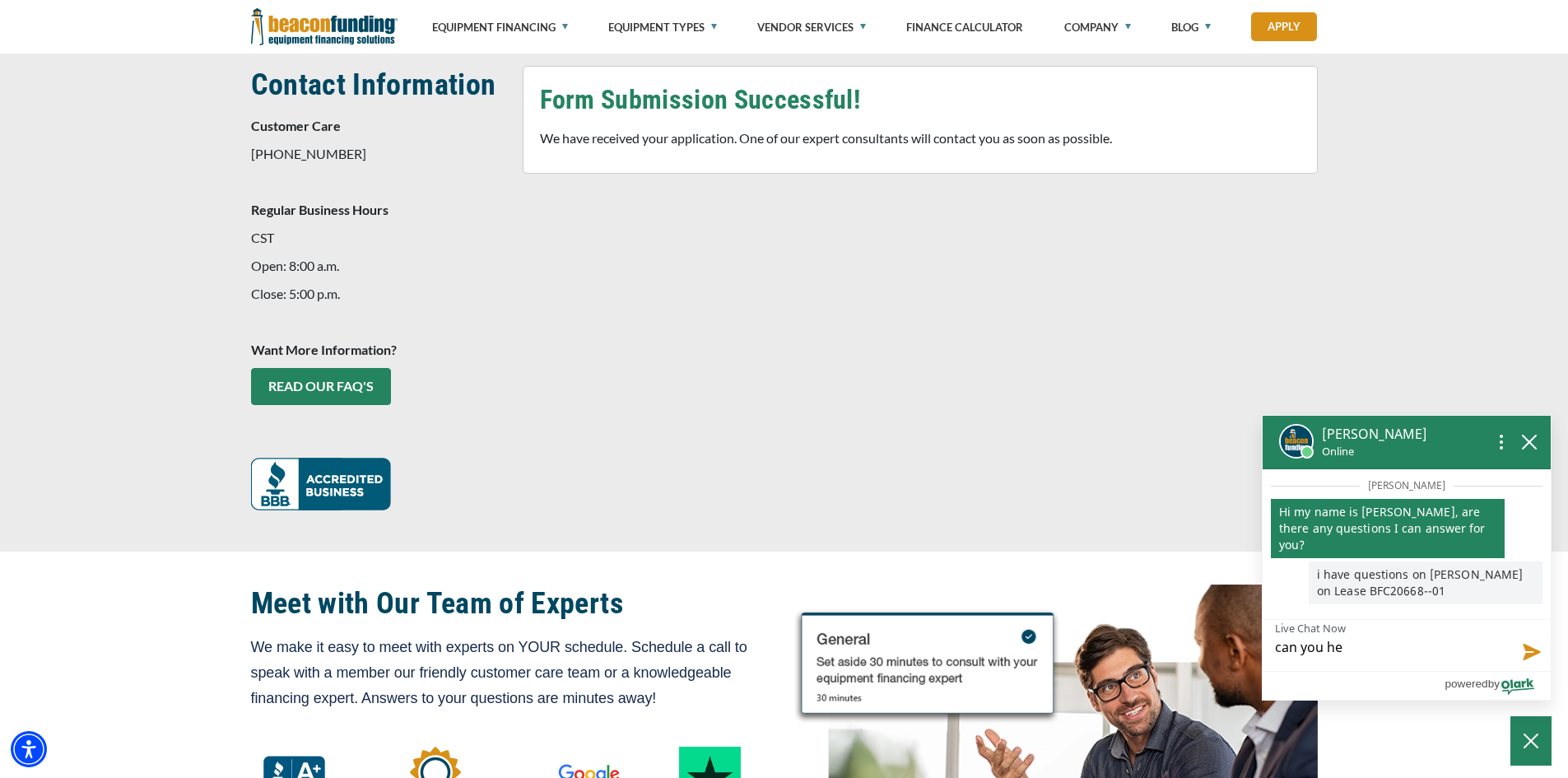
type textarea "can you hel"
type textarea "can you help"
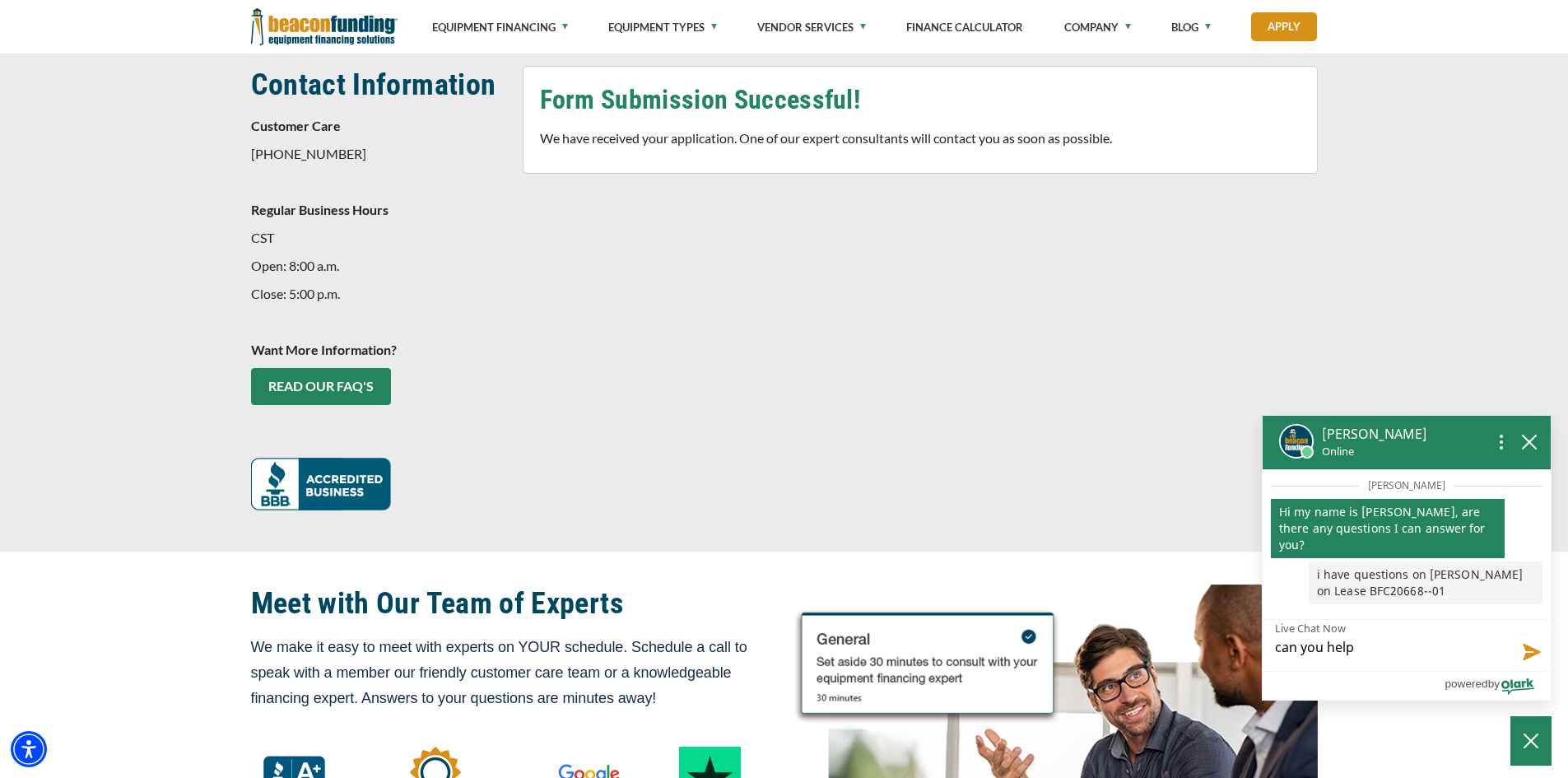
type textarea "can you help"
type textarea "can you help w"
type textarea "can you help wi"
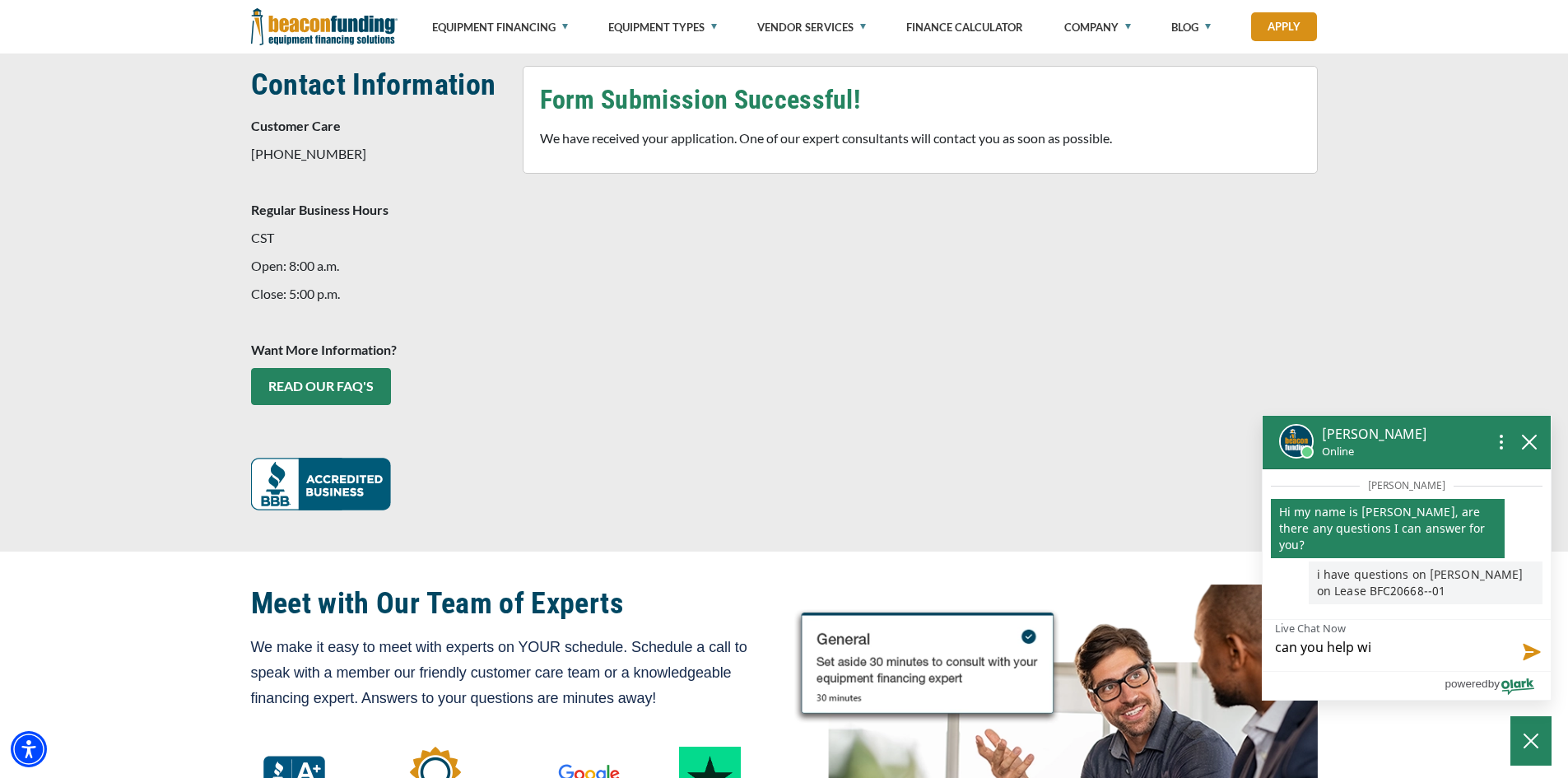
type textarea "can you help wit"
type textarea "can you help with"
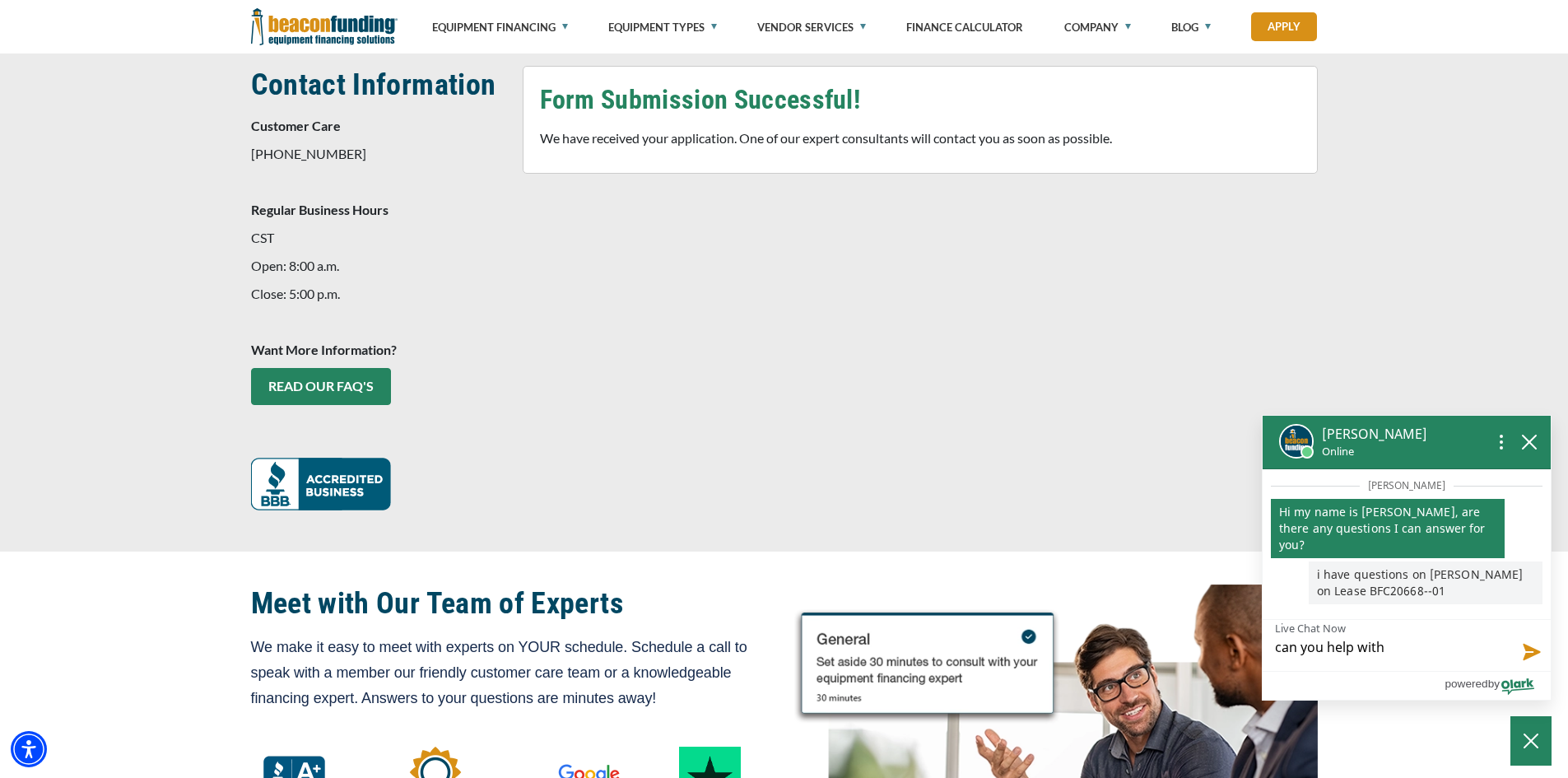
type textarea "can you help with"
type textarea "can you help with b"
type textarea "can you help with bi"
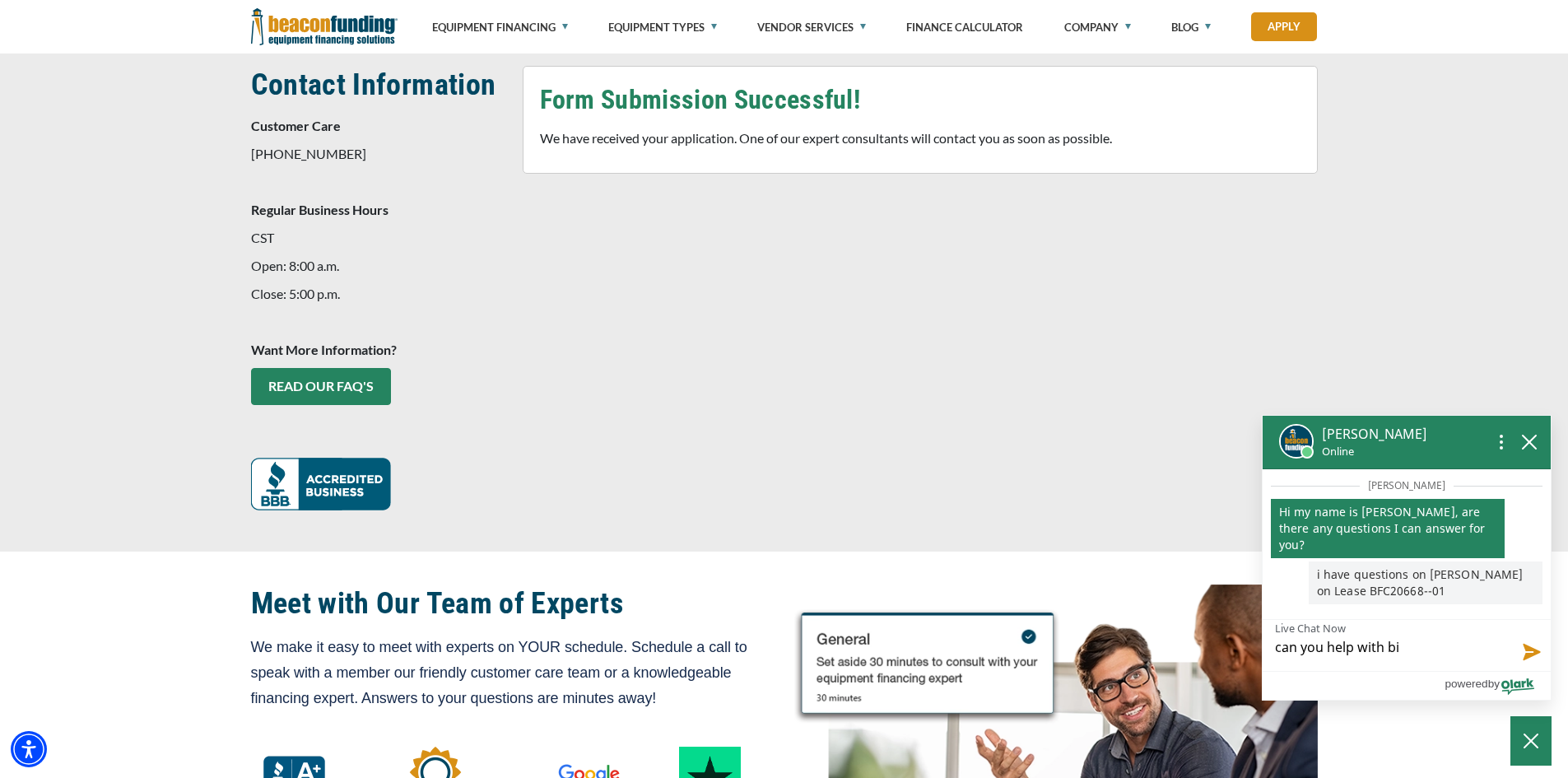
type textarea "can you help with bil"
type textarea "can you help with bill"
type textarea "can you help with billi"
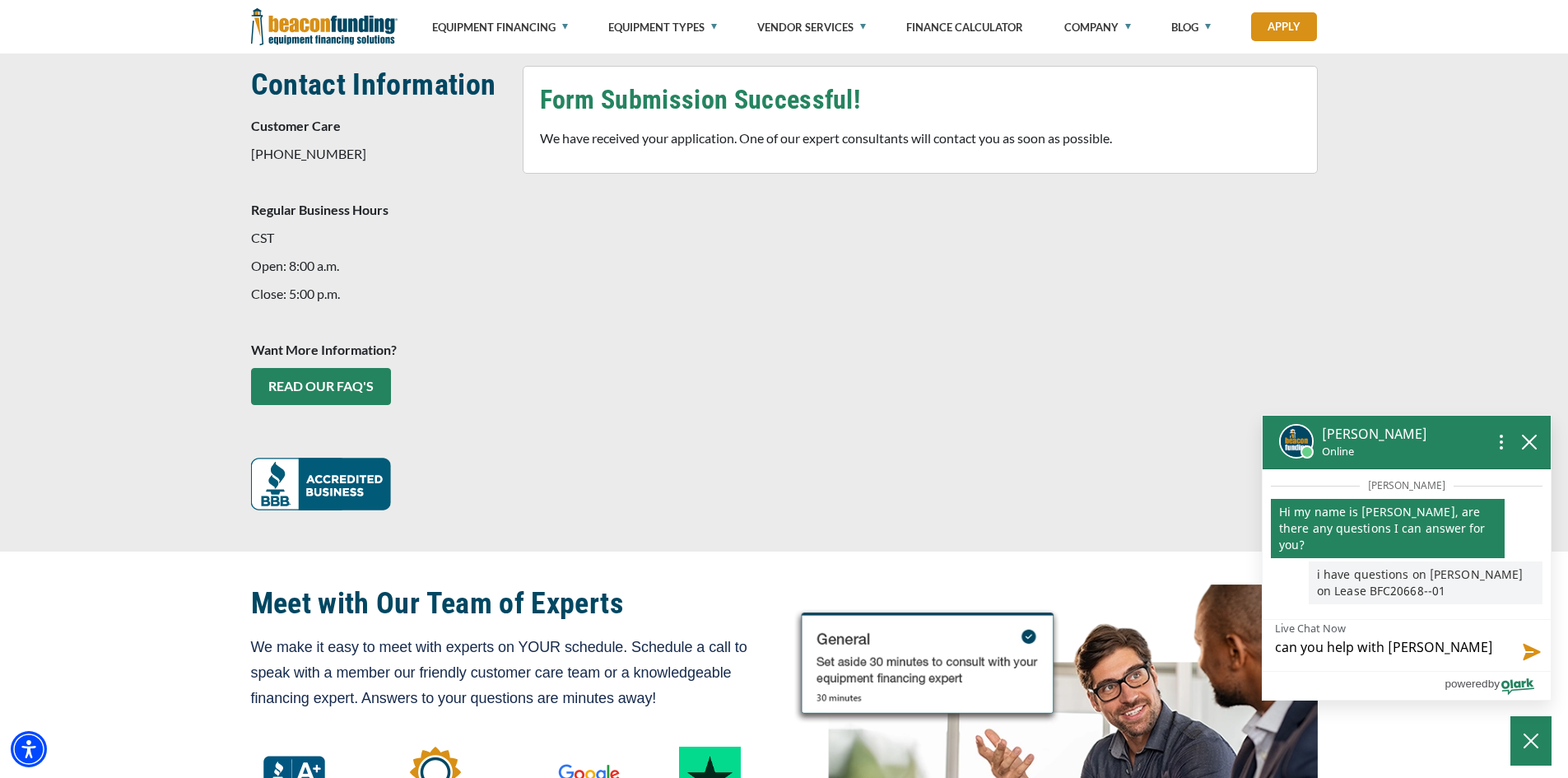
type textarea "can you help with billi"
type textarea "can you help with billin"
type textarea "can you help with billing"
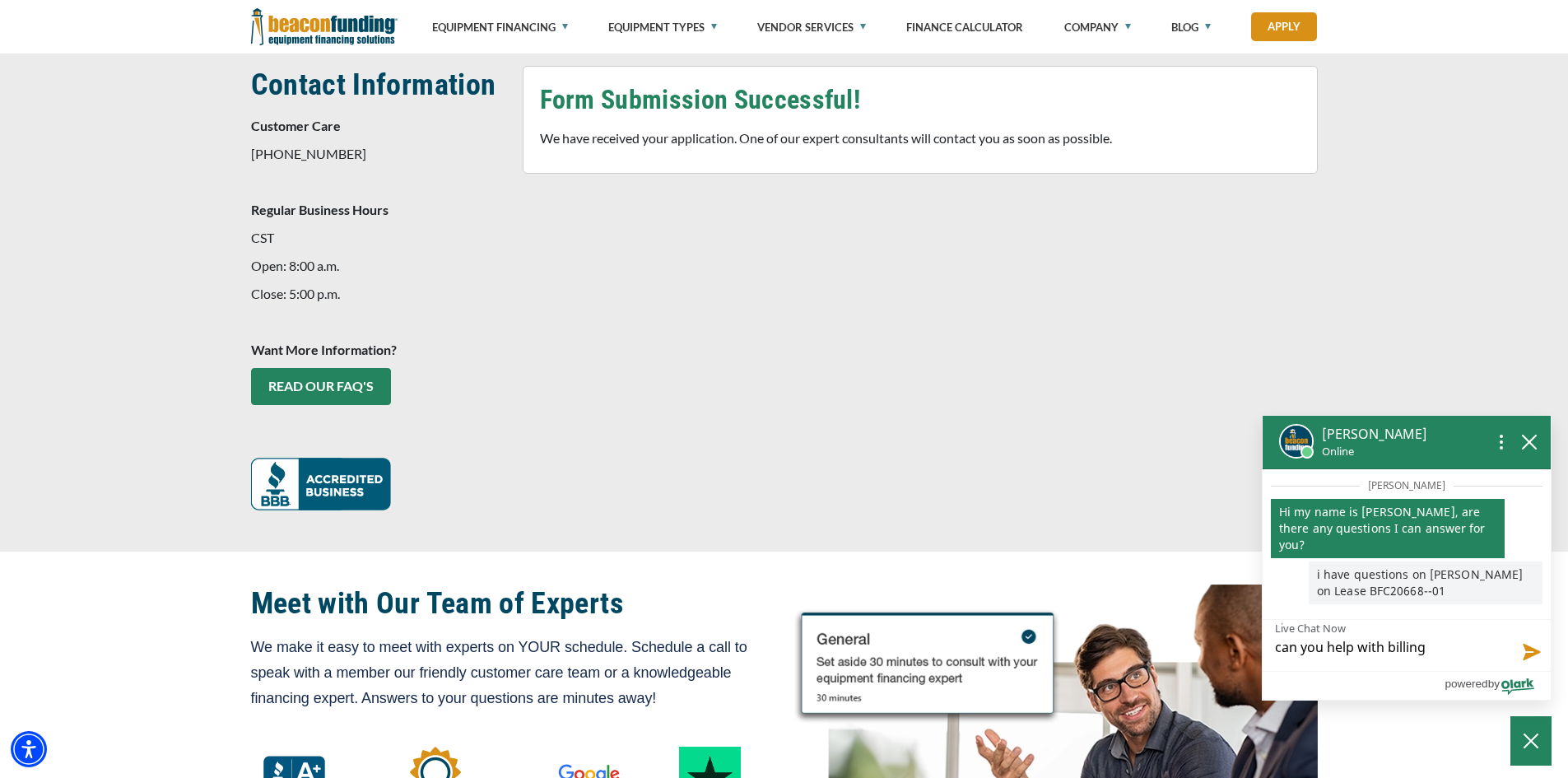
type textarea "can you help with billing"
type textarea "can you help with billing q"
type textarea "can you help with billing qu"
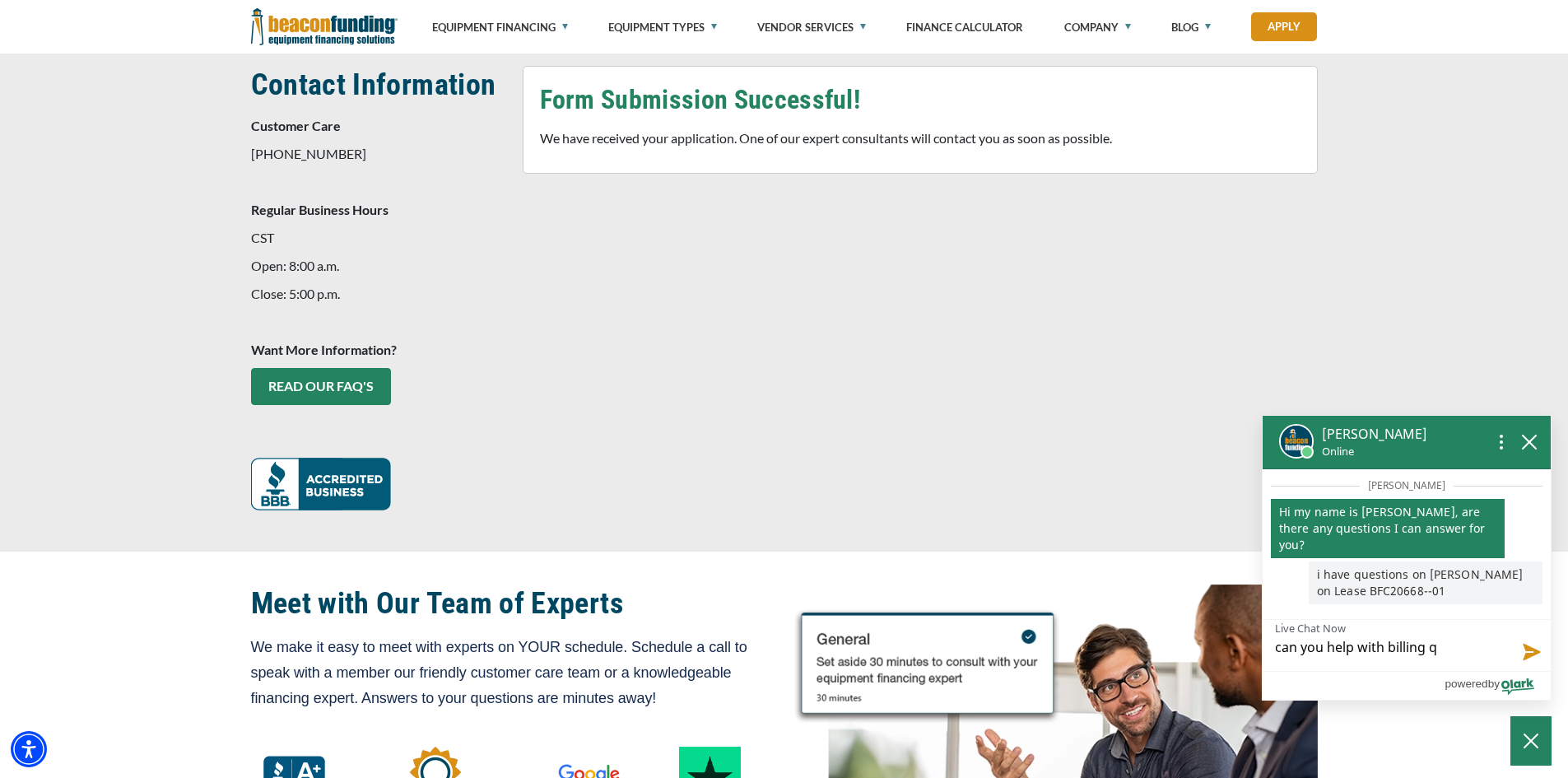
type textarea "can you help with billing qu"
type textarea "can you help with billing que"
type textarea "can you help with billing ques"
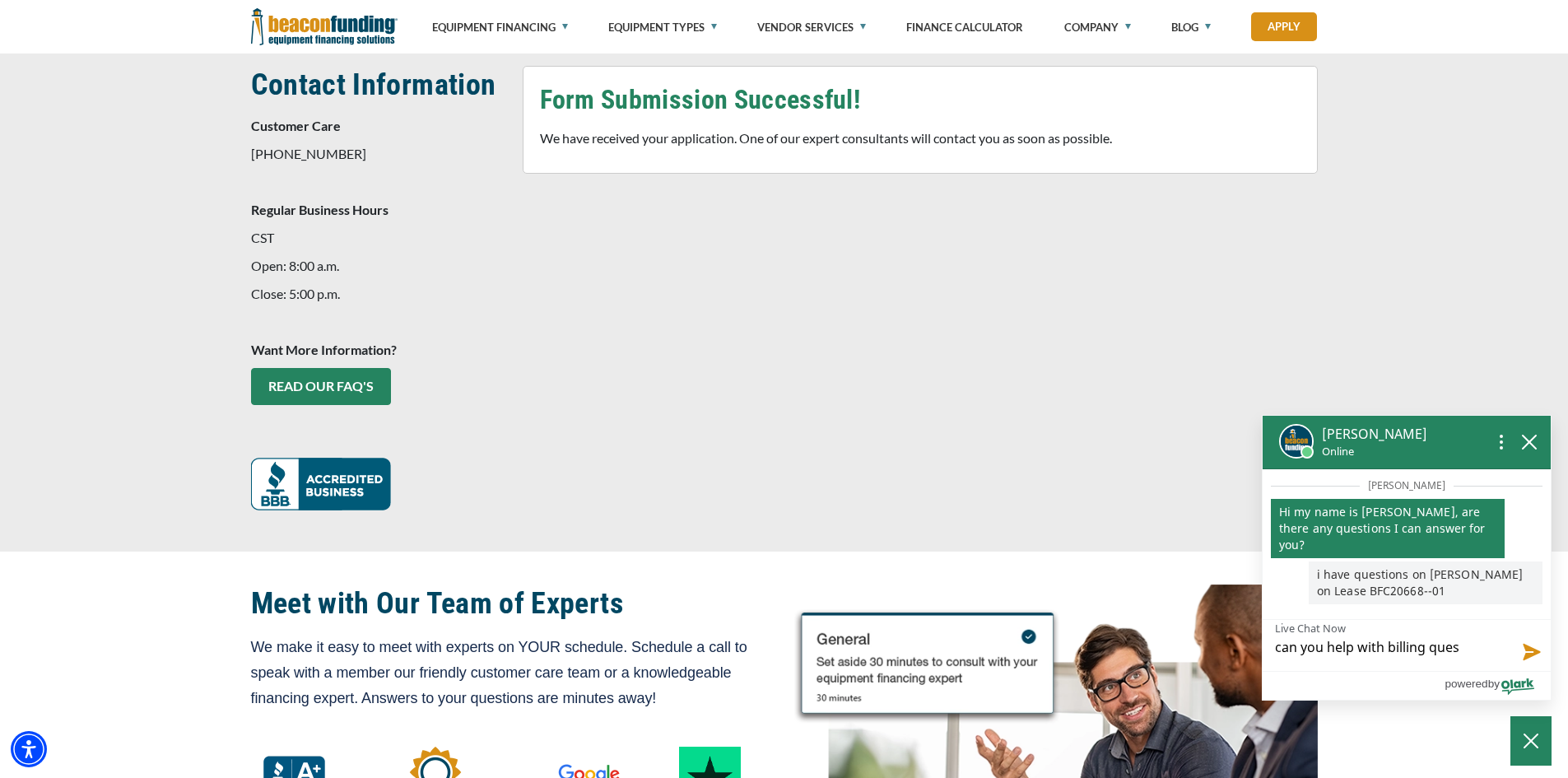
type textarea "can you help with billing quest"
type textarea "can you help with billing questi"
type textarea "can you help with billing questio"
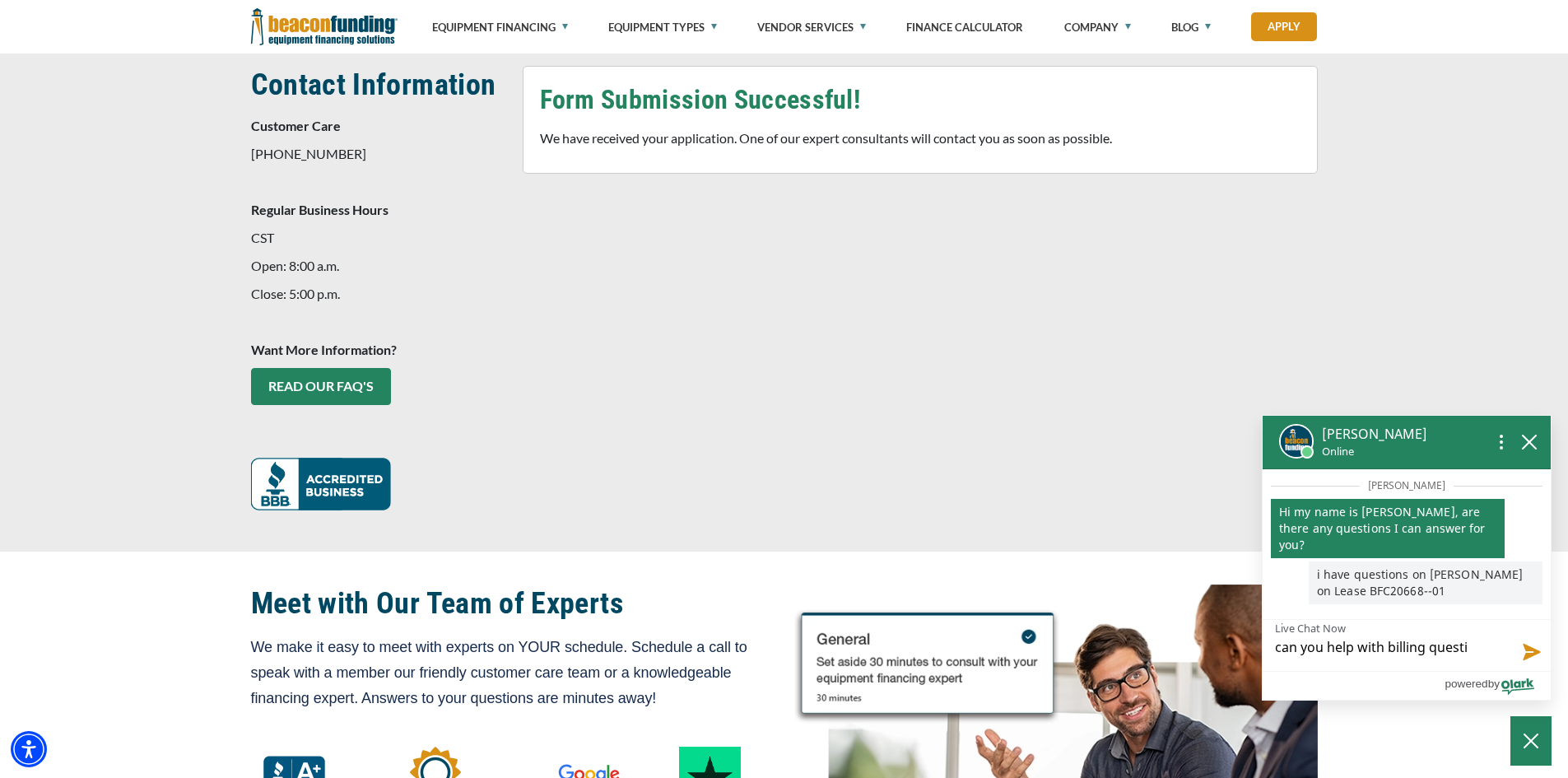
type textarea "can you help with billing questio"
type textarea "can you help with billing question"
type textarea "can you help with billing questions"
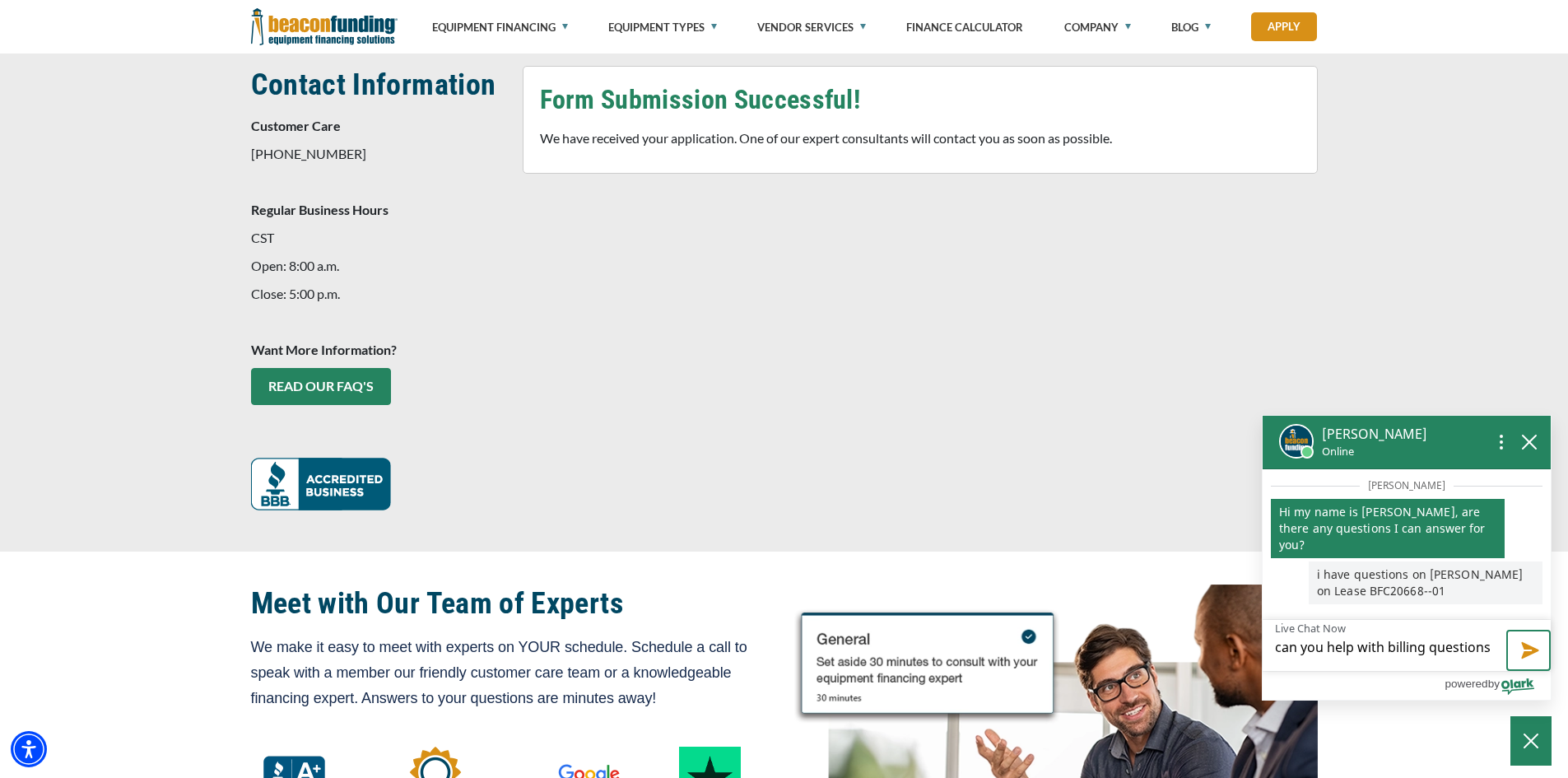
click at [1532, 652] on button "Send message" at bounding box center [1528, 651] width 44 height 42
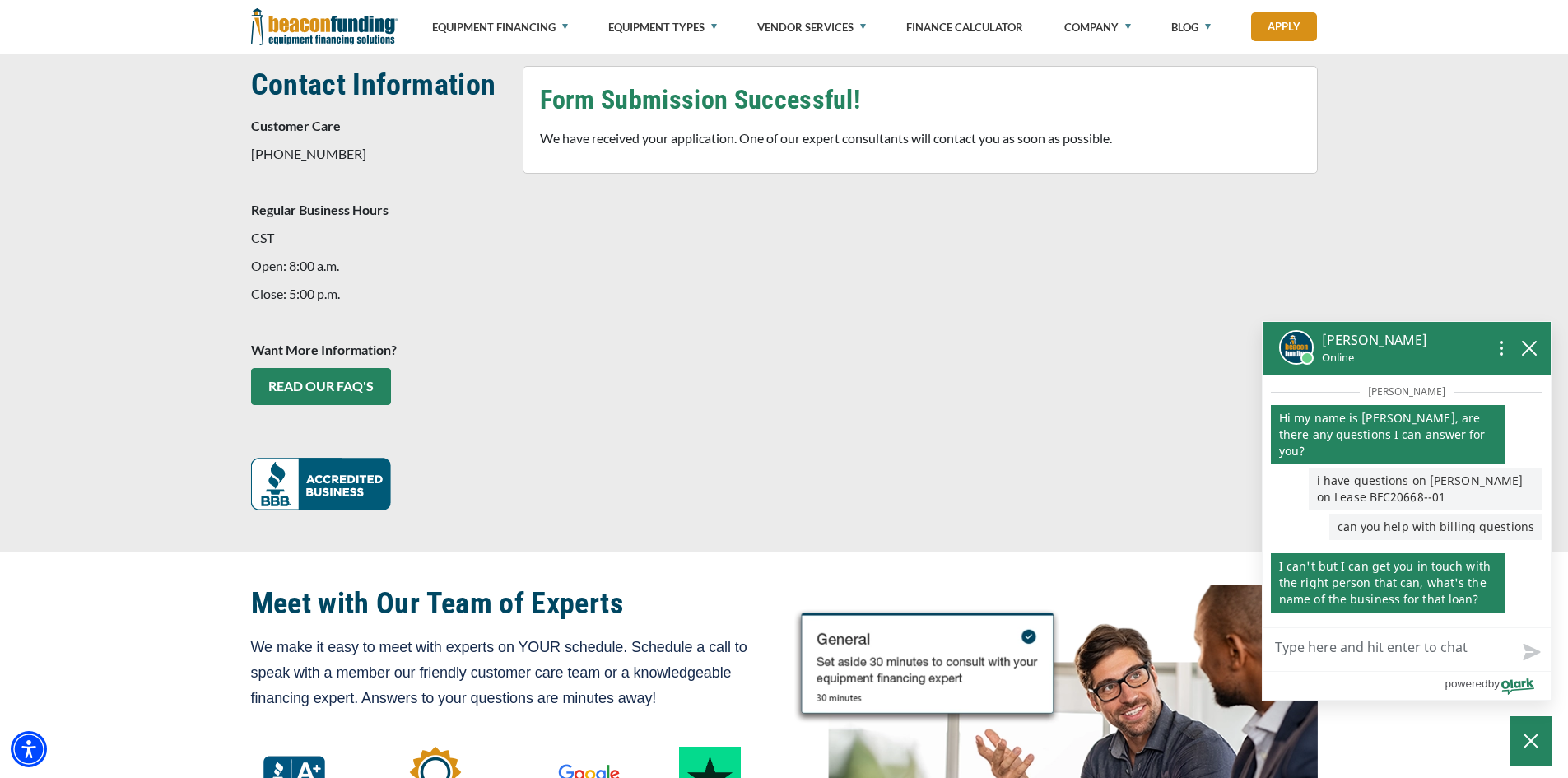
click at [1344, 653] on textarea "Live Chat Now" at bounding box center [1407, 649] width 288 height 42
type textarea "B"
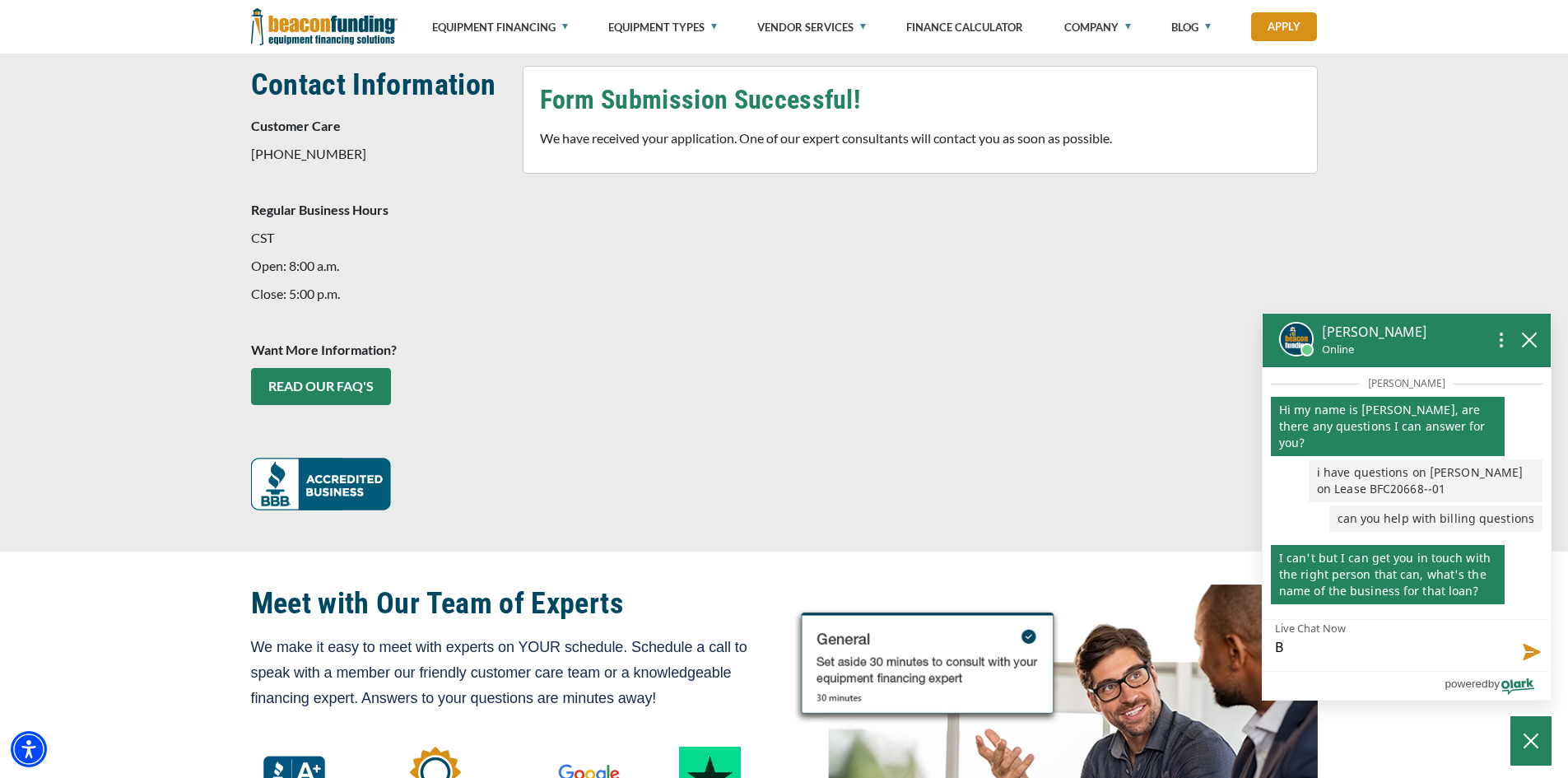
type textarea "Br"
type textarea "Bre"
type textarea "Brew"
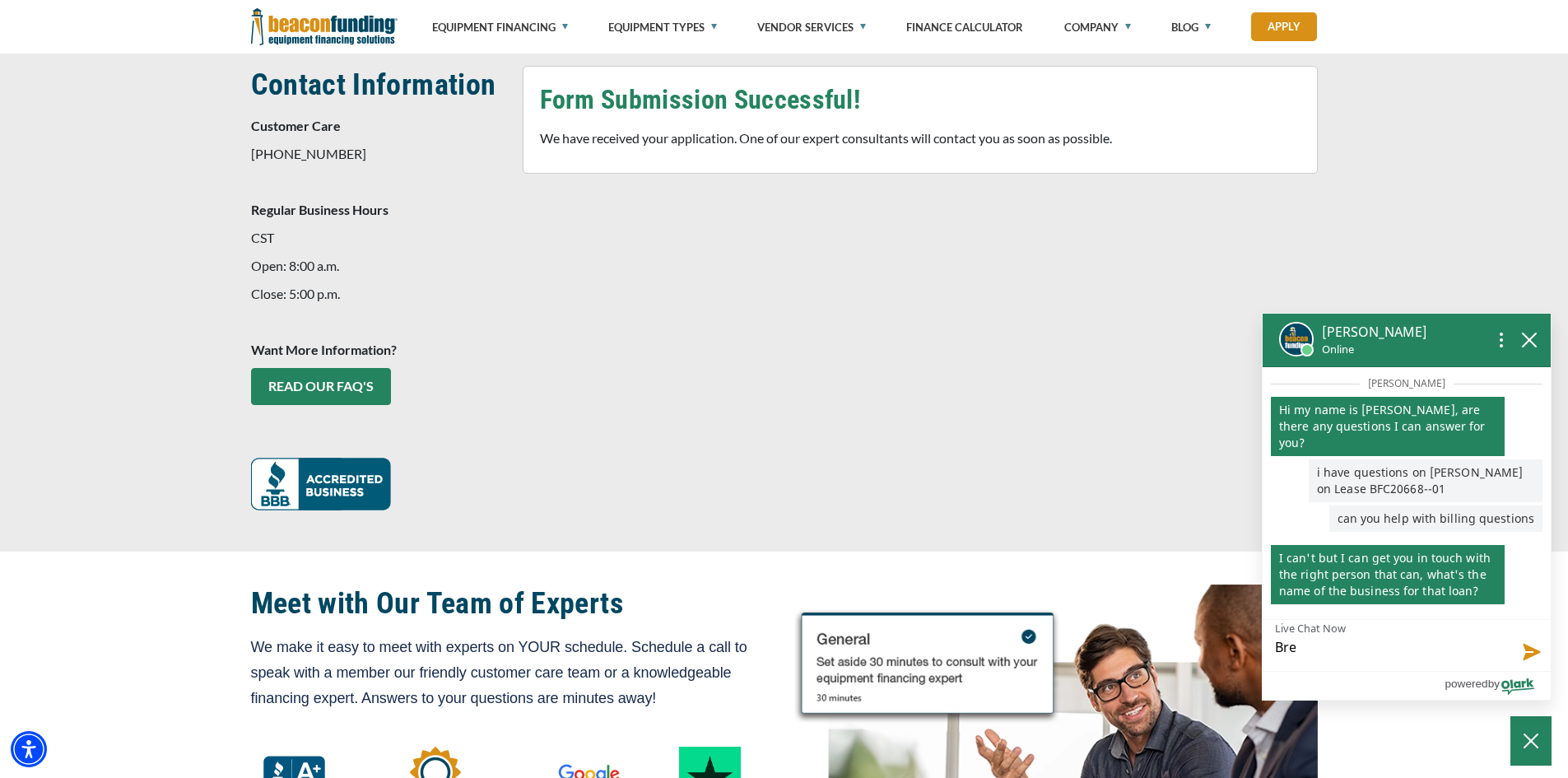
type textarea "Brew"
type textarea "Brew C"
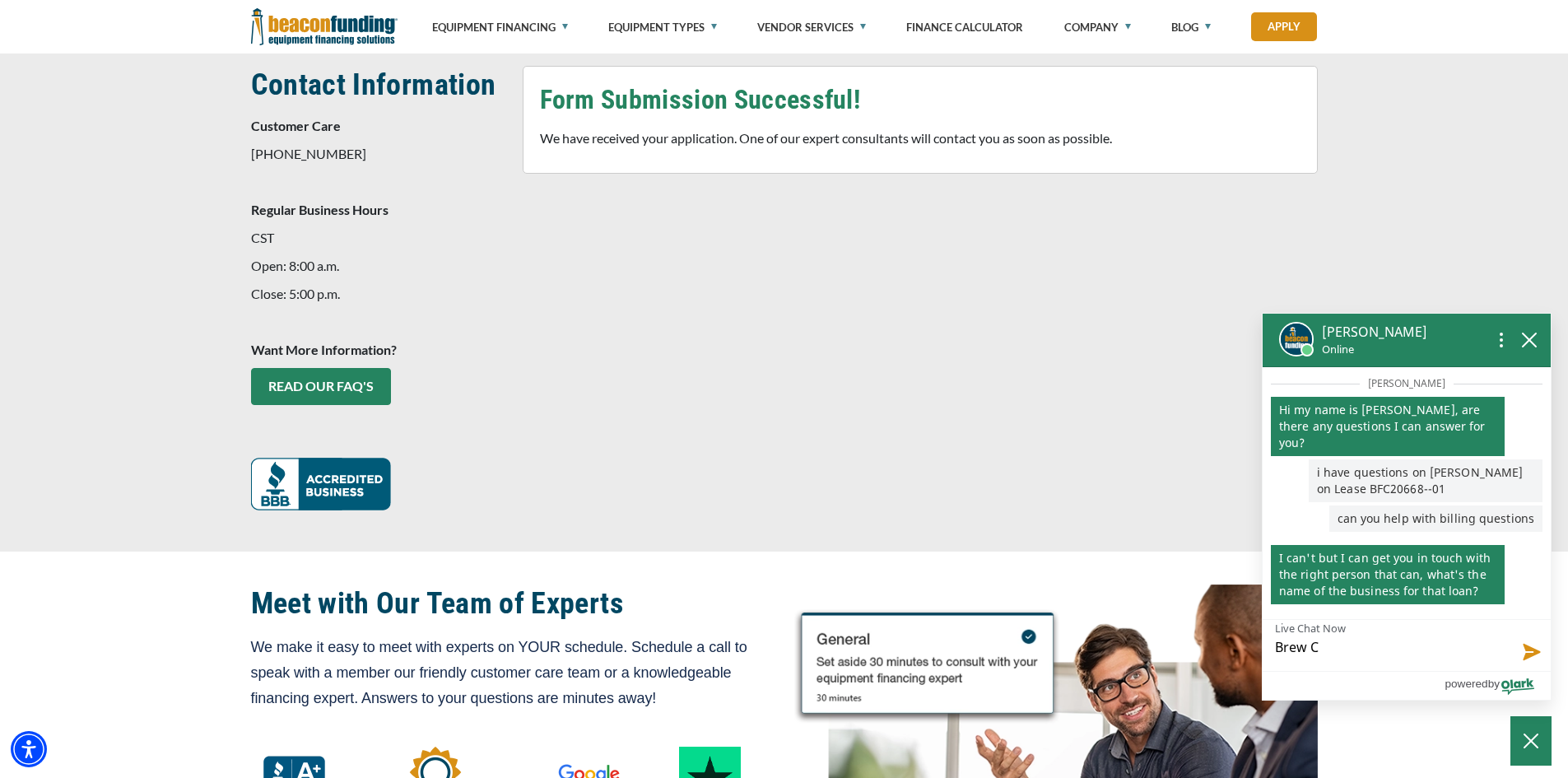
type textarea "Brew Ci"
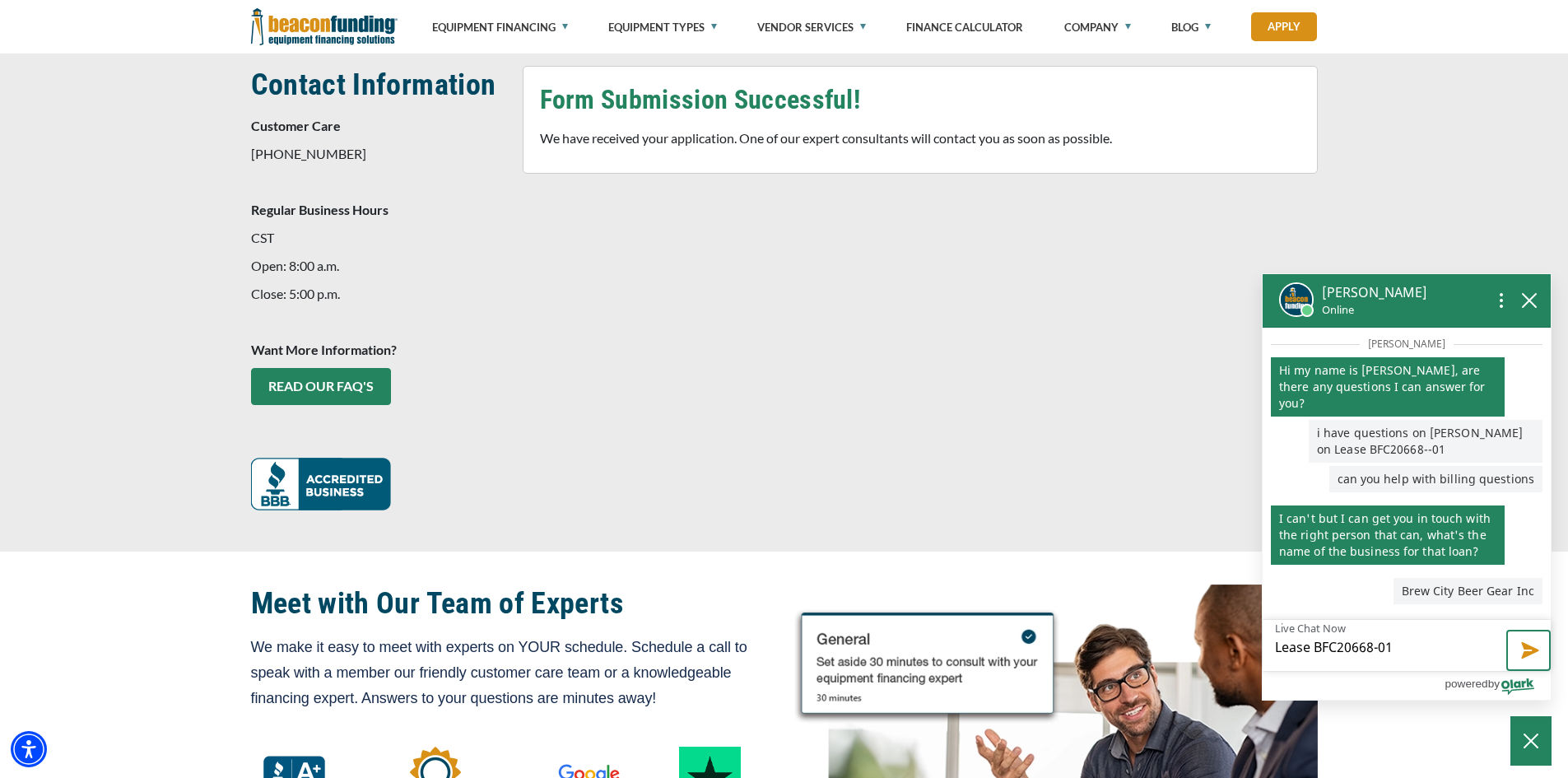
click at [1526, 643] on button "Send message" at bounding box center [1528, 651] width 44 height 42
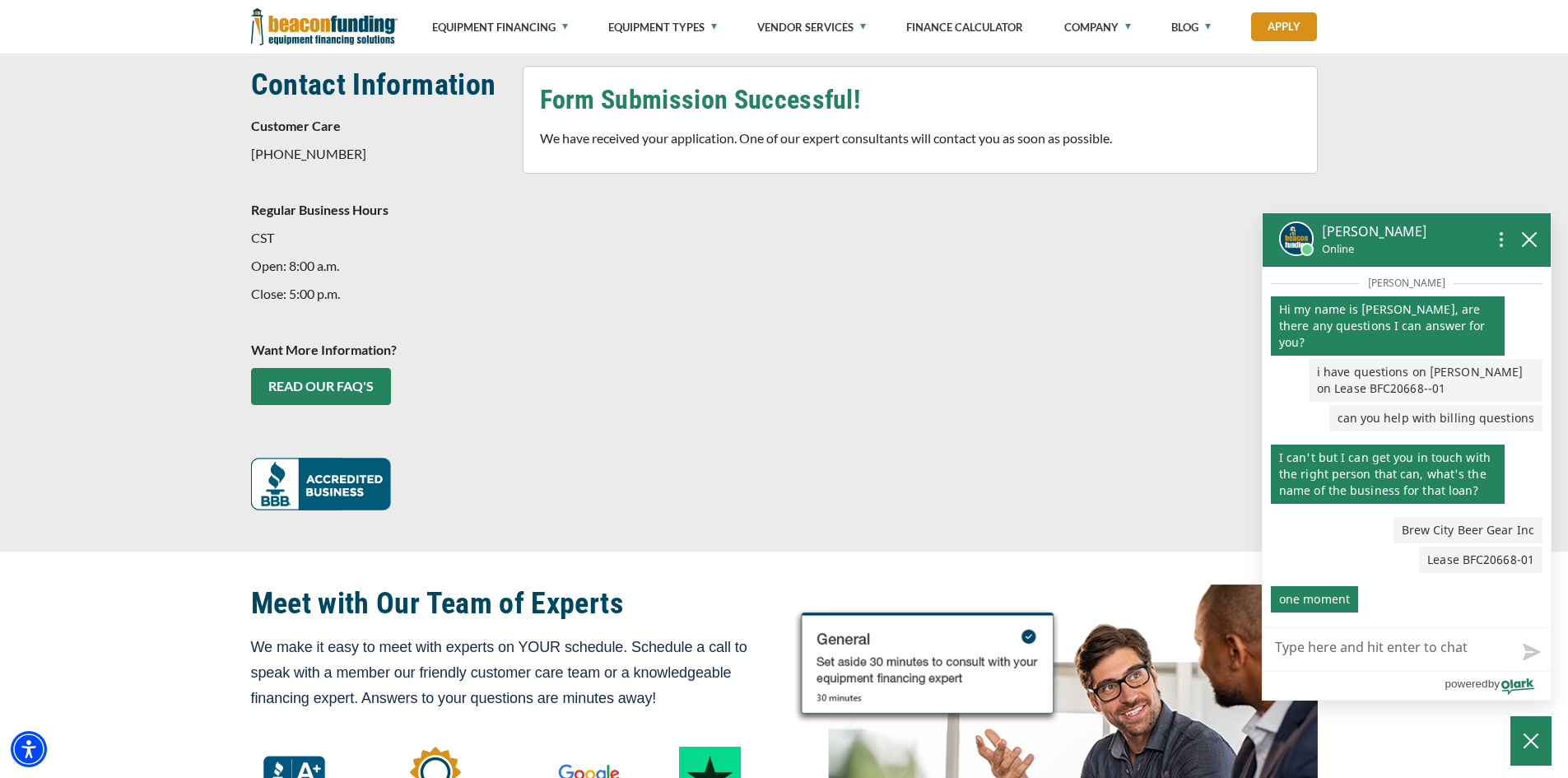
scroll to position [74, 0]
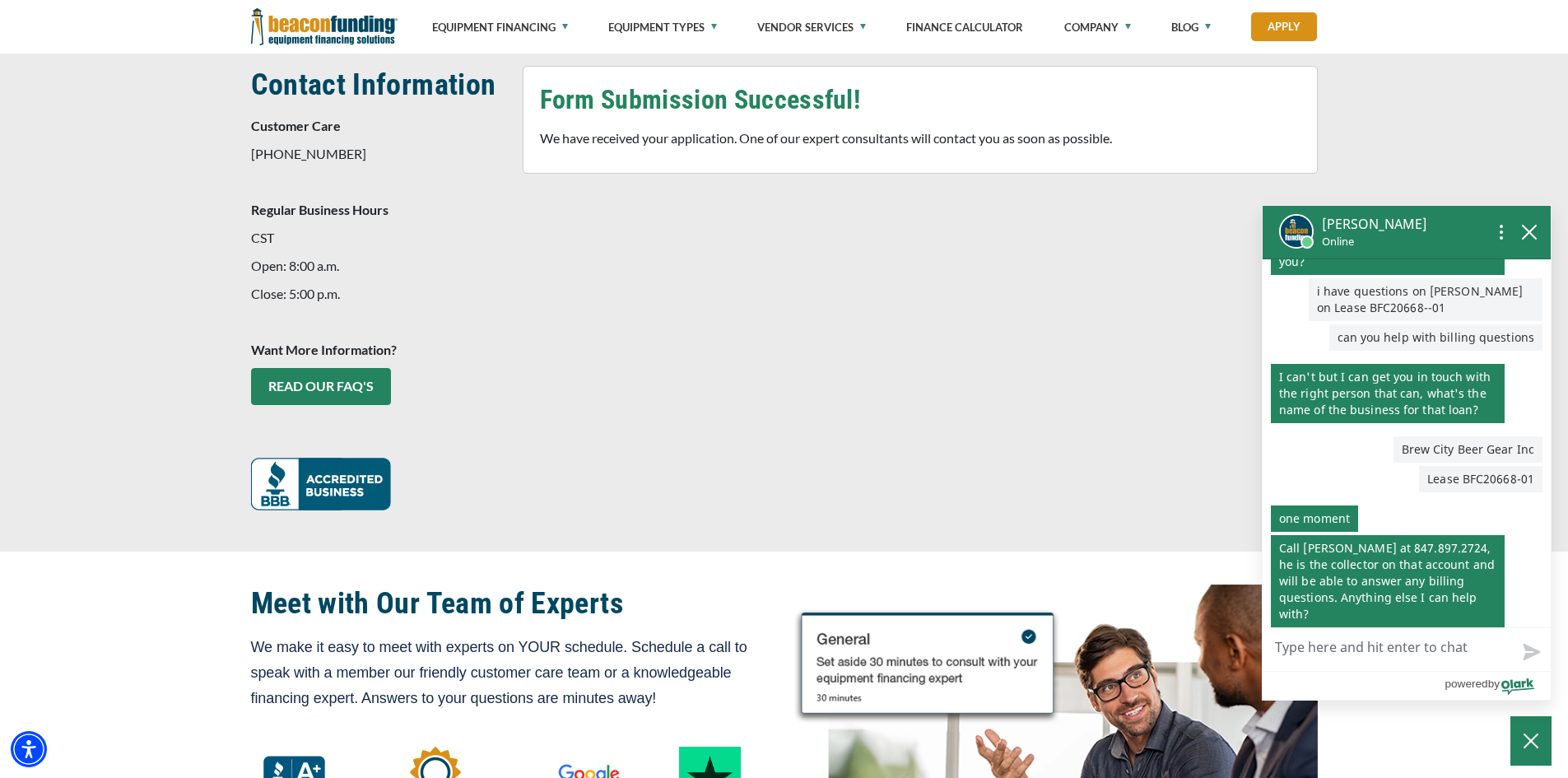
click at [1328, 655] on textarea "Live Chat Now" at bounding box center [1407, 649] width 288 height 42
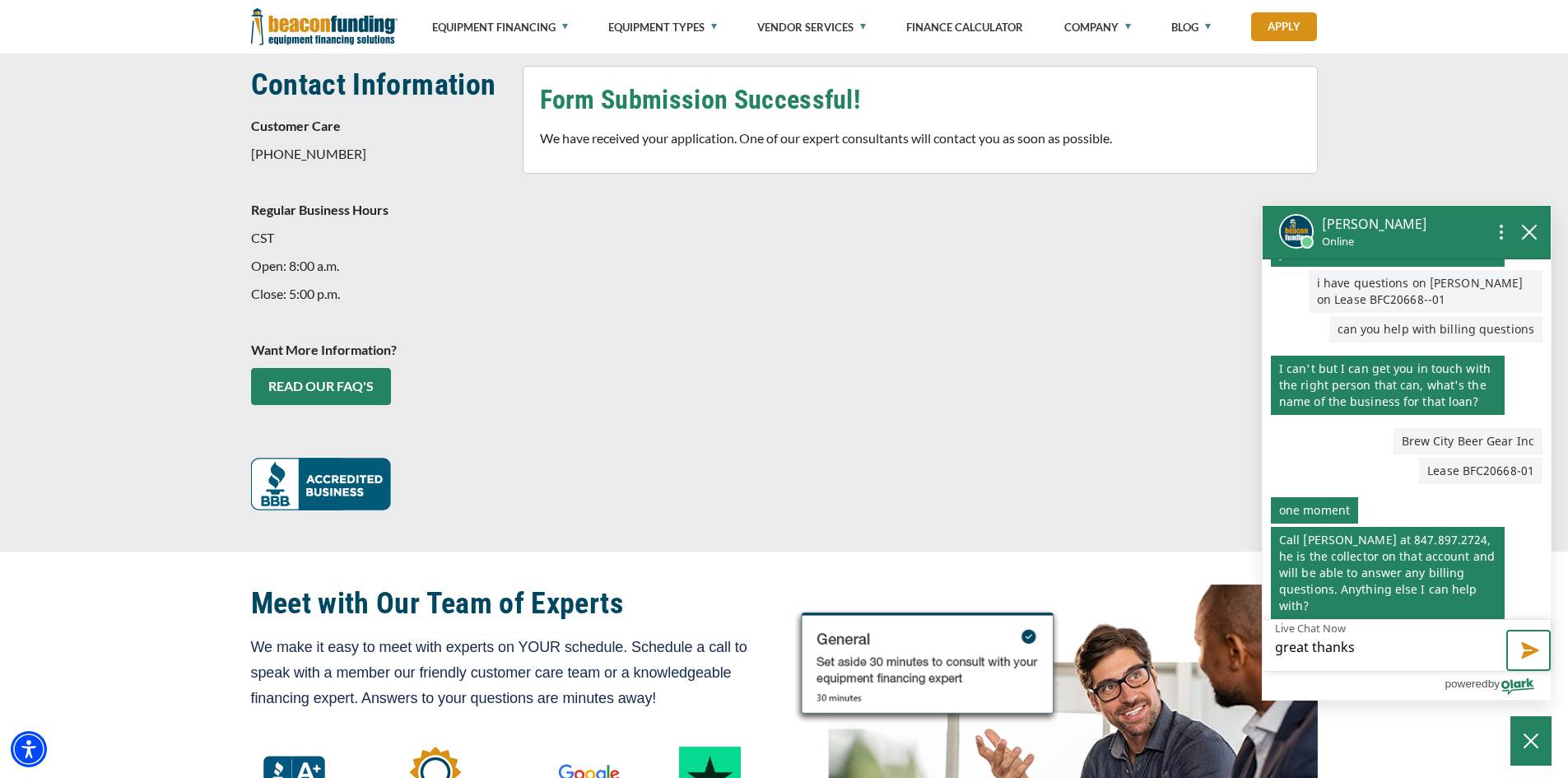
click at [1527, 650] on button "Send message" at bounding box center [1528, 651] width 44 height 42
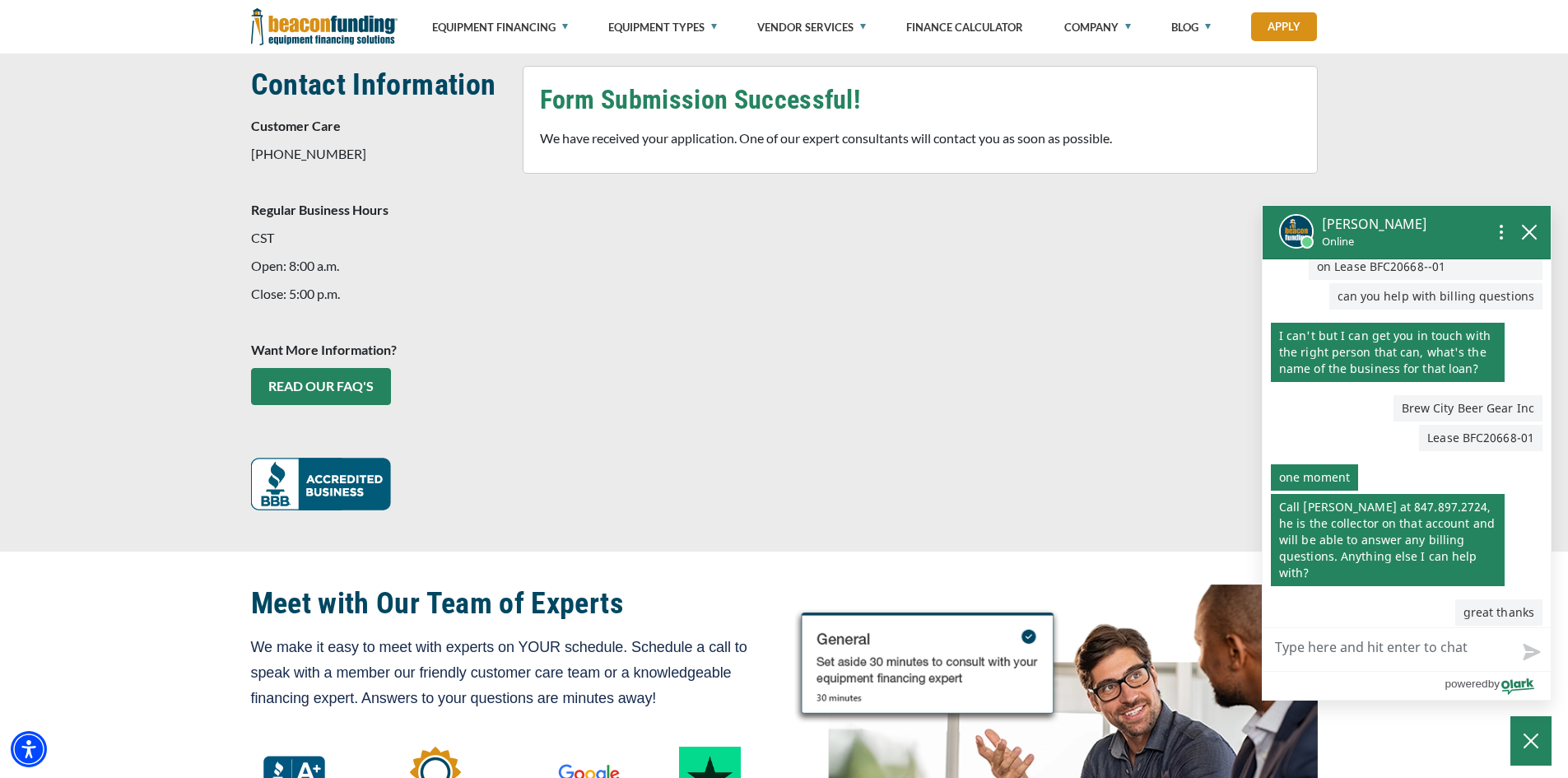
scroll to position [113, 0]
